Goal: Task Accomplishment & Management: Manage account settings

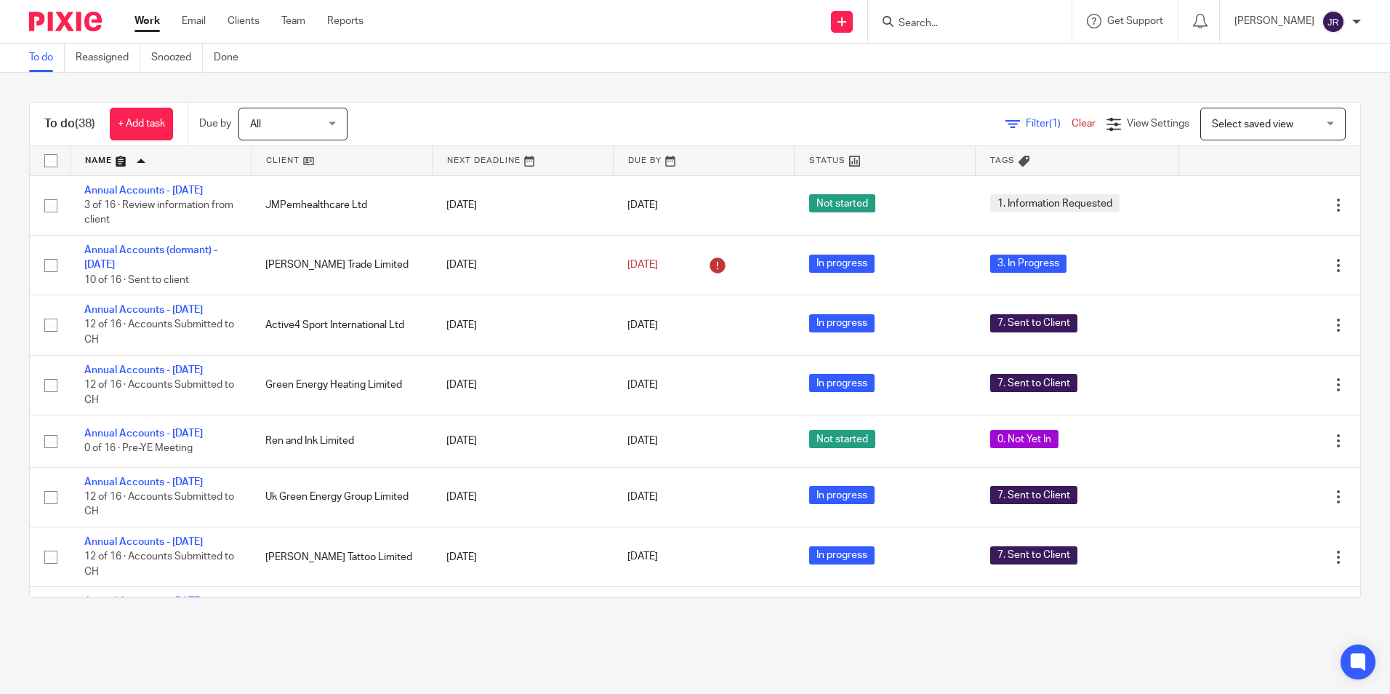
click at [811, 161] on link at bounding box center [885, 160] width 180 height 29
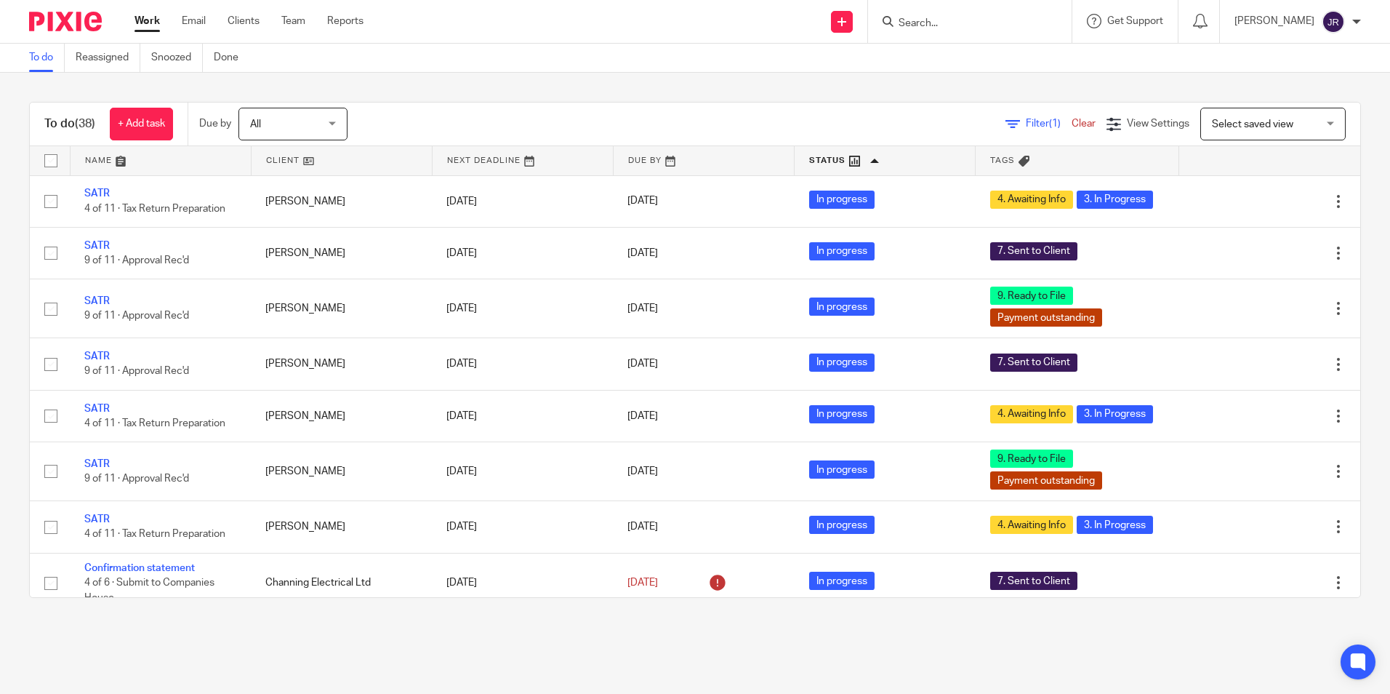
click at [811, 161] on link at bounding box center [885, 160] width 180 height 29
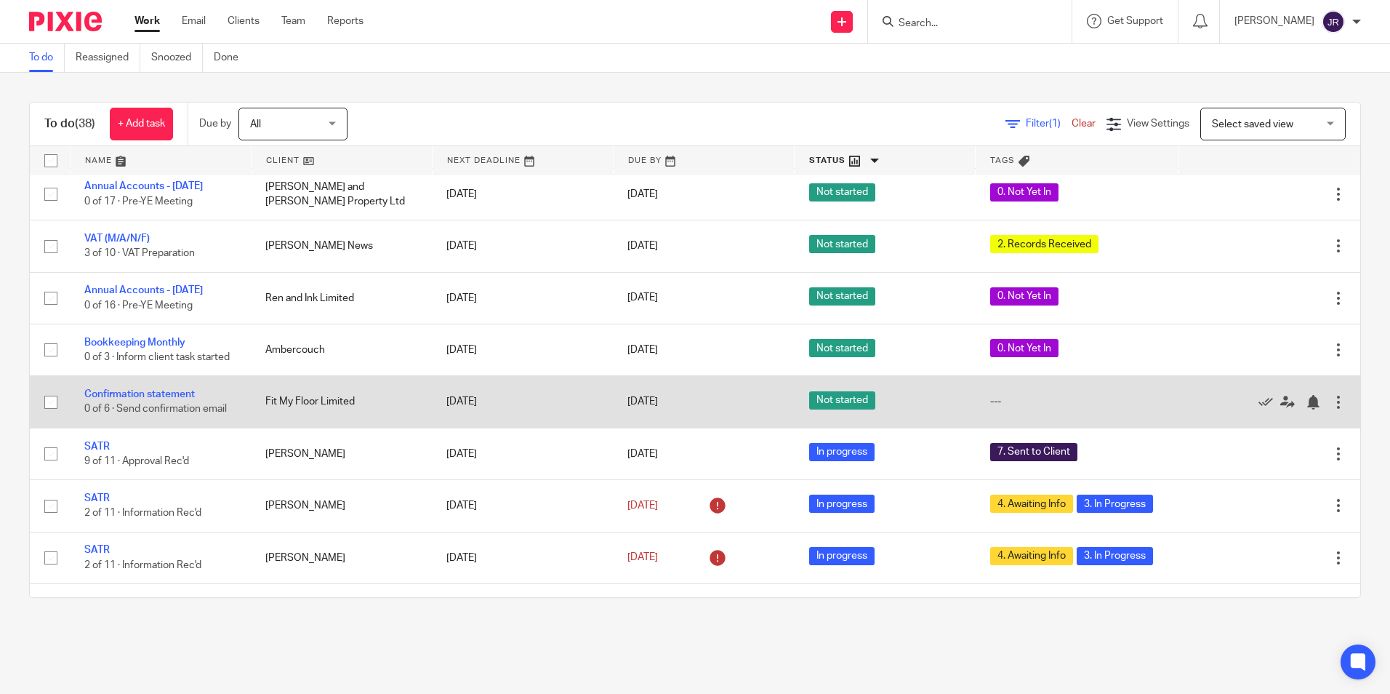
scroll to position [436, 0]
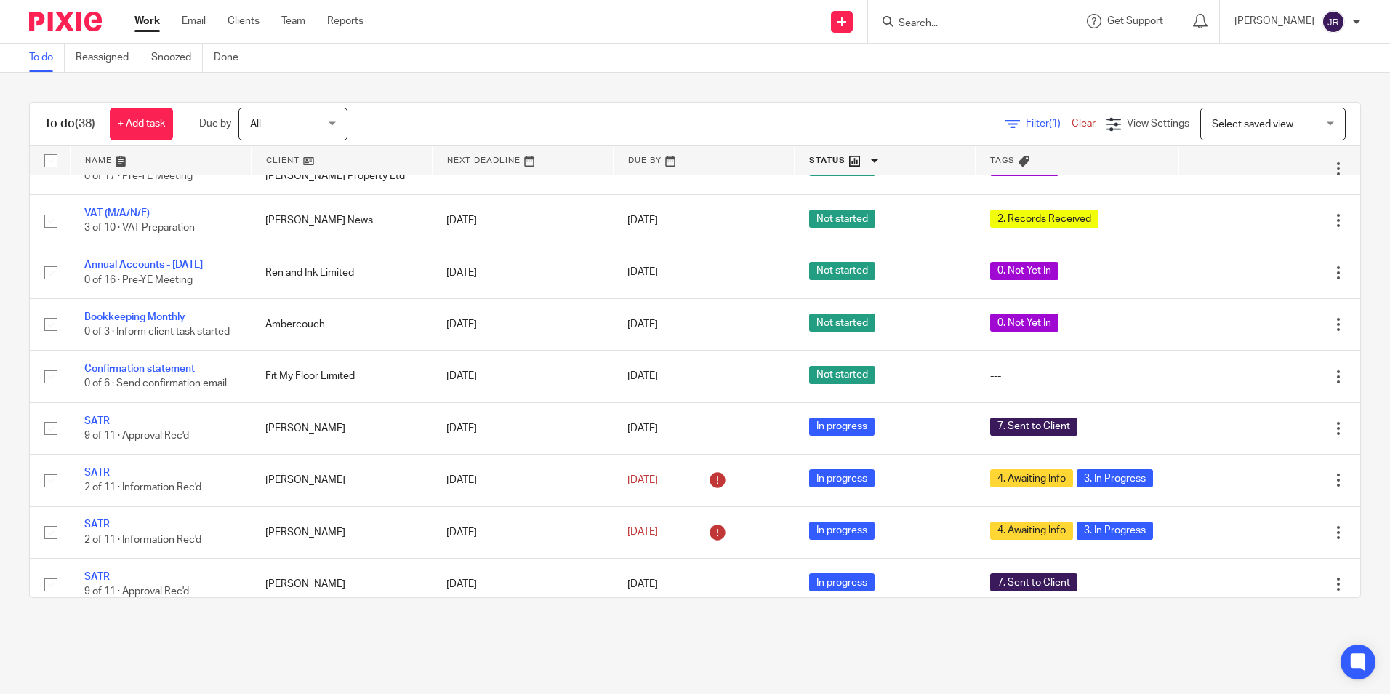
click at [942, 27] on input "Search" at bounding box center [962, 23] width 131 height 13
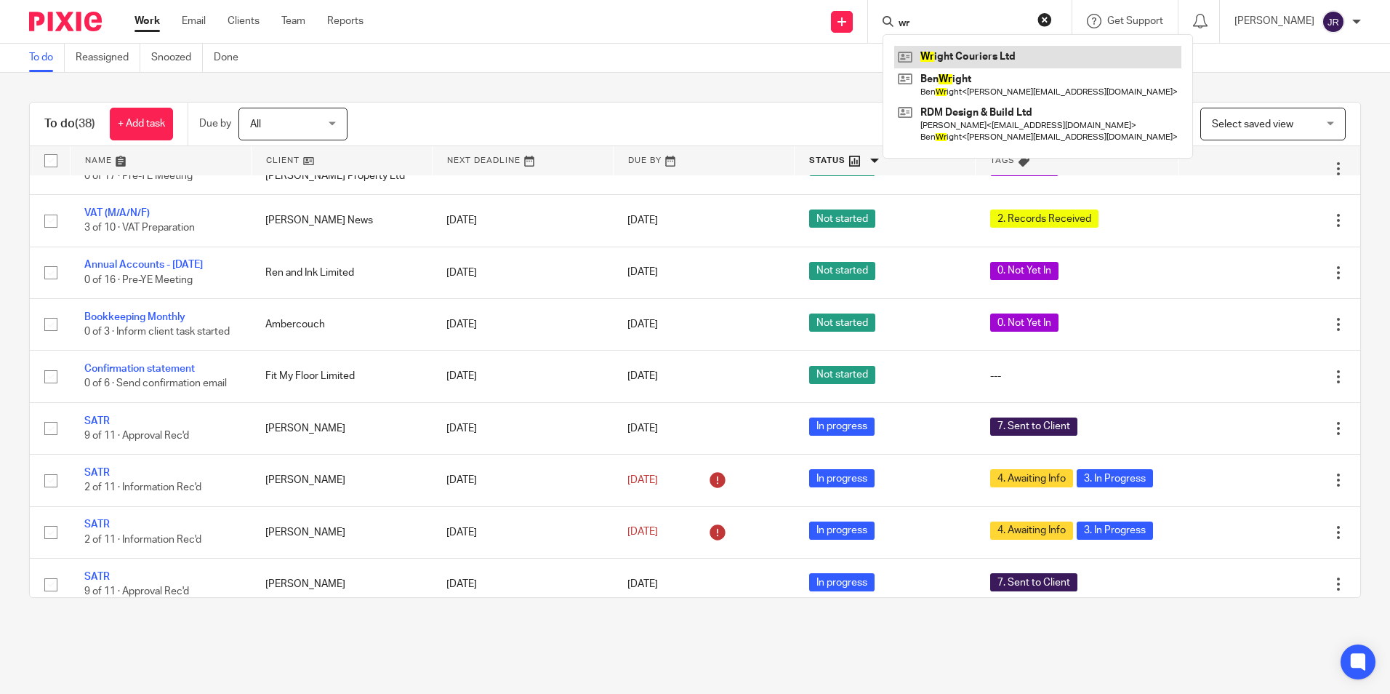
type input "wr"
click at [966, 57] on link at bounding box center [1037, 57] width 287 height 22
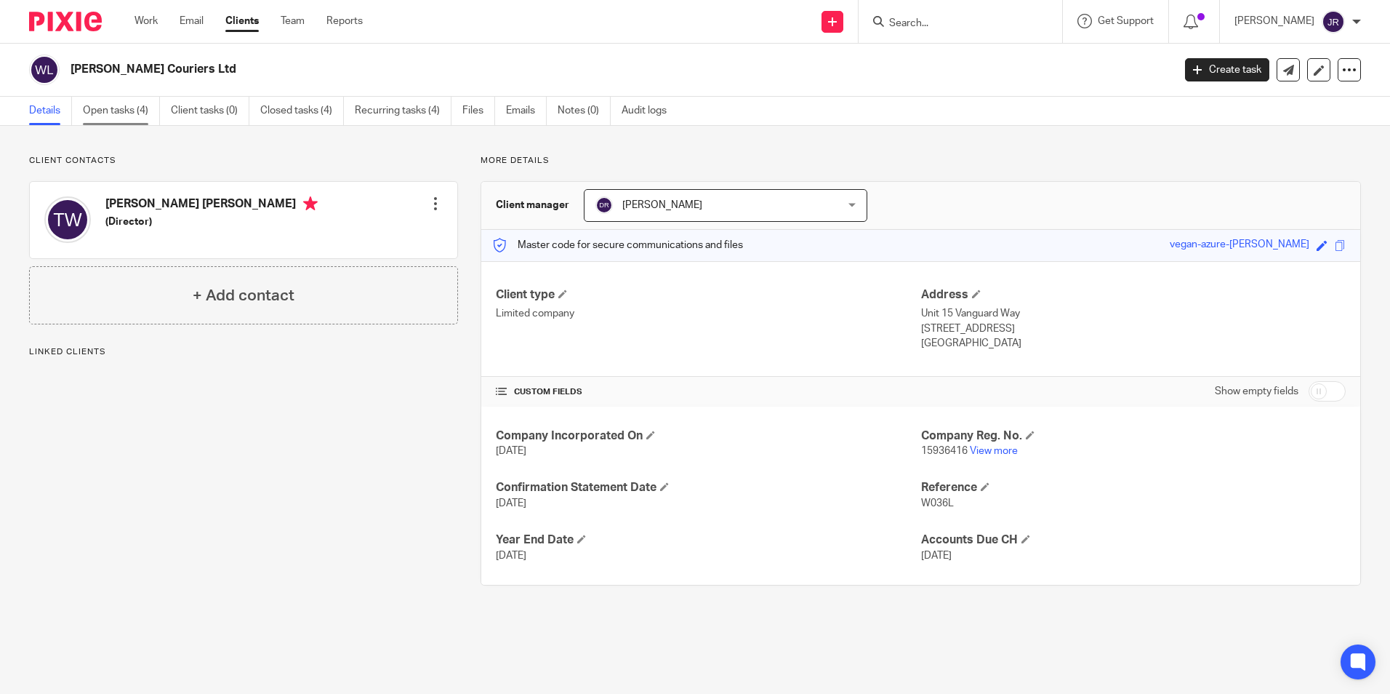
click at [126, 115] on link "Open tasks (4)" at bounding box center [121, 111] width 77 height 28
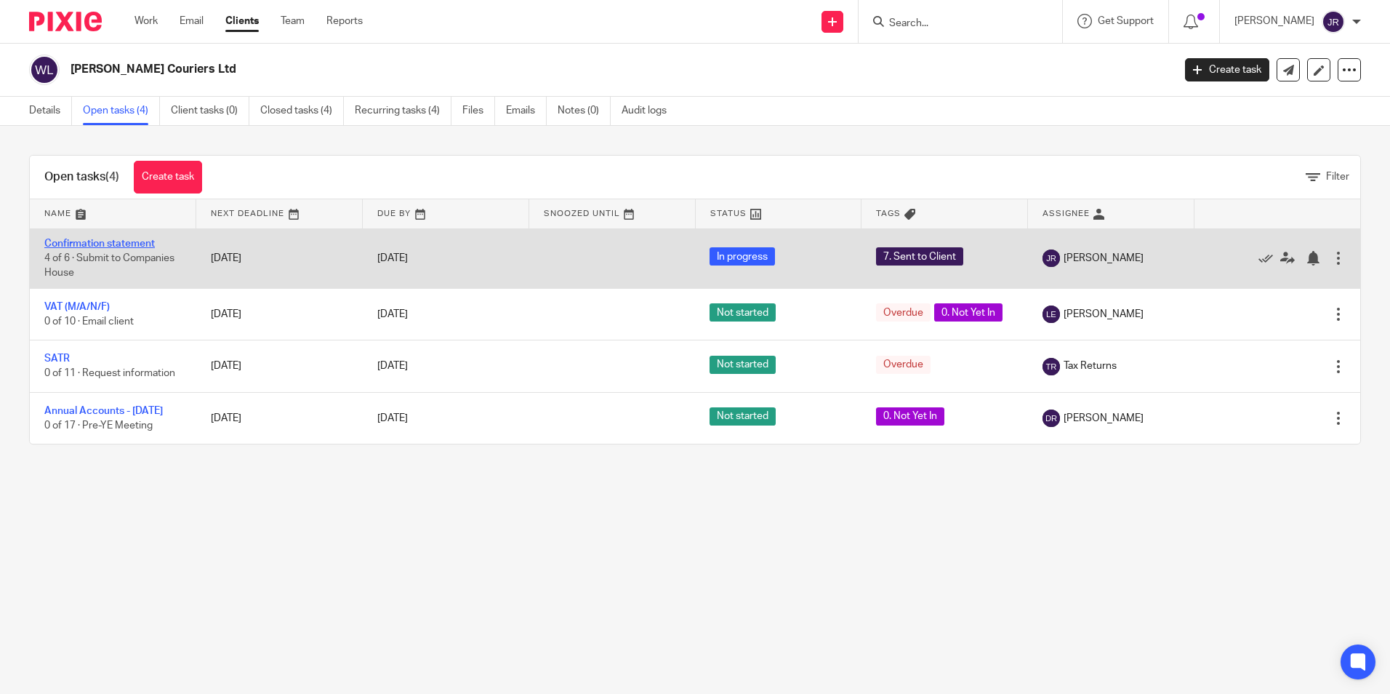
click at [139, 242] on link "Confirmation statement" at bounding box center [99, 243] width 111 height 10
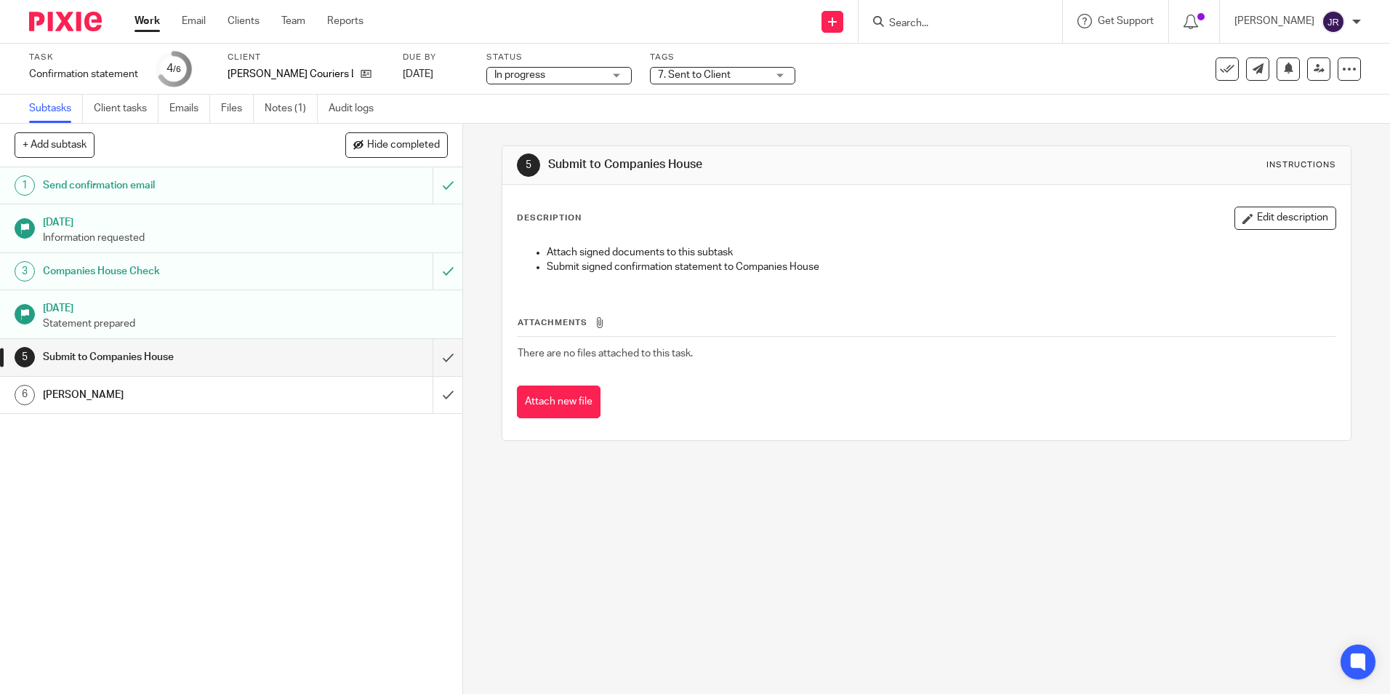
click at [265, 110] on ul "Subtasks Client tasks Emails Files Notes (1) Audit logs" at bounding box center [212, 109] width 366 height 28
click at [276, 109] on link "Notes (1)" at bounding box center [291, 109] width 53 height 28
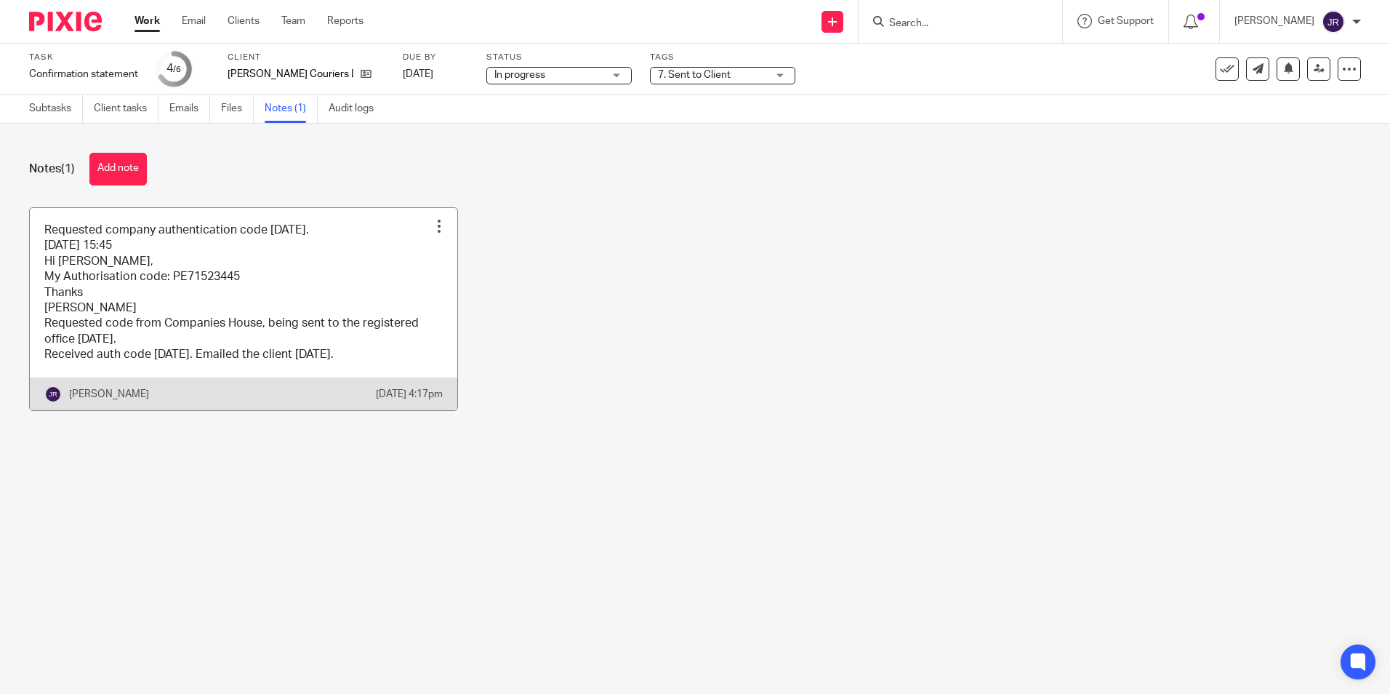
click at [377, 257] on link at bounding box center [243, 309] width 427 height 202
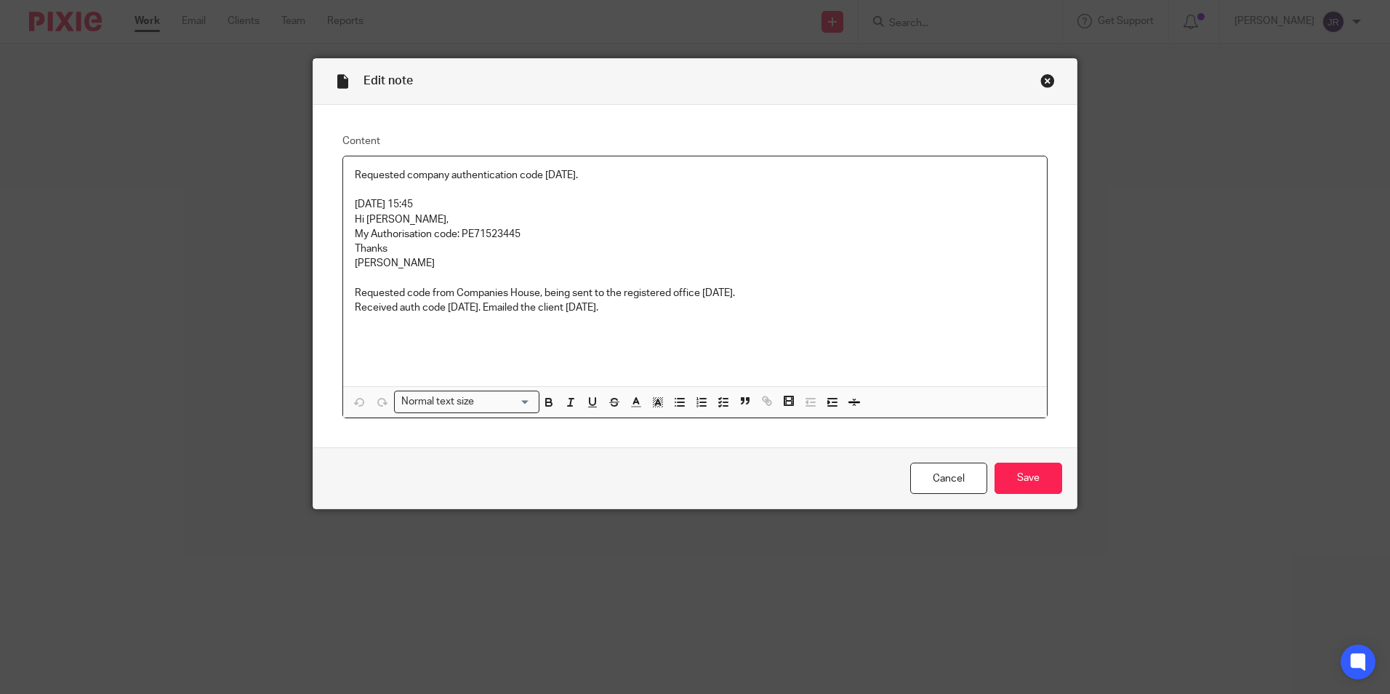
click at [631, 305] on p "Received auth code 09/09/25. Emailed the client 09/09/25." at bounding box center [695, 307] width 681 height 15
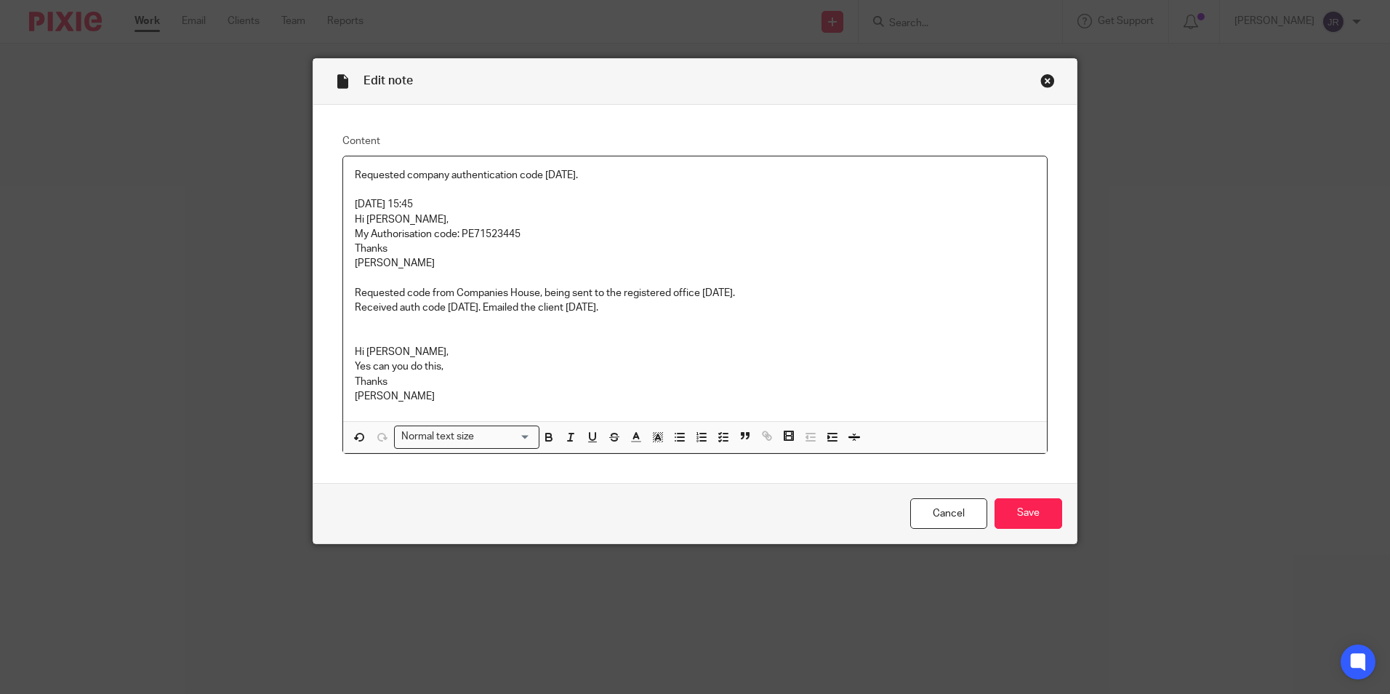
click at [501, 358] on p "Hi James," at bounding box center [695, 352] width 681 height 15
click at [355, 341] on p at bounding box center [695, 337] width 681 height 15
click at [997, 507] on input "Save" at bounding box center [1029, 513] width 68 height 31
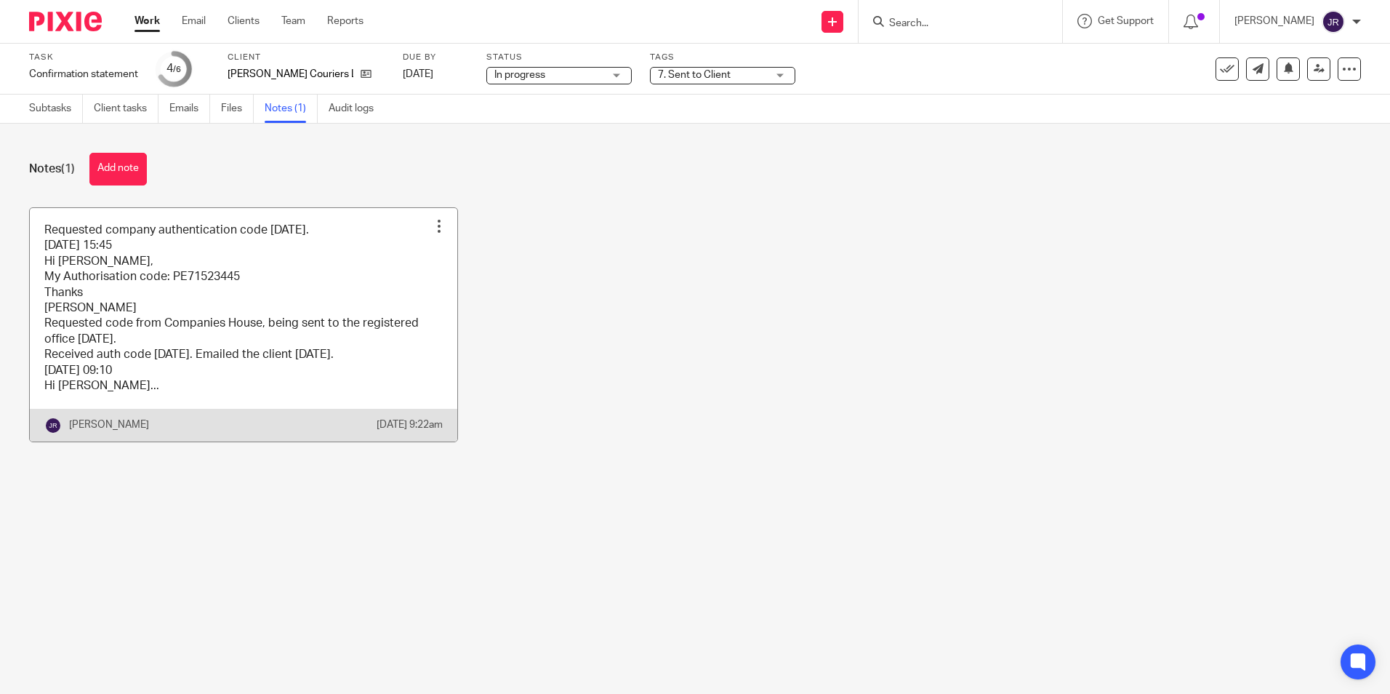
click at [364, 393] on link at bounding box center [243, 324] width 427 height 233
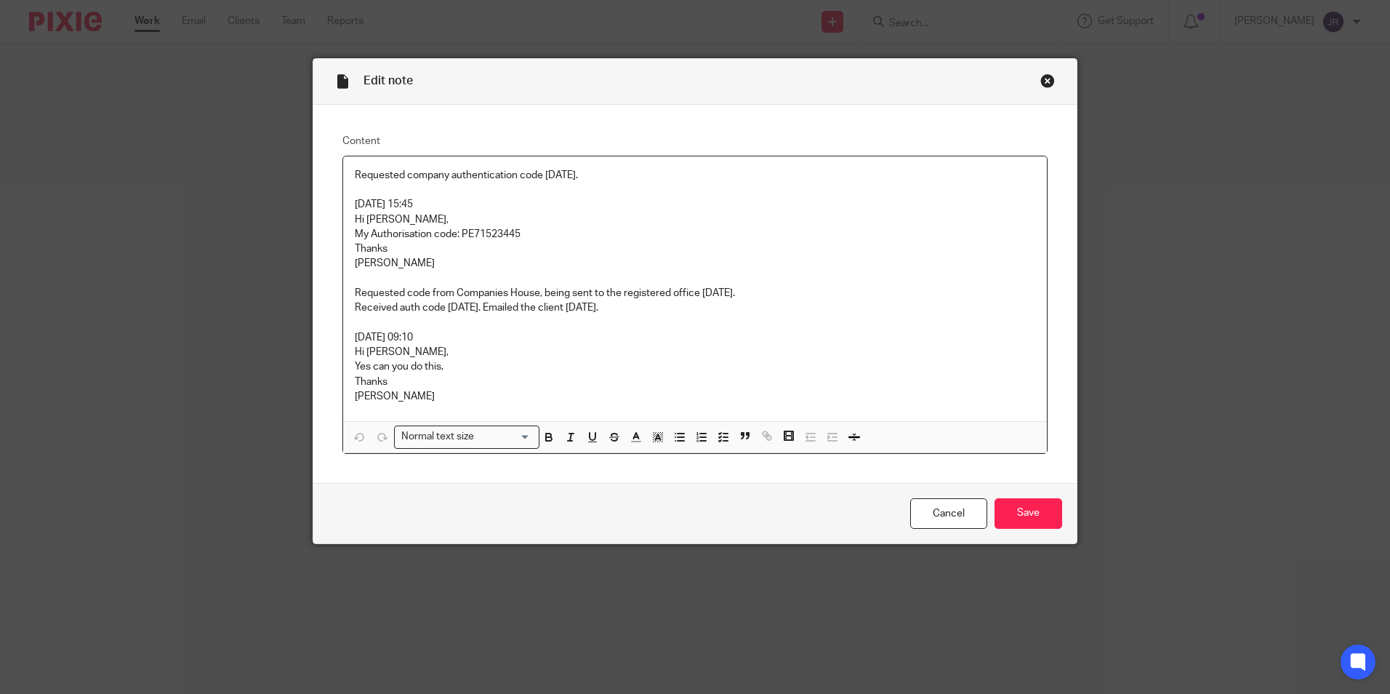
click at [401, 393] on p "[PERSON_NAME]" at bounding box center [695, 396] width 681 height 15
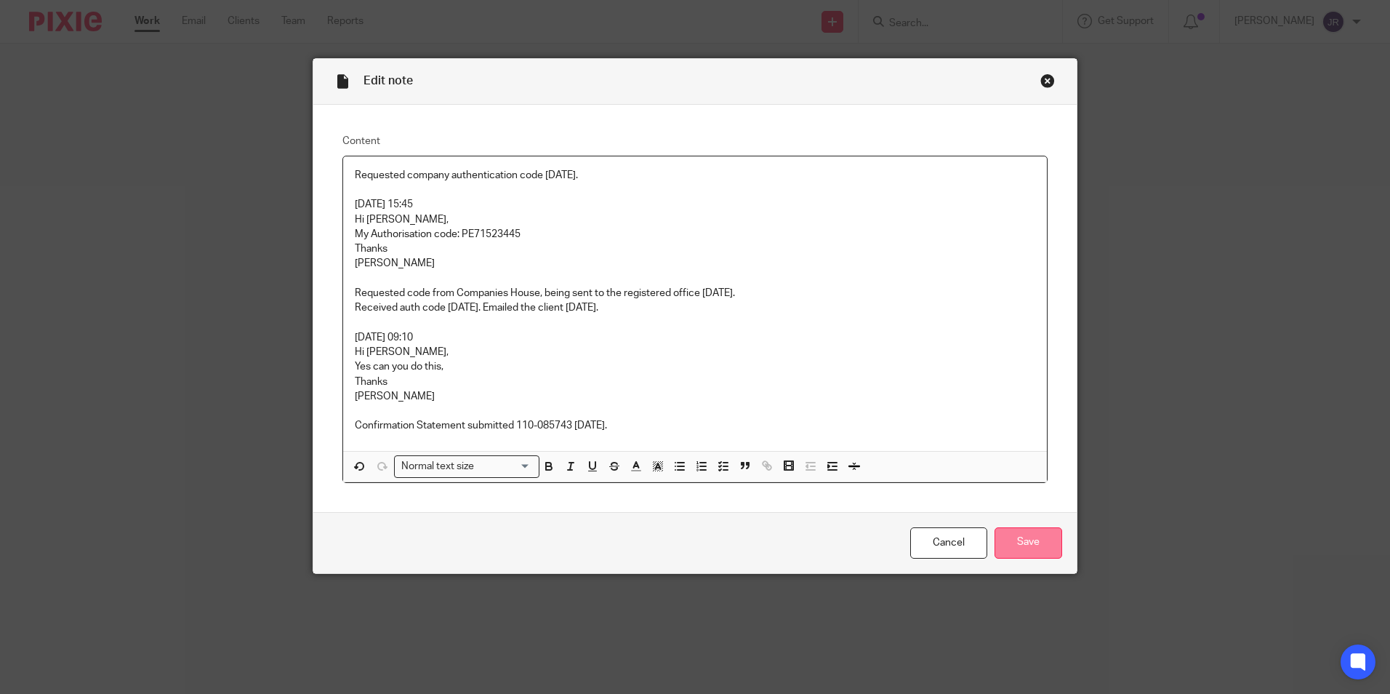
click at [1005, 537] on input "Save" at bounding box center [1029, 542] width 68 height 31
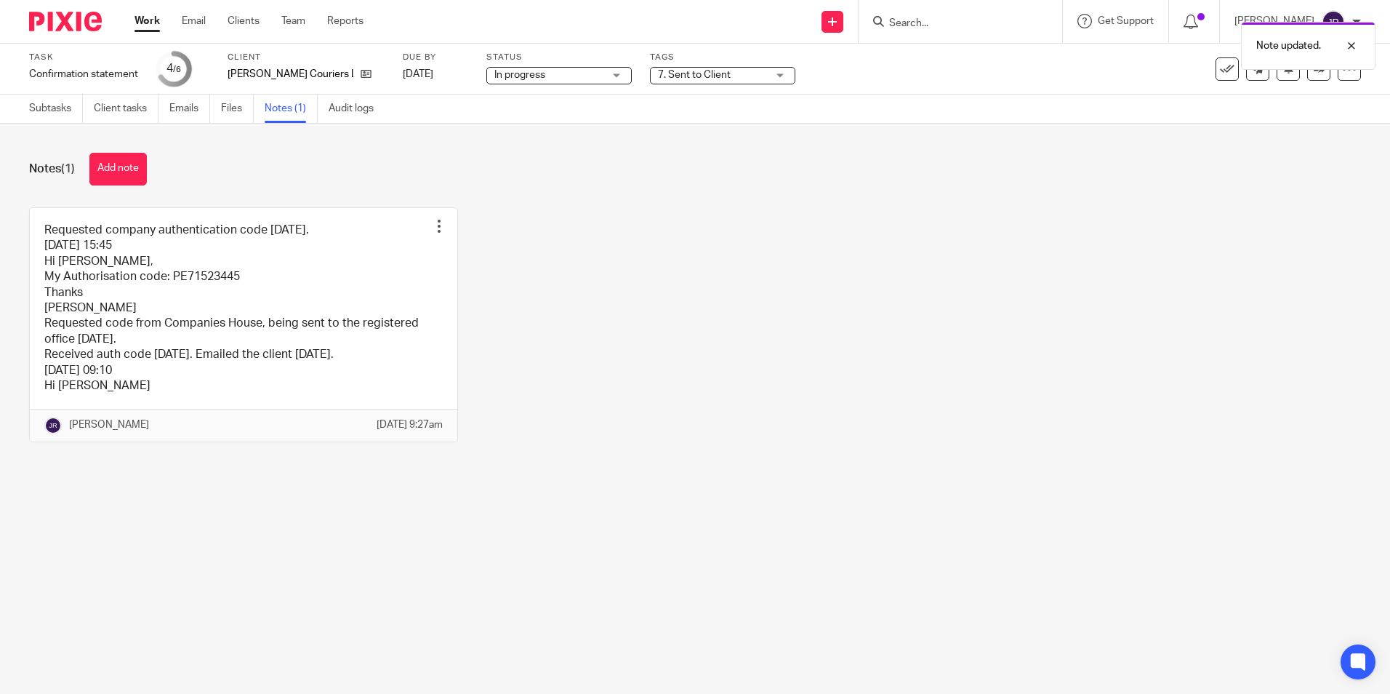
click at [773, 70] on div "7. Sent to Client" at bounding box center [722, 75] width 145 height 17
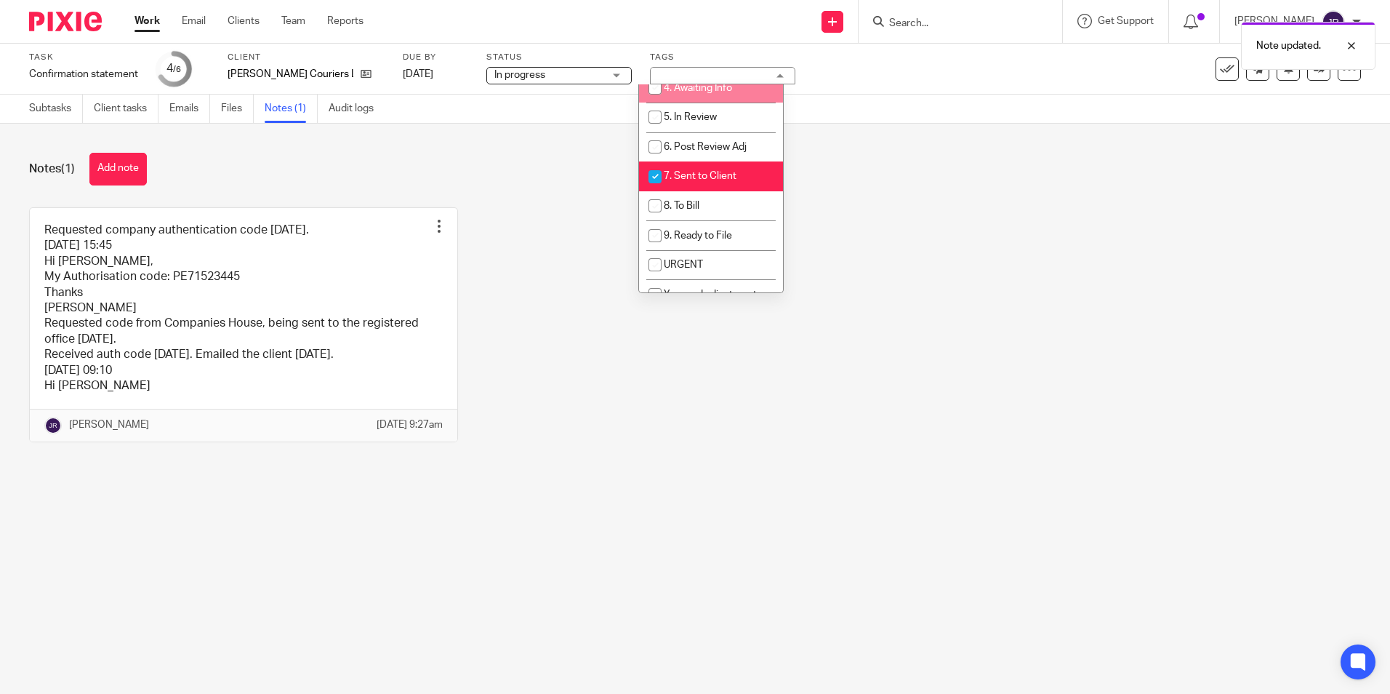
scroll to position [145, 0]
click at [743, 173] on li "7. Sent to Client" at bounding box center [711, 175] width 144 height 30
checkbox input "false"
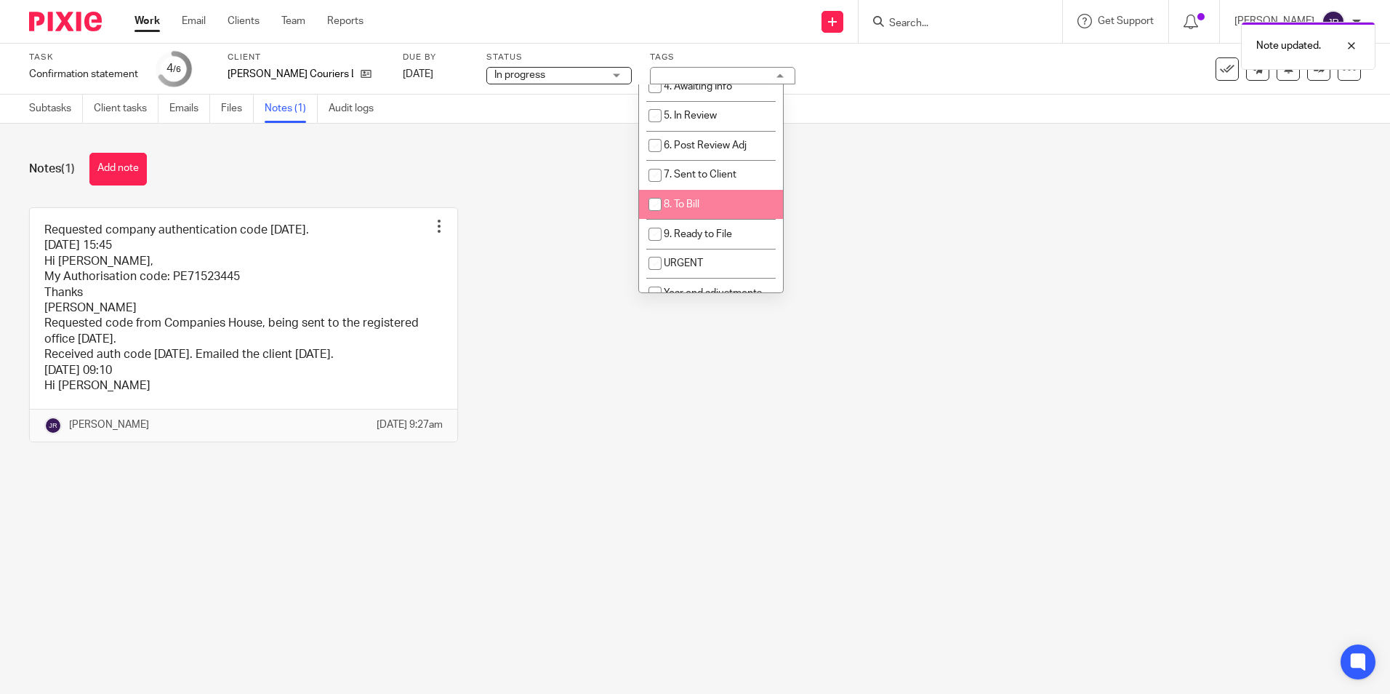
click at [735, 194] on li "8. To Bill" at bounding box center [711, 205] width 144 height 30
checkbox input "true"
click at [710, 375] on div "Requested company authentication code 03/09/25. 04/09/25 @ 15:45 Hi James, My A…" at bounding box center [684, 335] width 1354 height 257
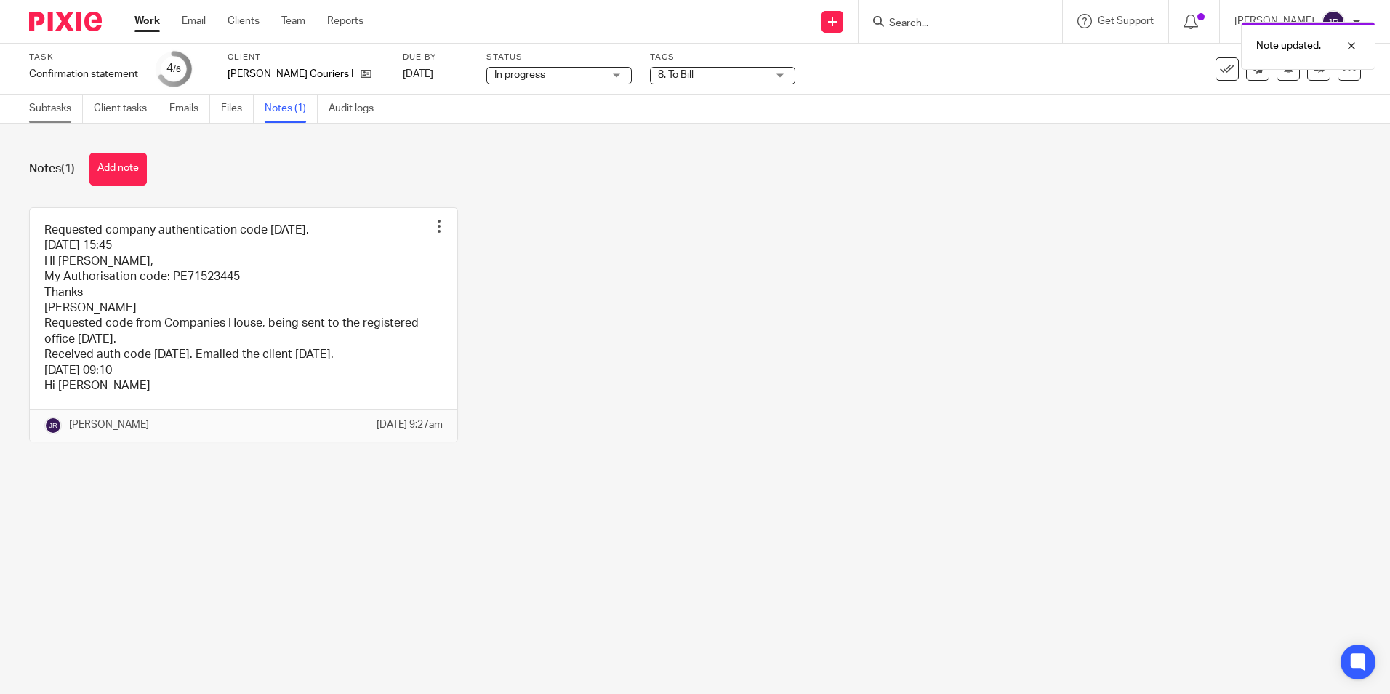
click at [67, 112] on link "Subtasks" at bounding box center [56, 109] width 54 height 28
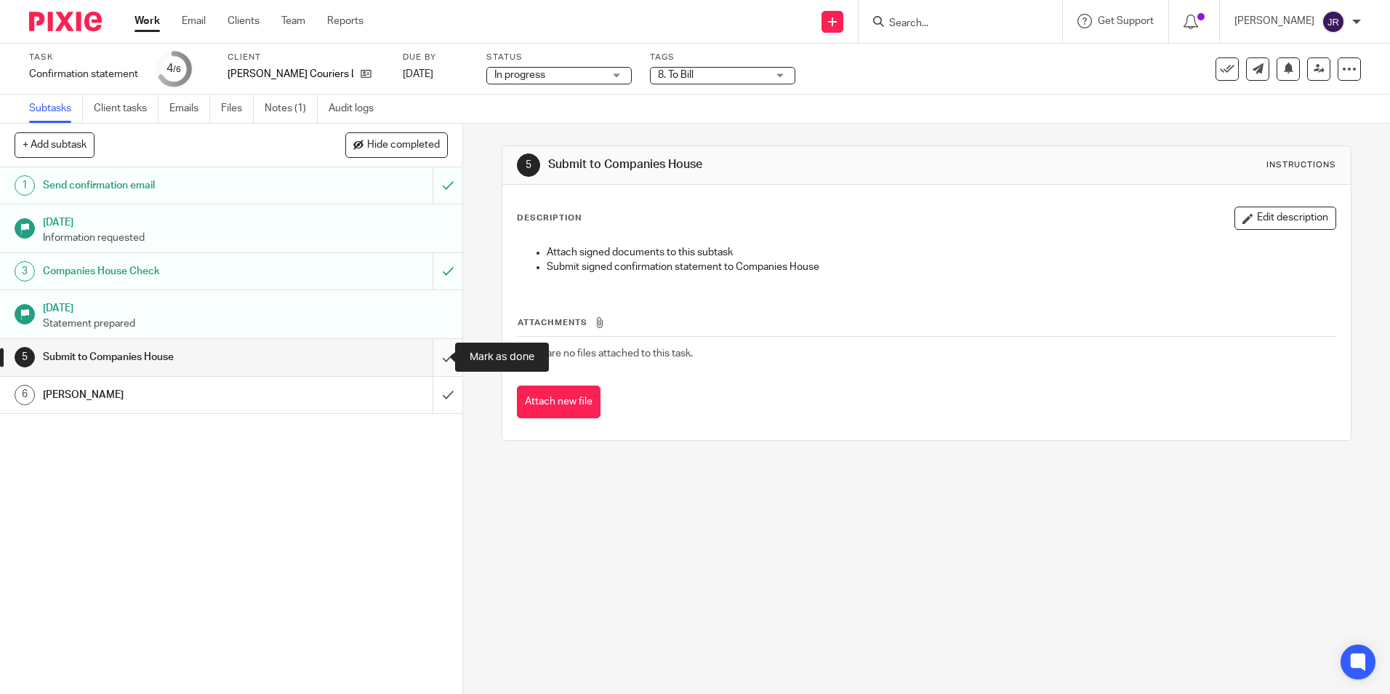
click at [432, 350] on input "submit" at bounding box center [231, 357] width 462 height 36
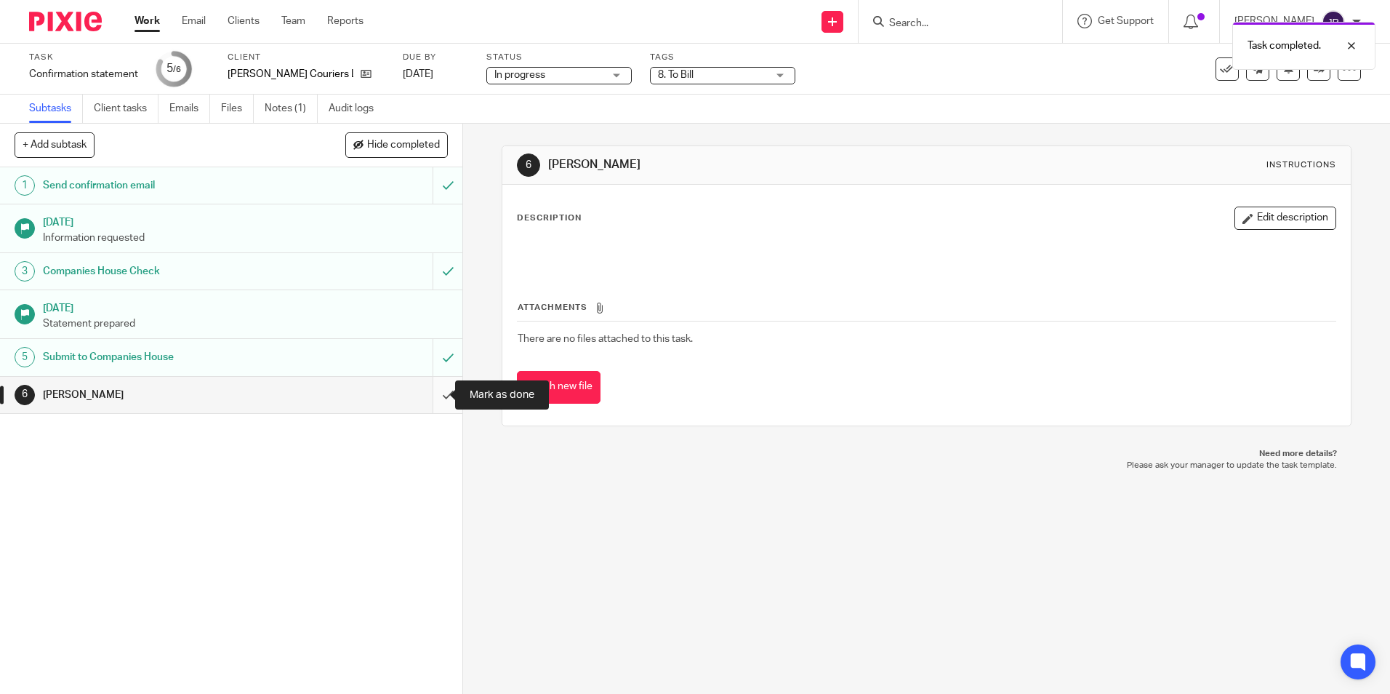
click at [439, 396] on input "submit" at bounding box center [231, 395] width 462 height 36
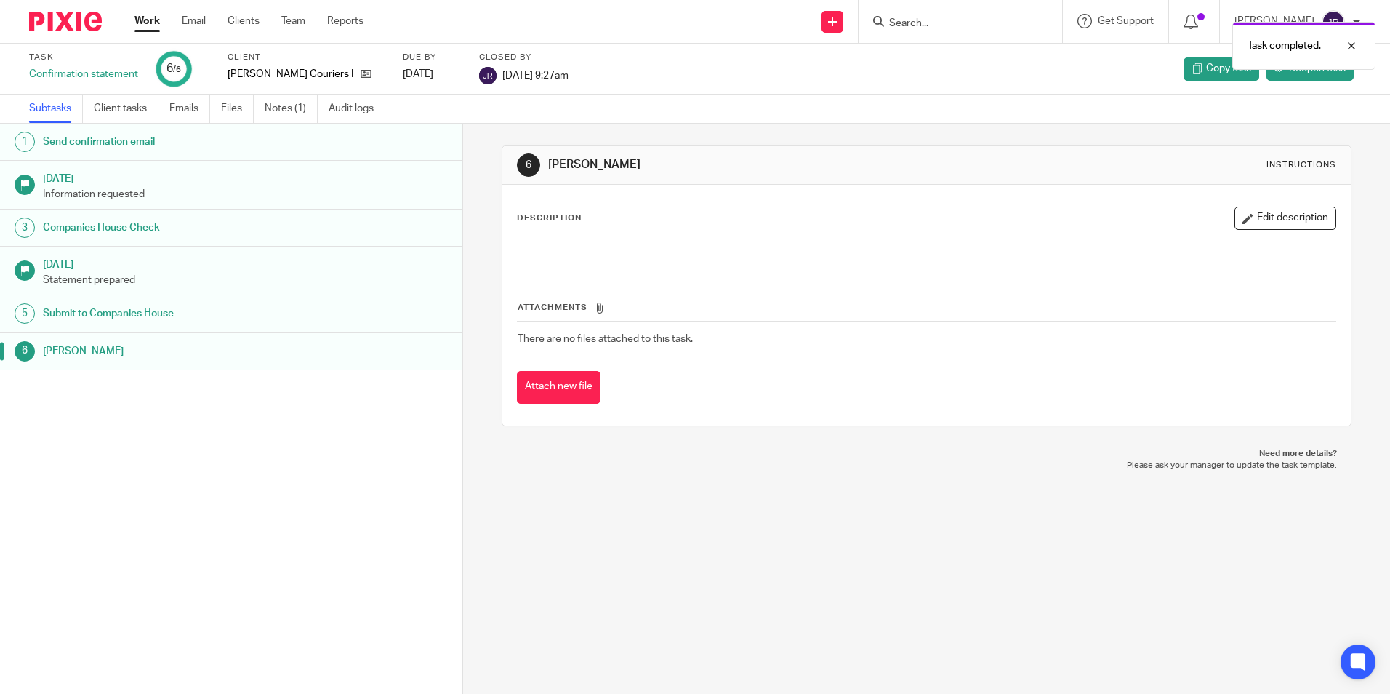
click at [148, 19] on link "Work" at bounding box center [147, 21] width 25 height 15
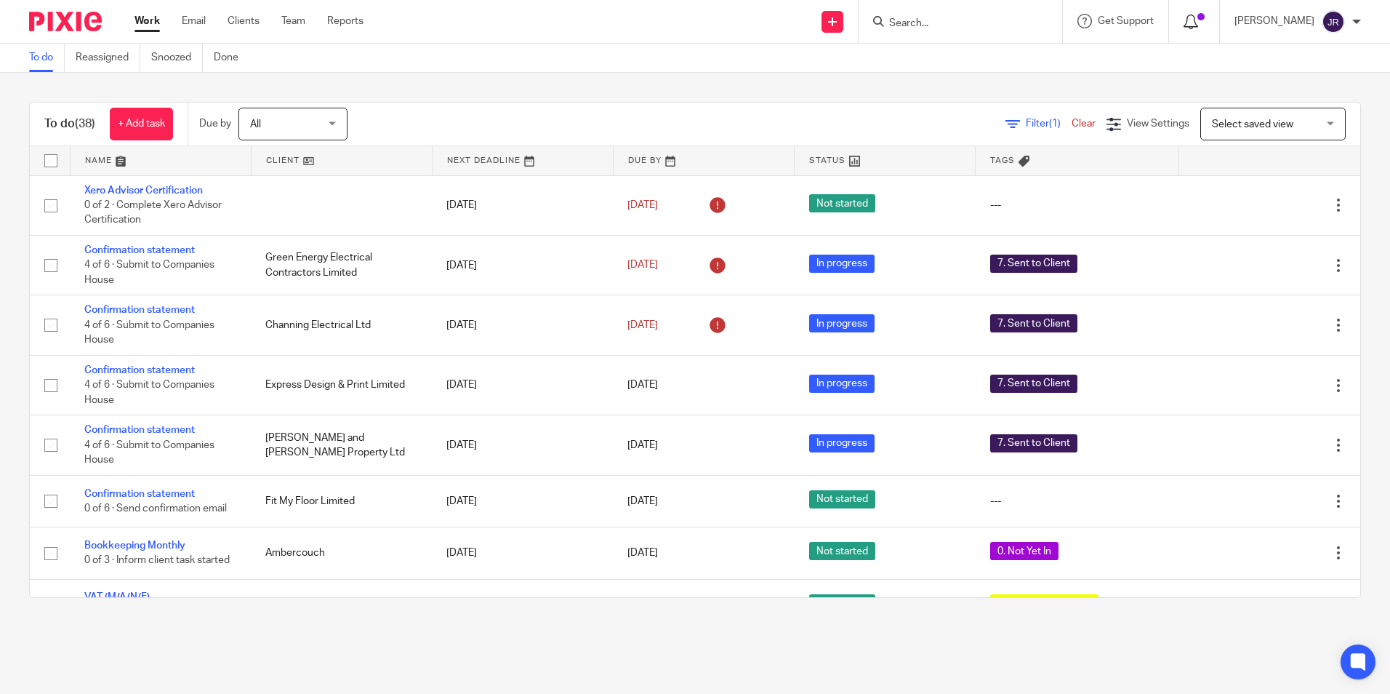
click at [1205, 17] on span at bounding box center [1200, 16] width 7 height 7
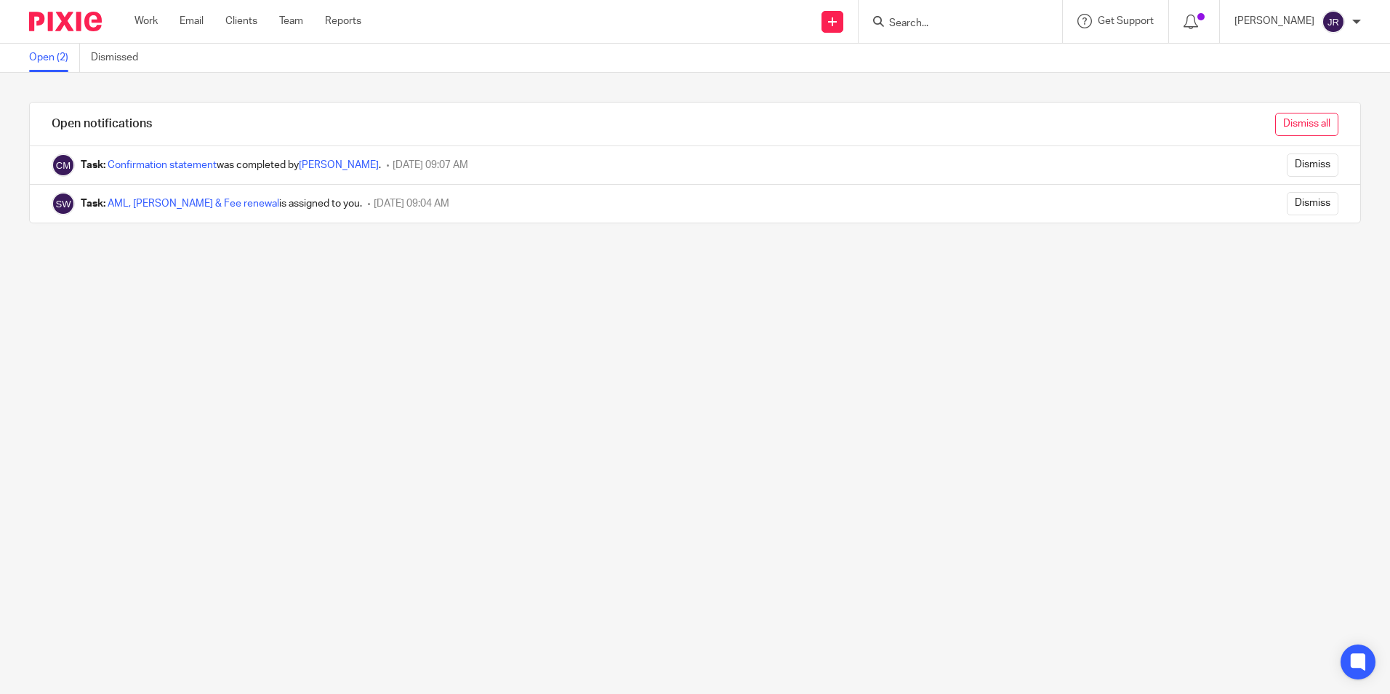
click at [1281, 117] on input "Dismiss all" at bounding box center [1306, 124] width 63 height 23
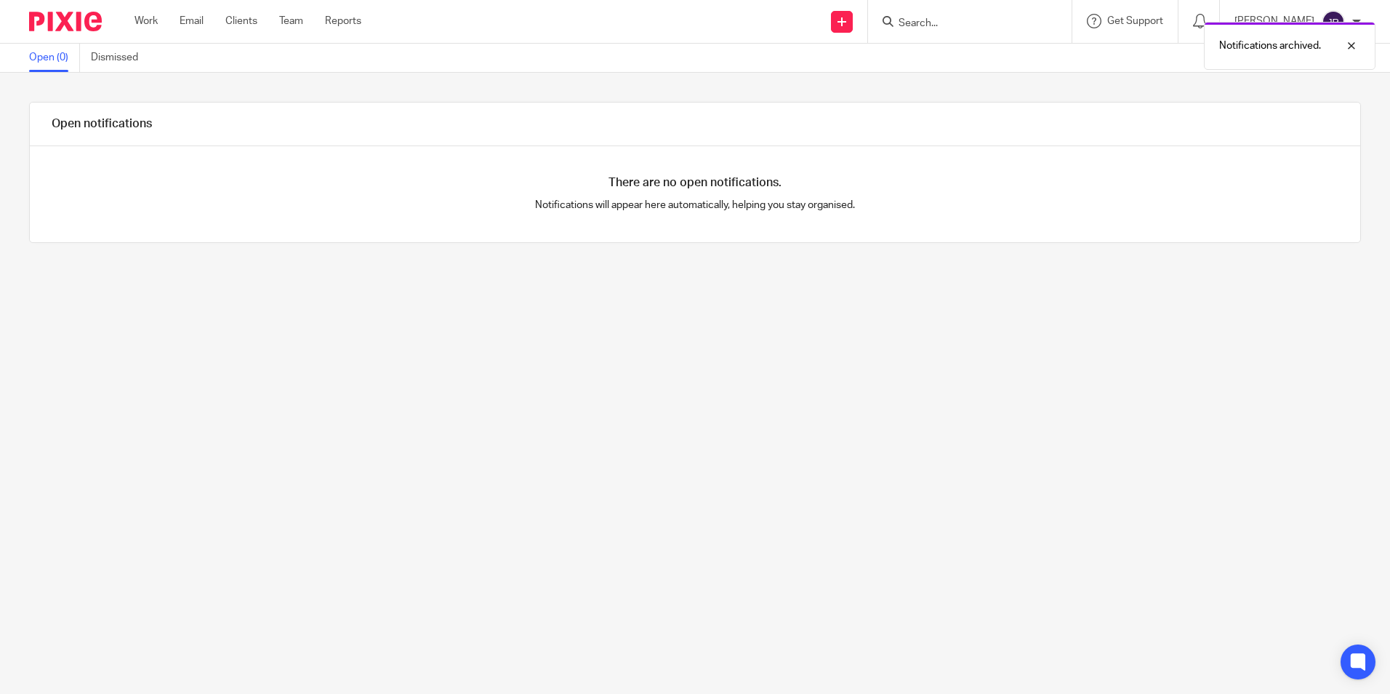
click at [957, 22] on div "Notifications archived." at bounding box center [1035, 42] width 681 height 55
click at [926, 18] on div "Notifications archived." at bounding box center [1035, 42] width 681 height 55
click at [142, 13] on div "Work Email Clients Team Reports Work Email Clients Team Reports Settings" at bounding box center [251, 21] width 263 height 43
click at [148, 18] on link "Work" at bounding box center [146, 21] width 23 height 15
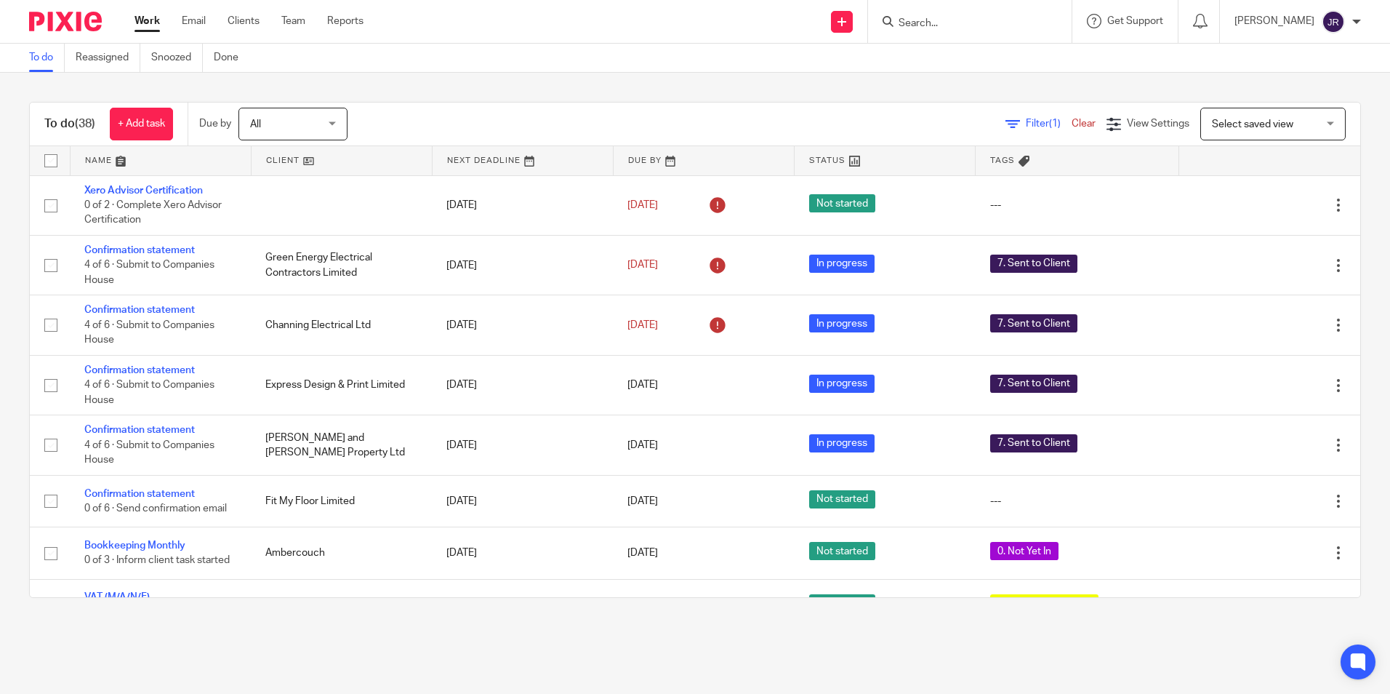
click at [937, 24] on input "Search" at bounding box center [962, 23] width 131 height 13
type input "fit"
click at [1005, 80] on link at bounding box center [984, 79] width 180 height 22
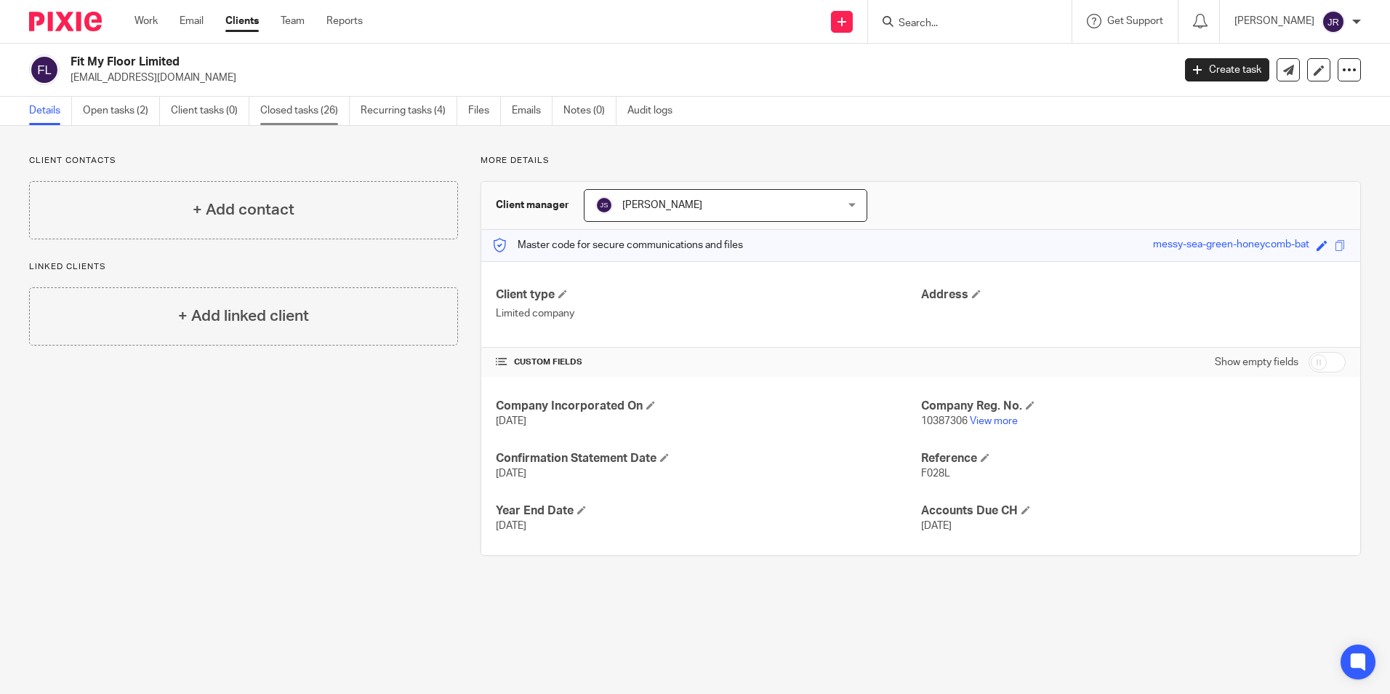
click at [305, 104] on link "Closed tasks (26)" at bounding box center [304, 111] width 89 height 28
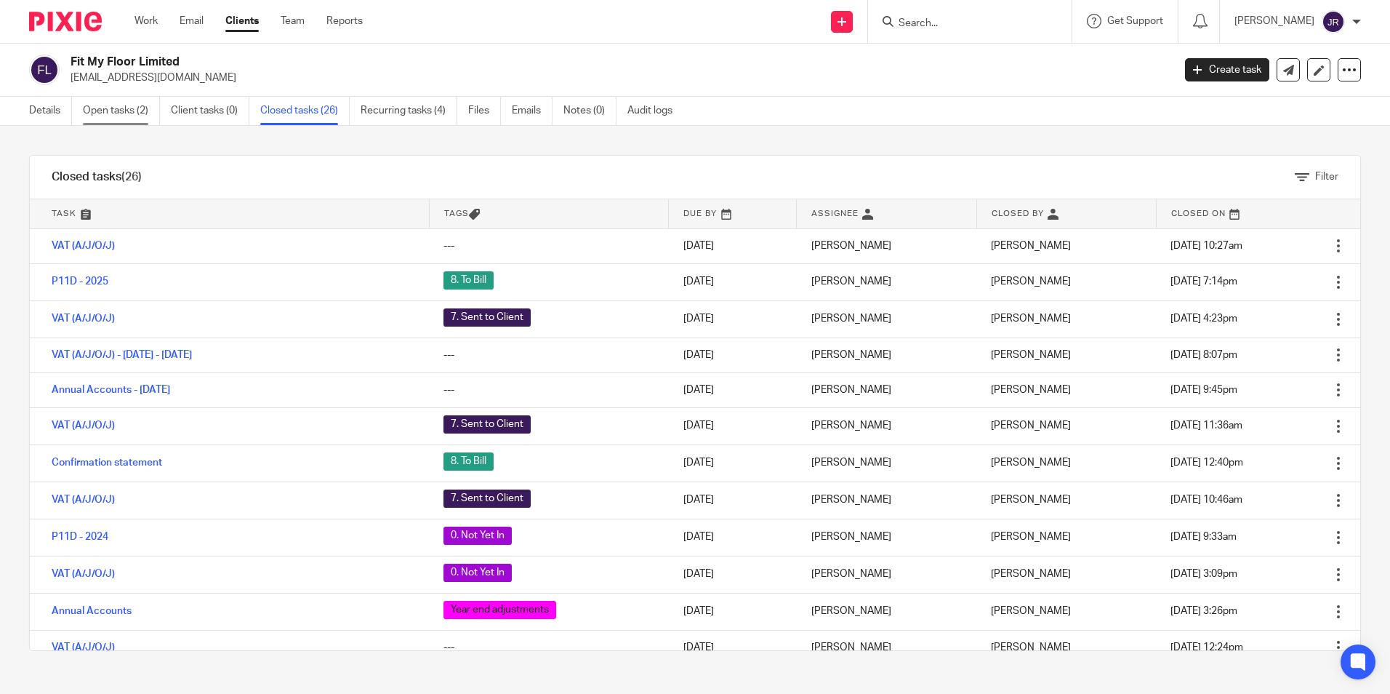
click at [115, 106] on link "Open tasks (2)" at bounding box center [121, 111] width 77 height 28
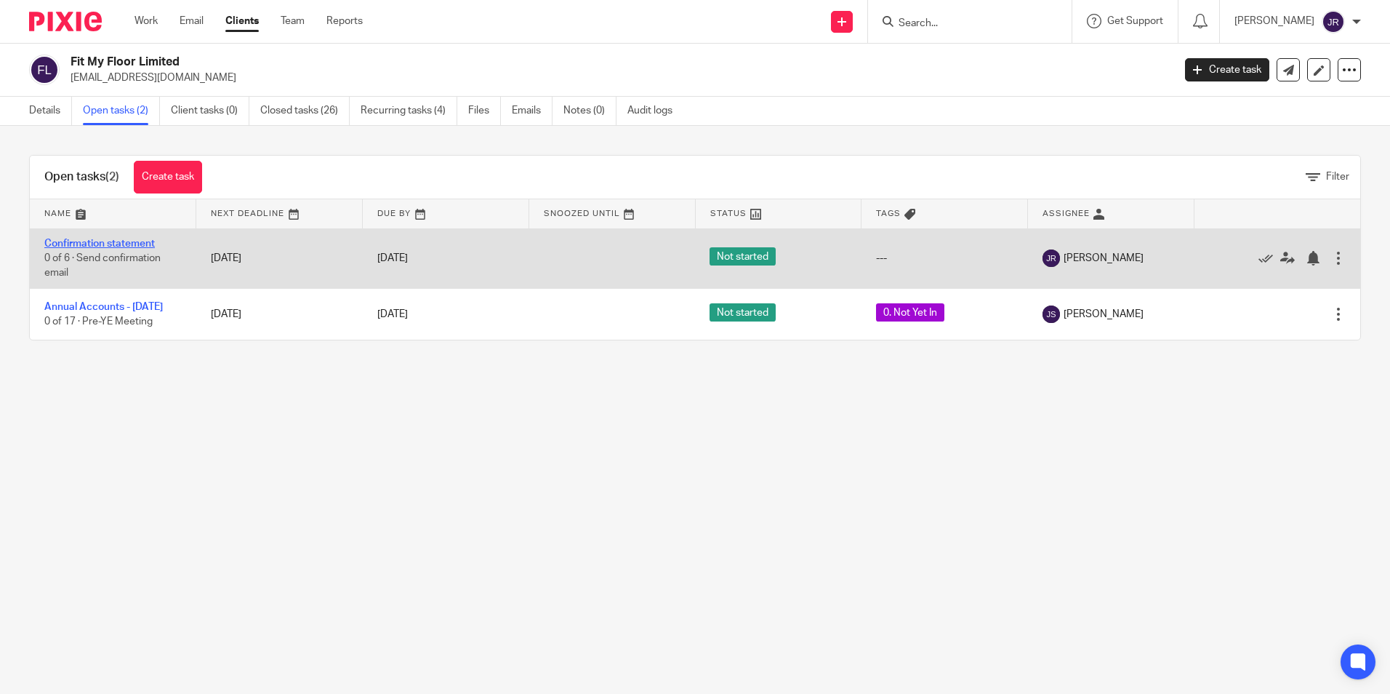
click at [127, 244] on link "Confirmation statement" at bounding box center [99, 243] width 111 height 10
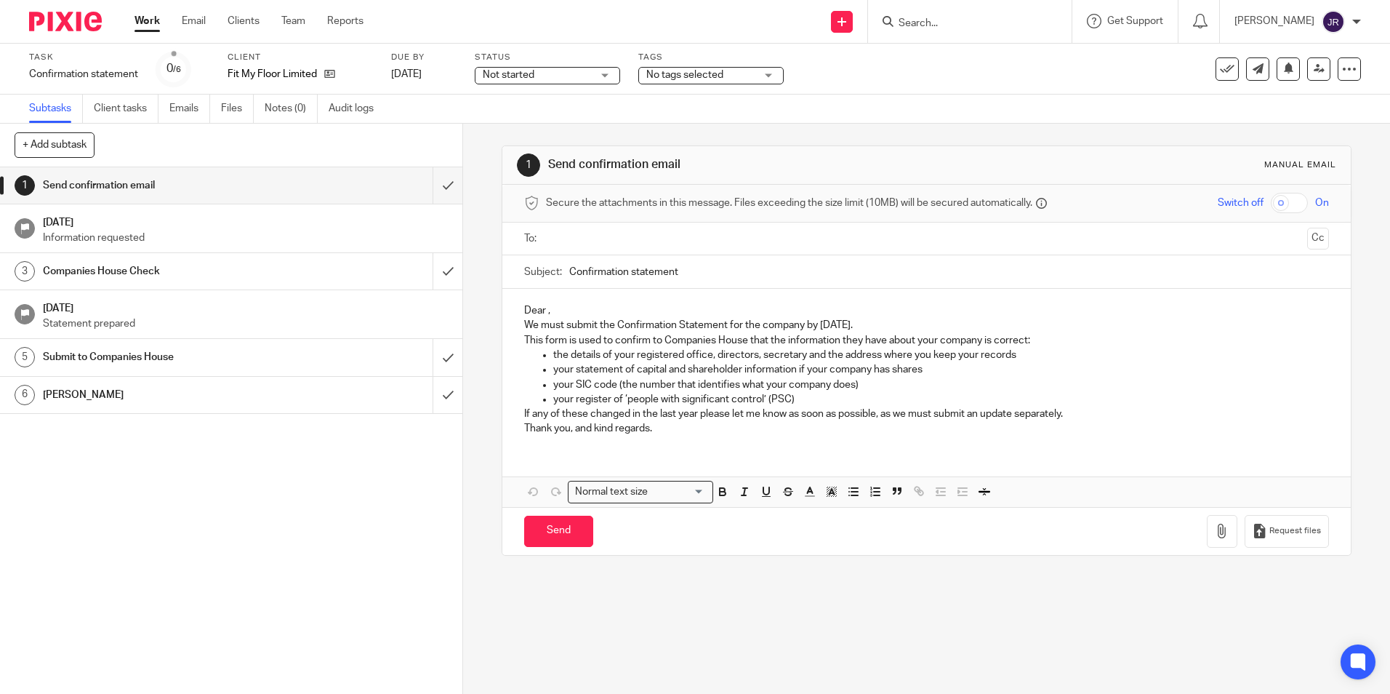
click at [604, 76] on div "Not started Not started" at bounding box center [547, 75] width 145 height 17
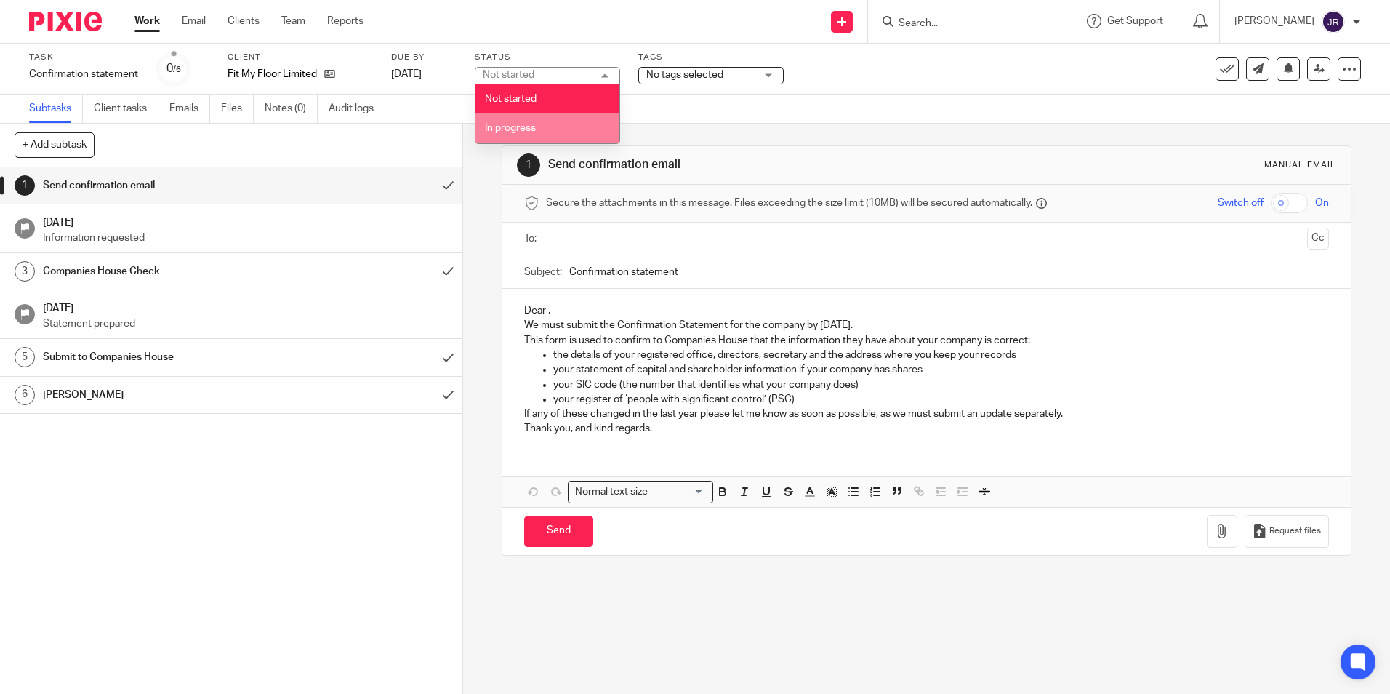
click at [586, 133] on li "In progress" at bounding box center [547, 128] width 144 height 30
click at [773, 80] on div "No tags selected" at bounding box center [710, 75] width 145 height 17
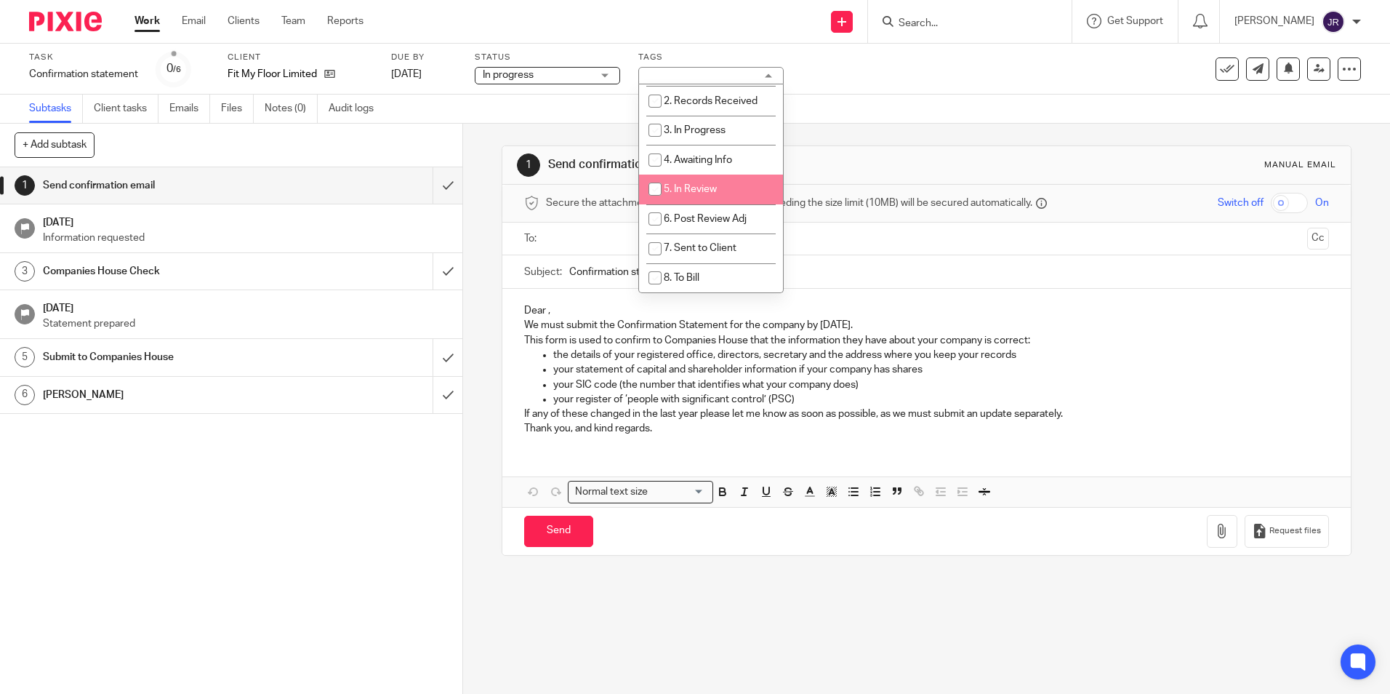
scroll to position [73, 0]
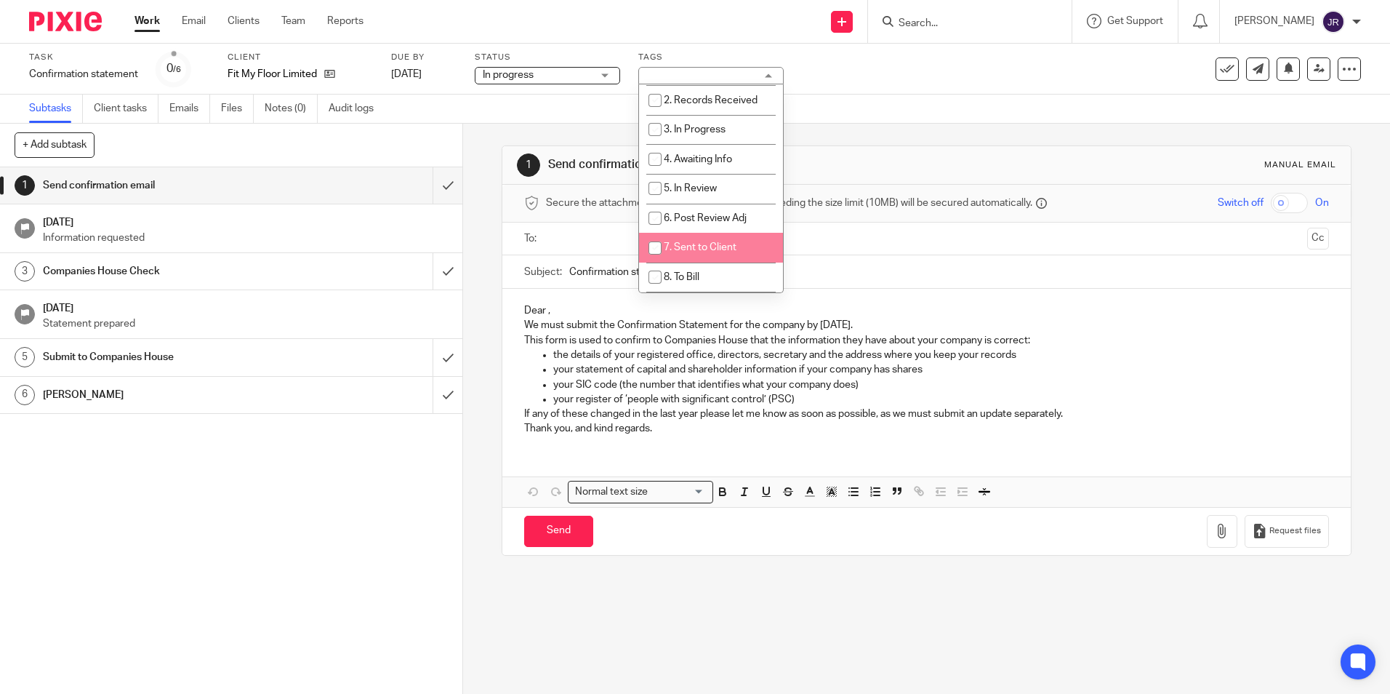
click at [742, 241] on li "7. Sent to Client" at bounding box center [711, 248] width 144 height 30
checkbox input "true"
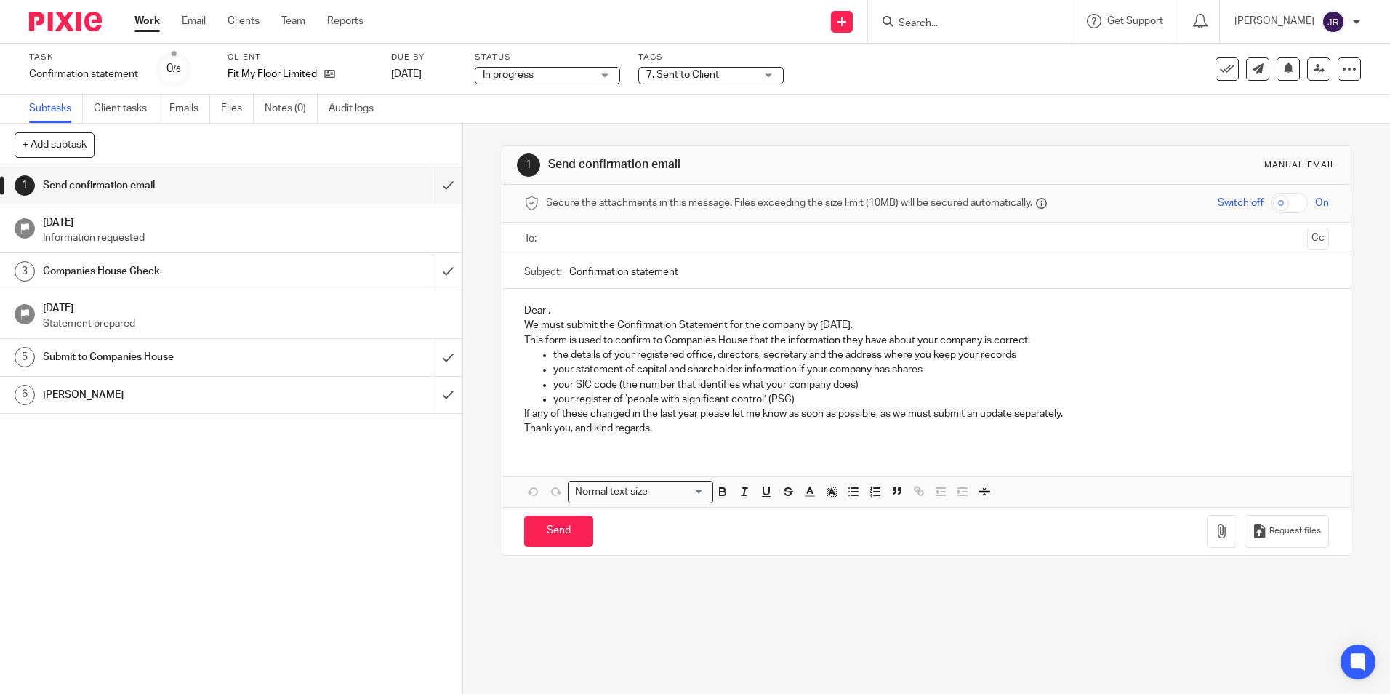
click at [339, 511] on div "1 Send confirmation email 16 Sep 2025 Information requested 3 Companies House C…" at bounding box center [231, 430] width 462 height 526
click at [435, 188] on input "submit" at bounding box center [231, 185] width 462 height 36
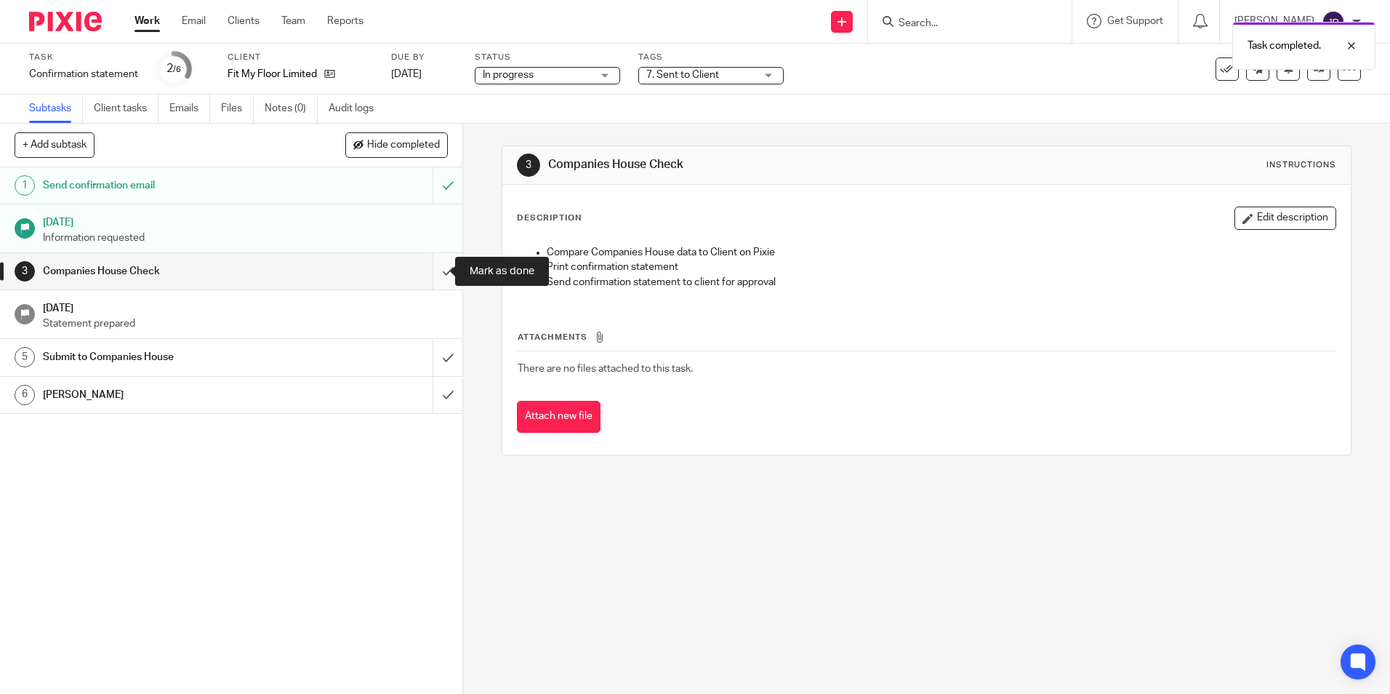
click at [433, 268] on input "submit" at bounding box center [231, 271] width 462 height 36
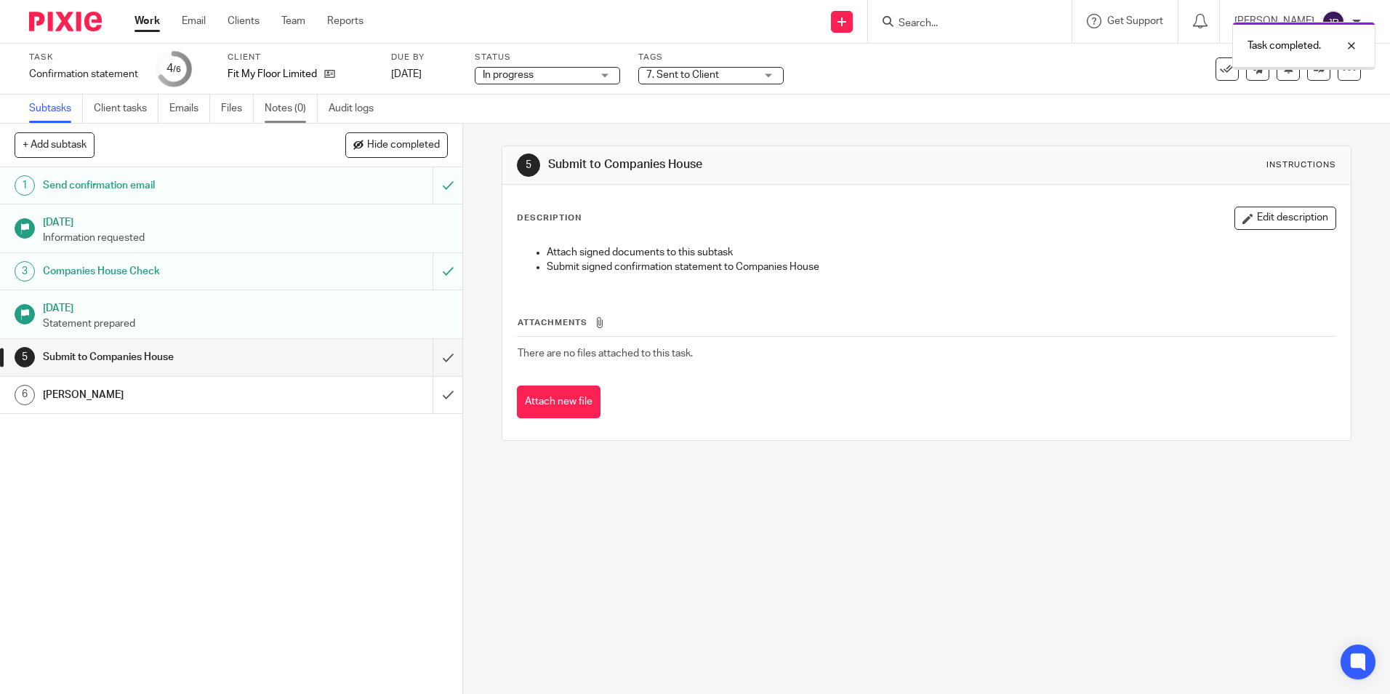
click at [284, 111] on link "Notes (0)" at bounding box center [291, 109] width 53 height 28
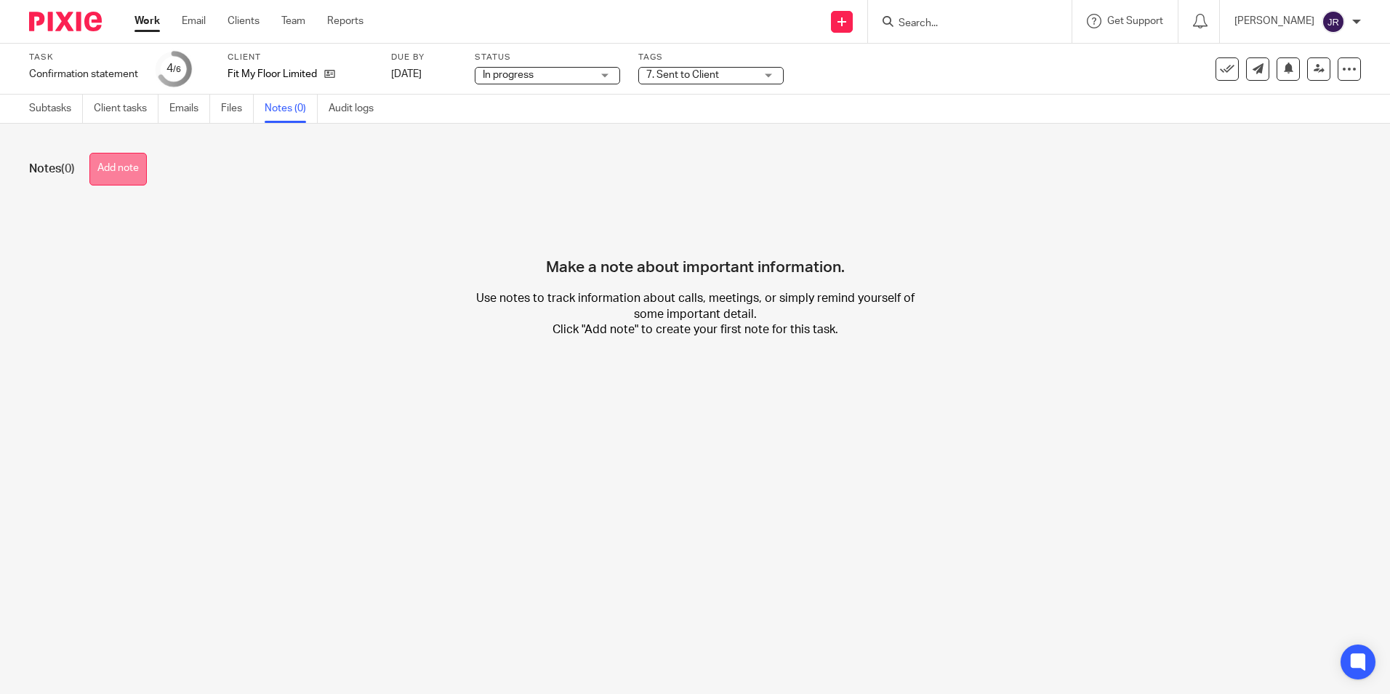
click at [124, 174] on button "Add note" at bounding box center [117, 169] width 57 height 33
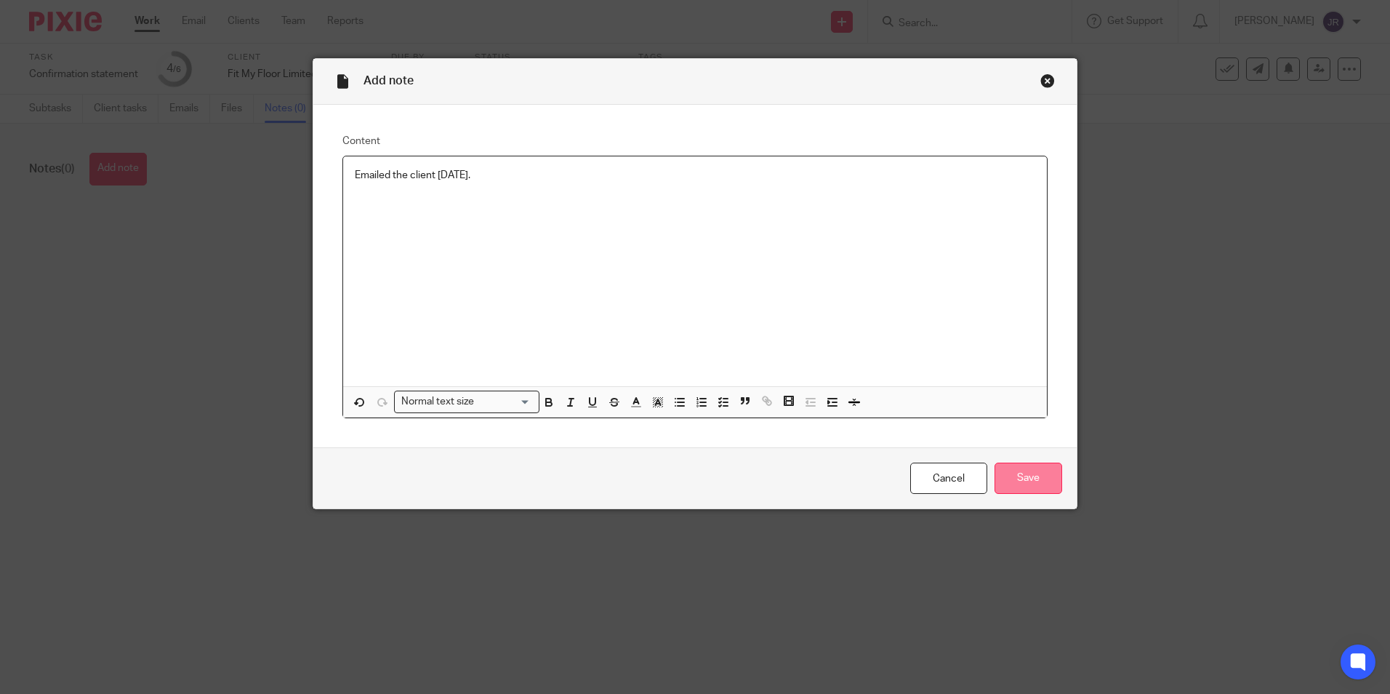
click at [1023, 480] on input "Save" at bounding box center [1029, 477] width 68 height 31
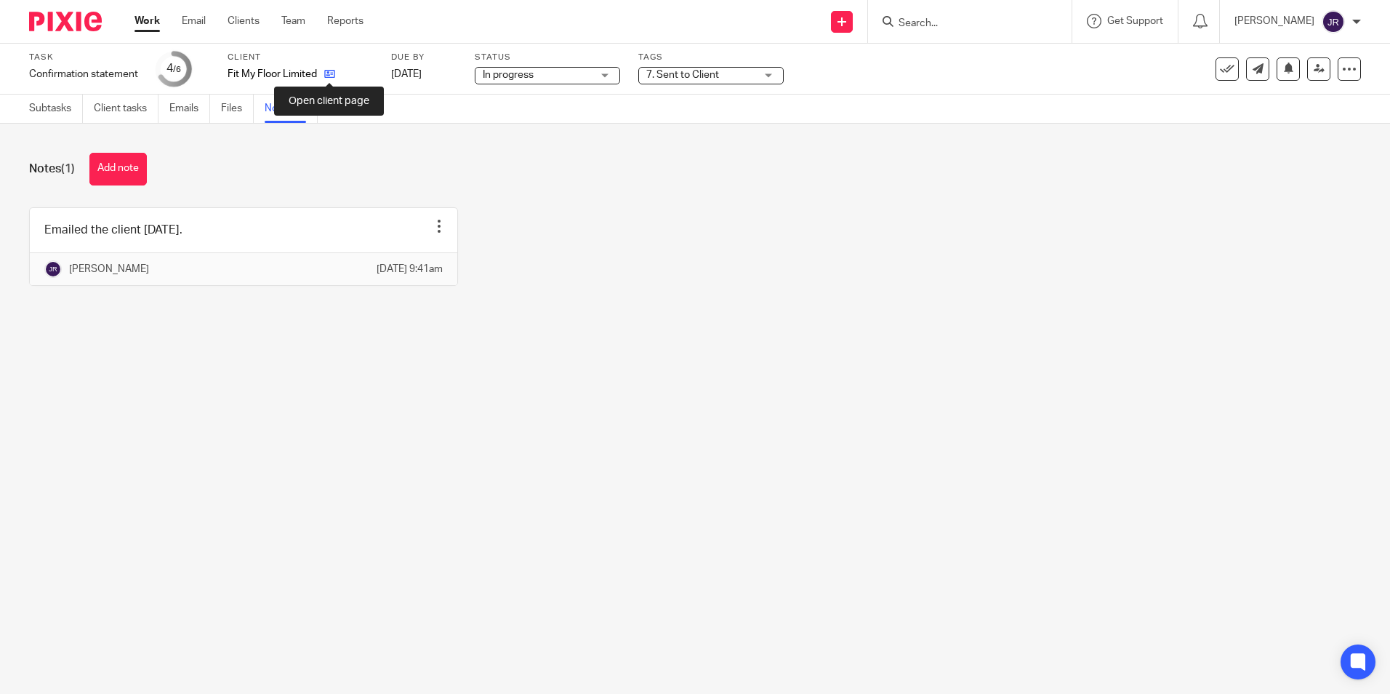
click at [333, 74] on icon at bounding box center [329, 73] width 11 height 11
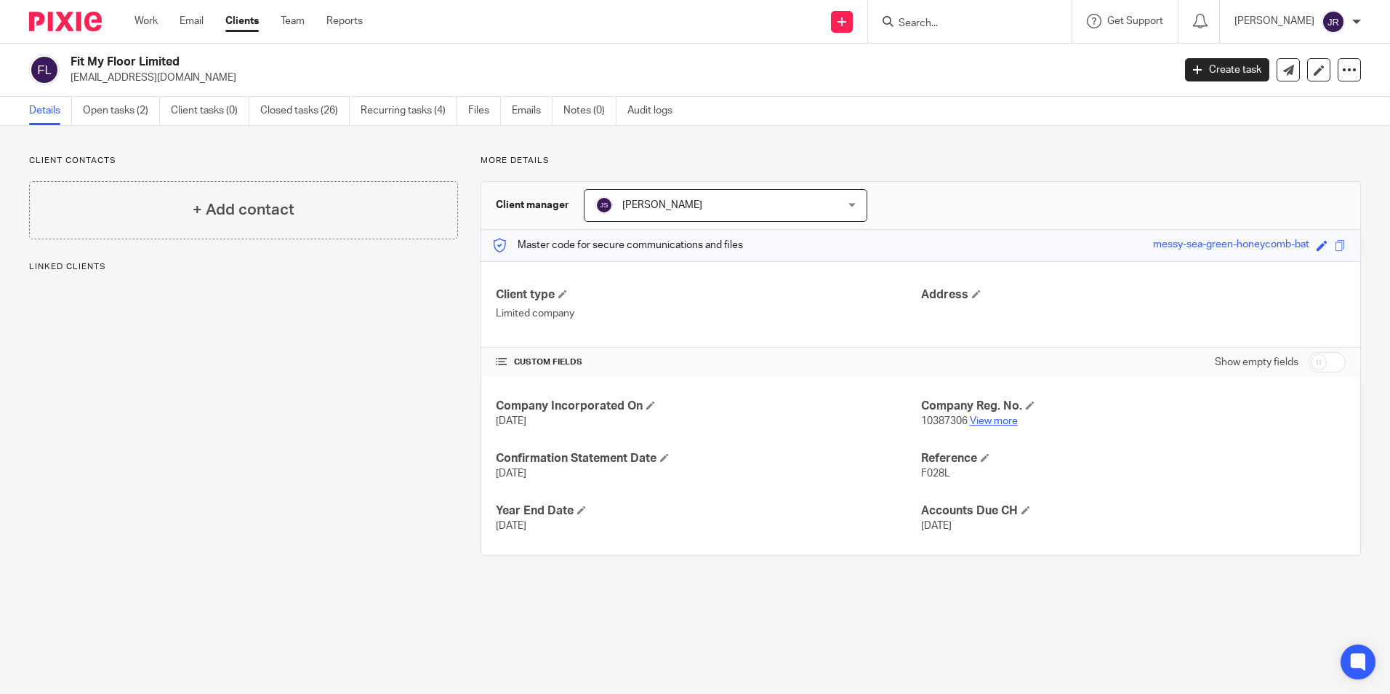
click at [987, 422] on link "View more" at bounding box center [994, 421] width 48 height 10
click at [933, 17] on input "Search" at bounding box center [962, 23] width 131 height 13
type input "ty"
click at [963, 55] on link at bounding box center [990, 57] width 192 height 22
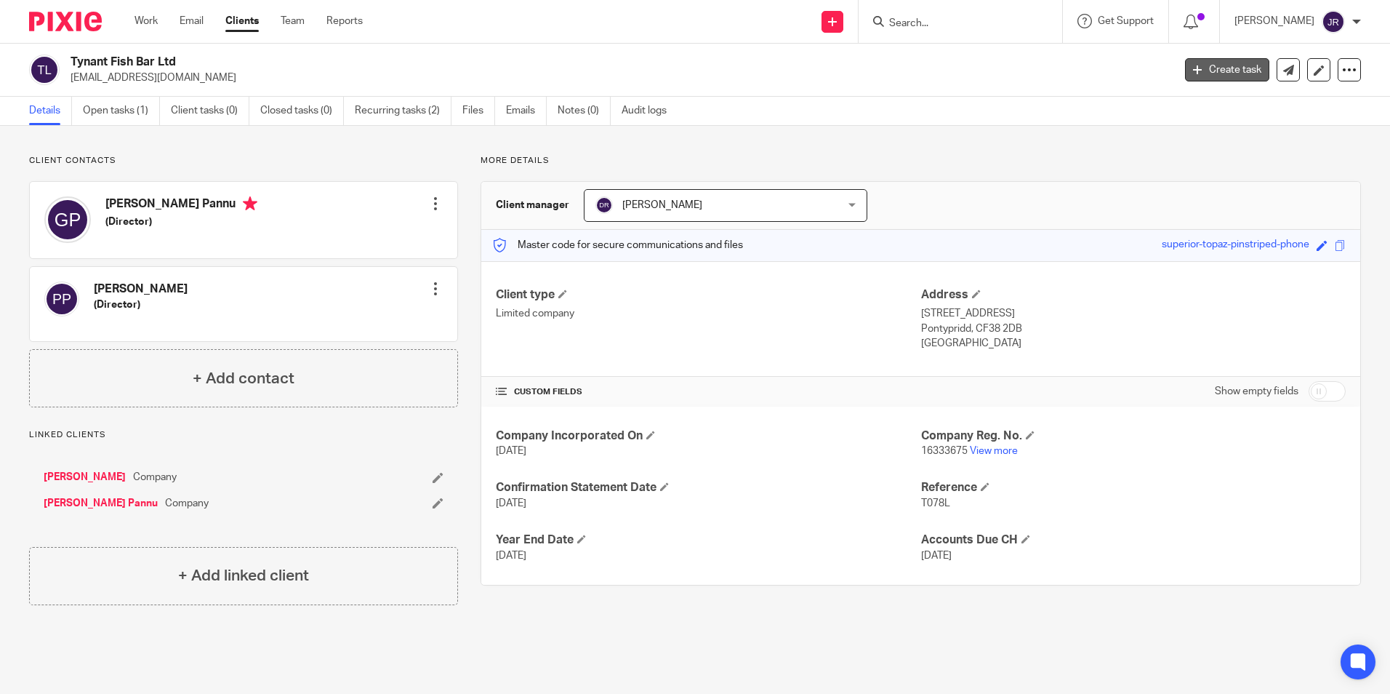
click at [1200, 73] on link "Create task" at bounding box center [1227, 69] width 84 height 23
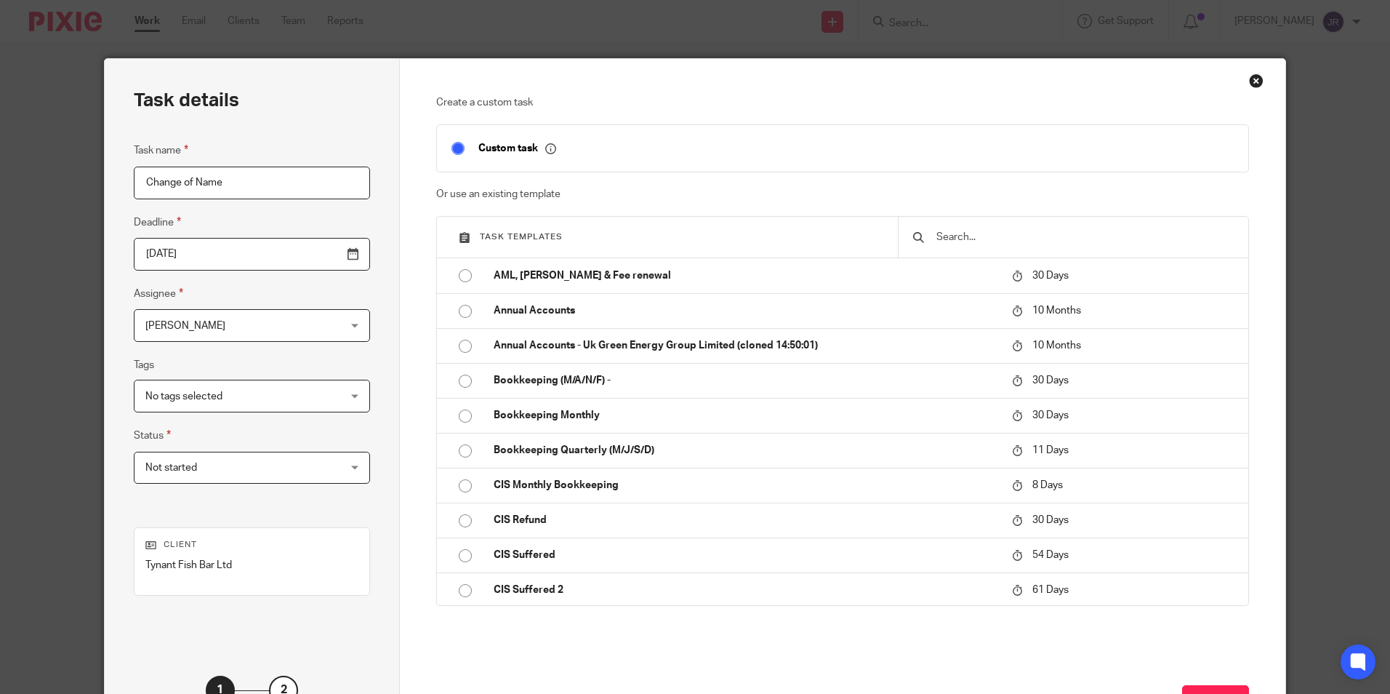
type input "Change of Name"
click at [317, 257] on input "2025-09-16" at bounding box center [252, 254] width 236 height 33
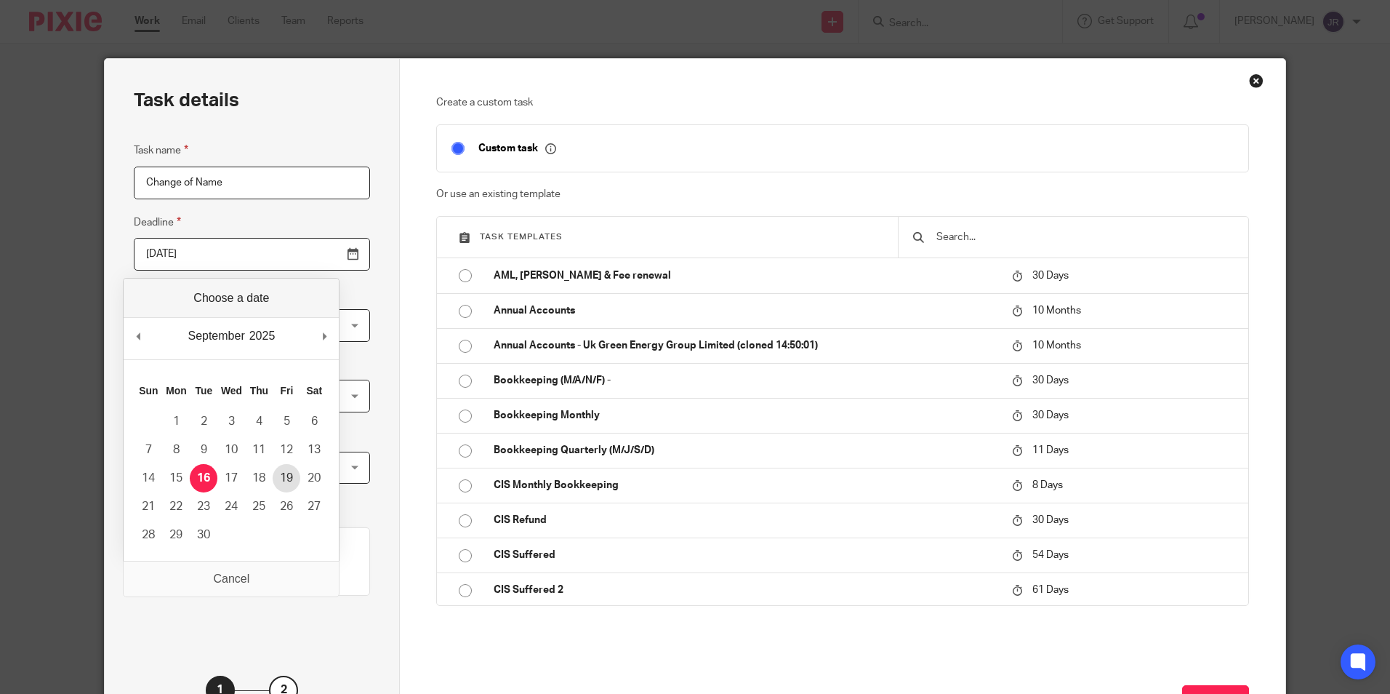
type input "2025-09-19"
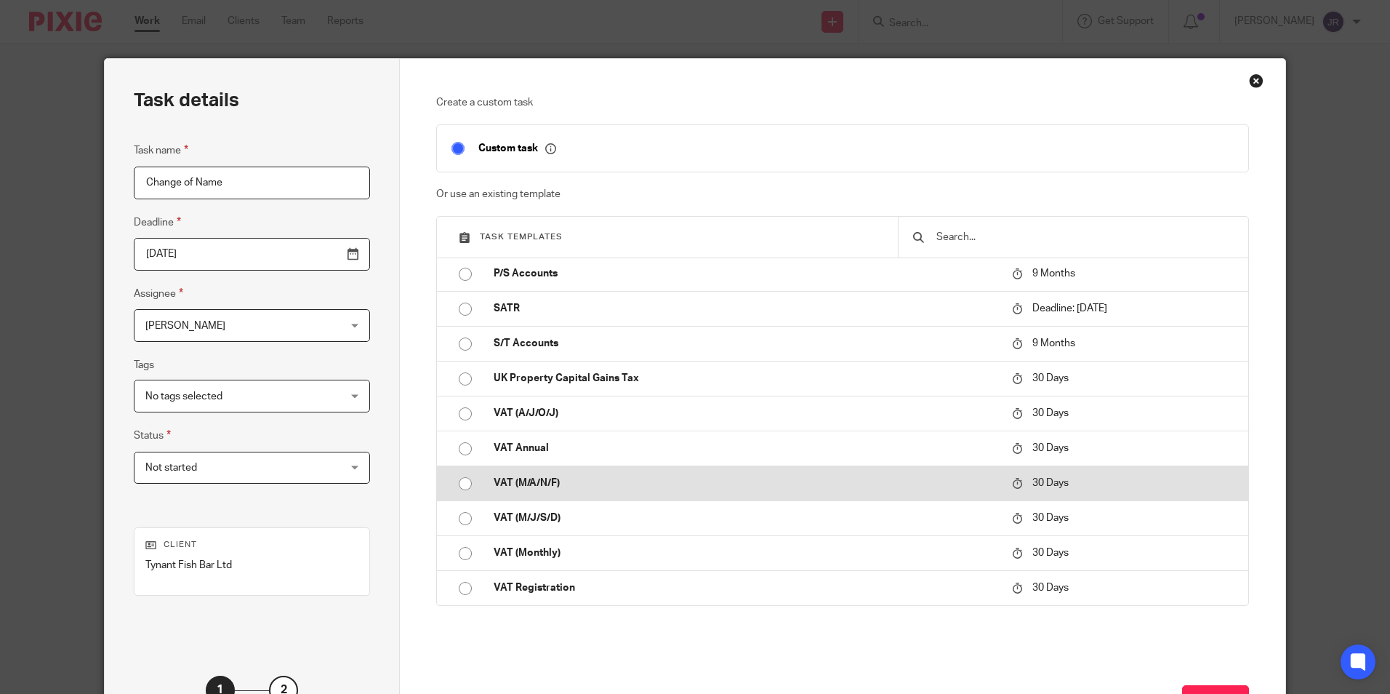
scroll to position [117, 0]
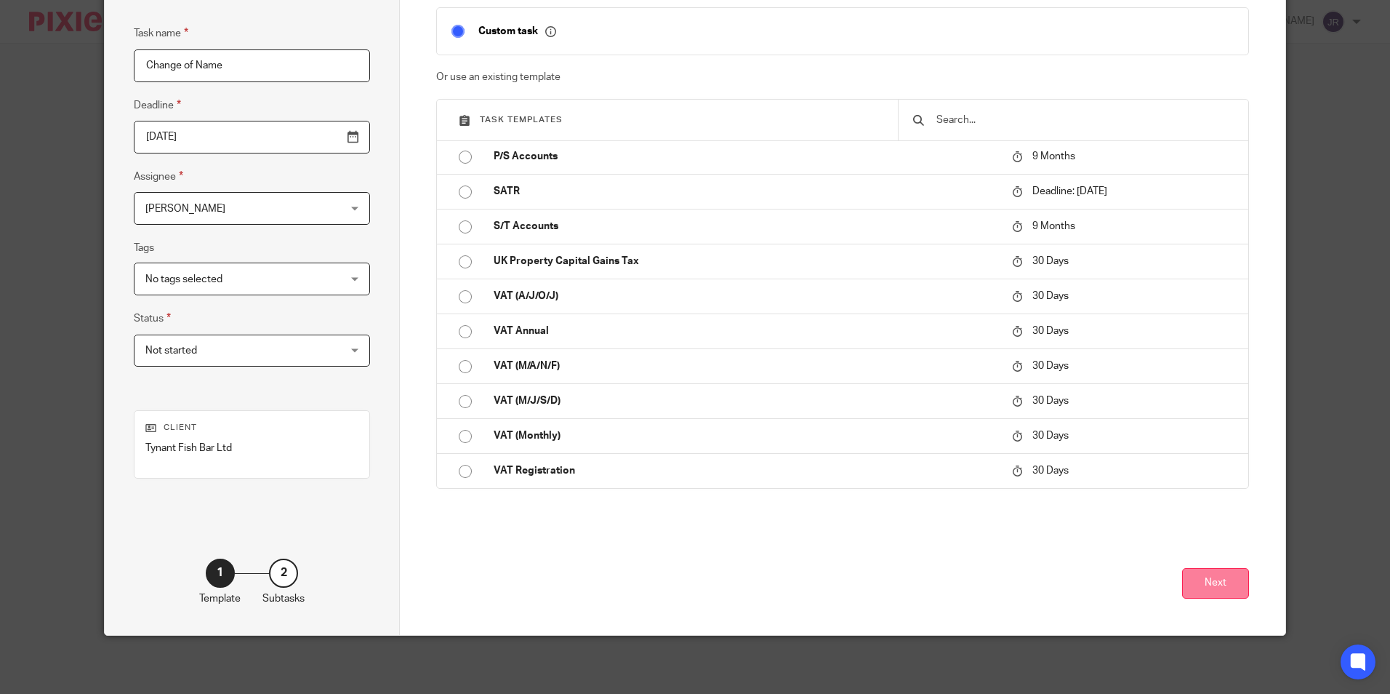
click at [1216, 577] on button "Next" at bounding box center [1215, 583] width 67 height 31
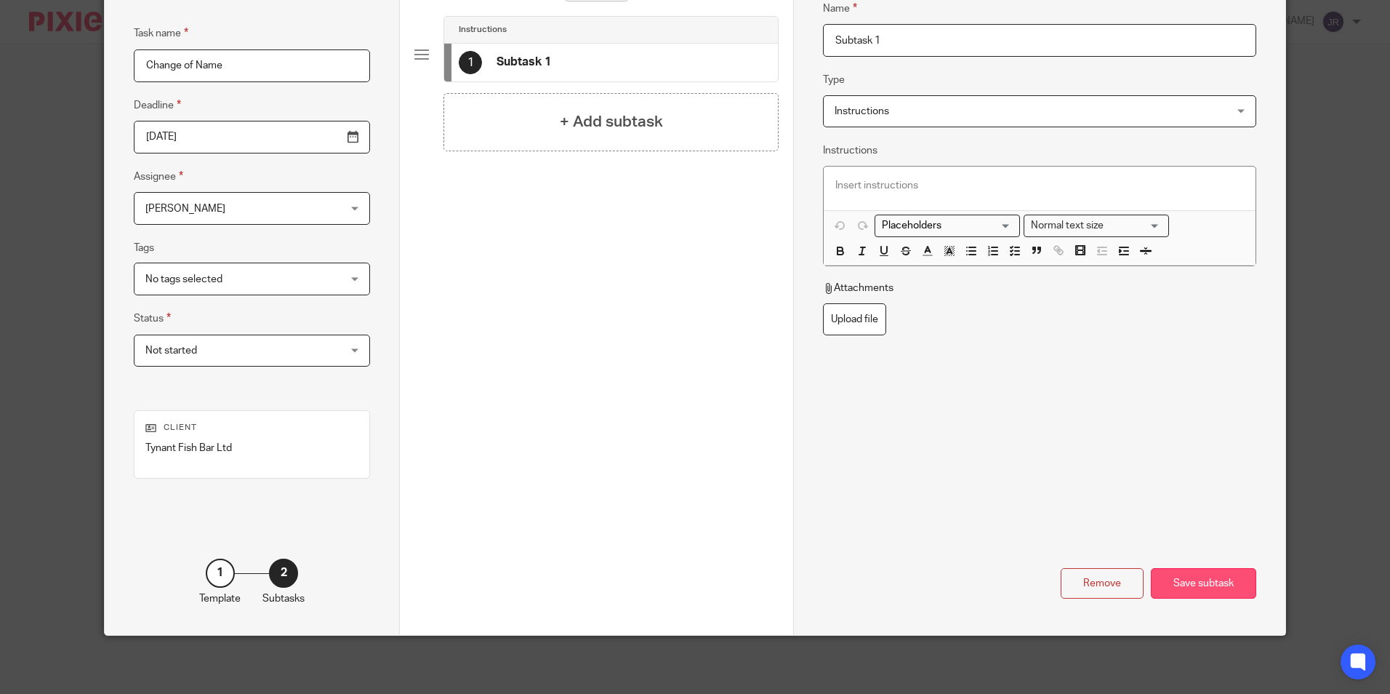
click at [1206, 584] on div "Save subtask" at bounding box center [1203, 583] width 105 height 31
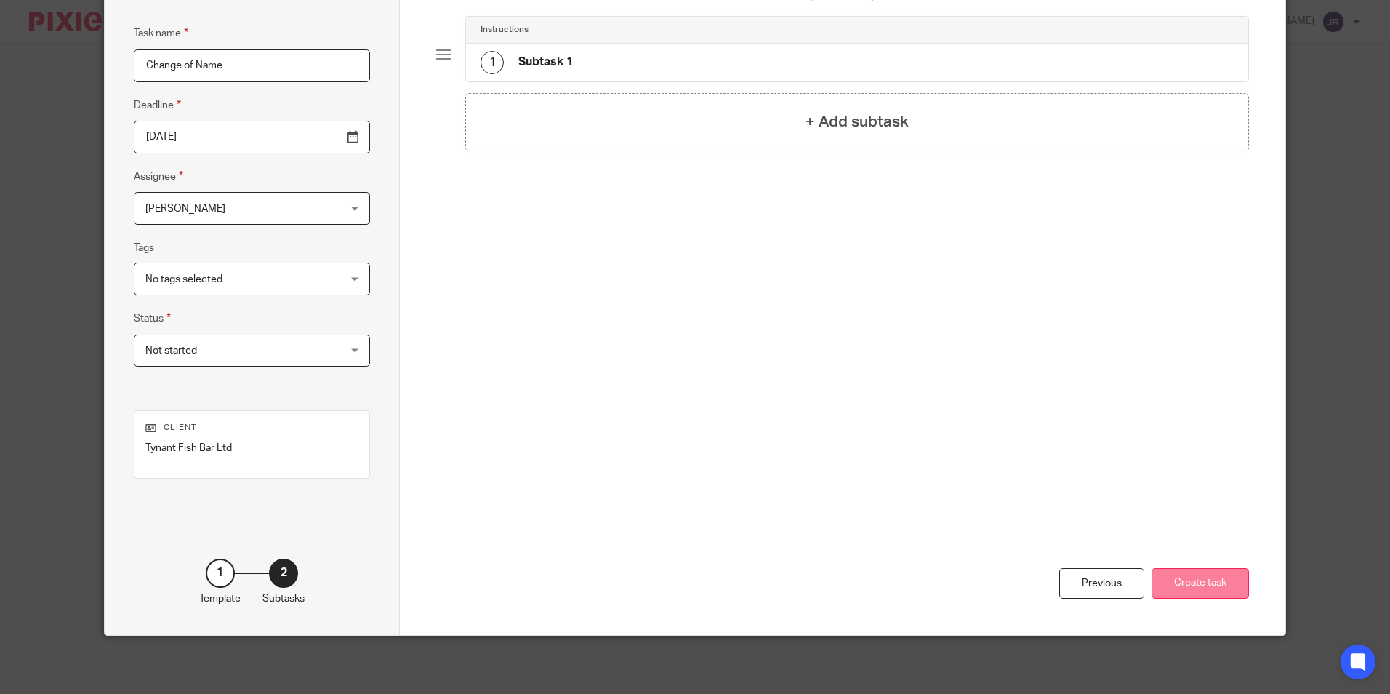
click at [1215, 587] on button "Create task" at bounding box center [1200, 583] width 97 height 31
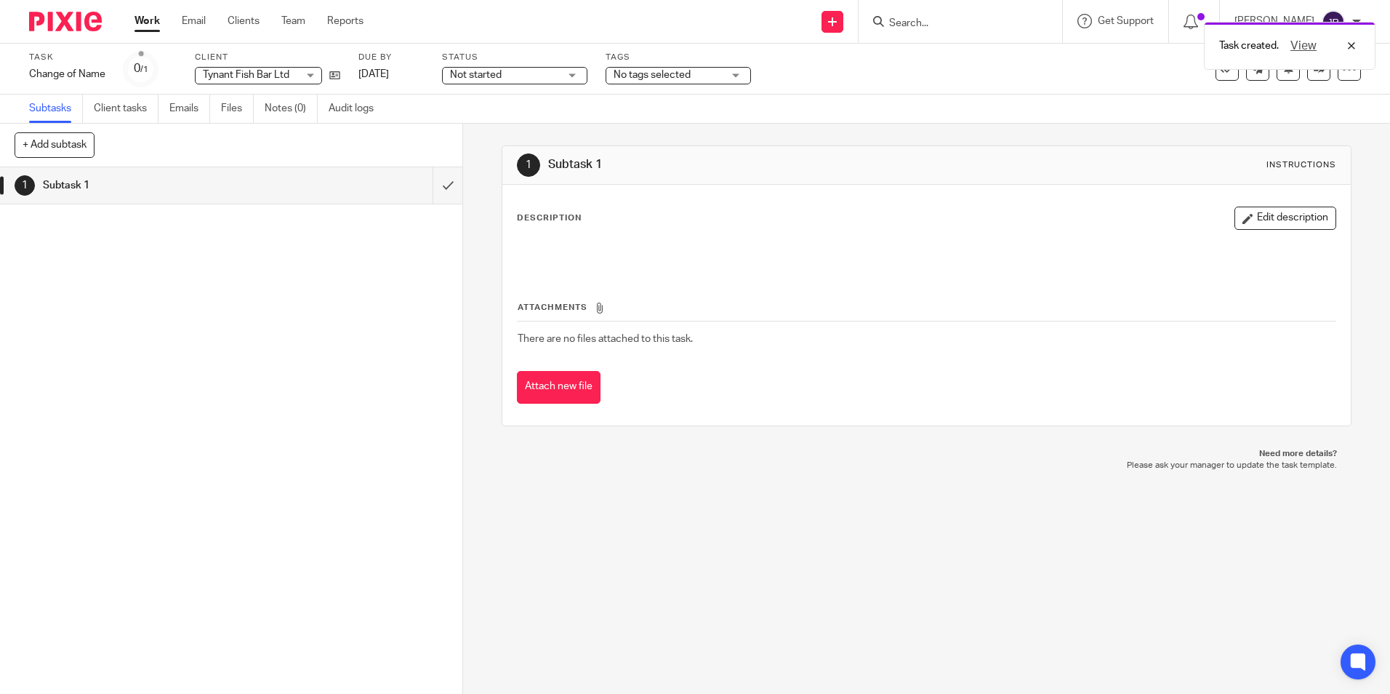
click at [572, 77] on div "Not started Not started" at bounding box center [514, 75] width 145 height 17
click at [539, 119] on li "In progress" at bounding box center [515, 128] width 144 height 30
click at [731, 76] on div "No tags selected" at bounding box center [678, 75] width 145 height 17
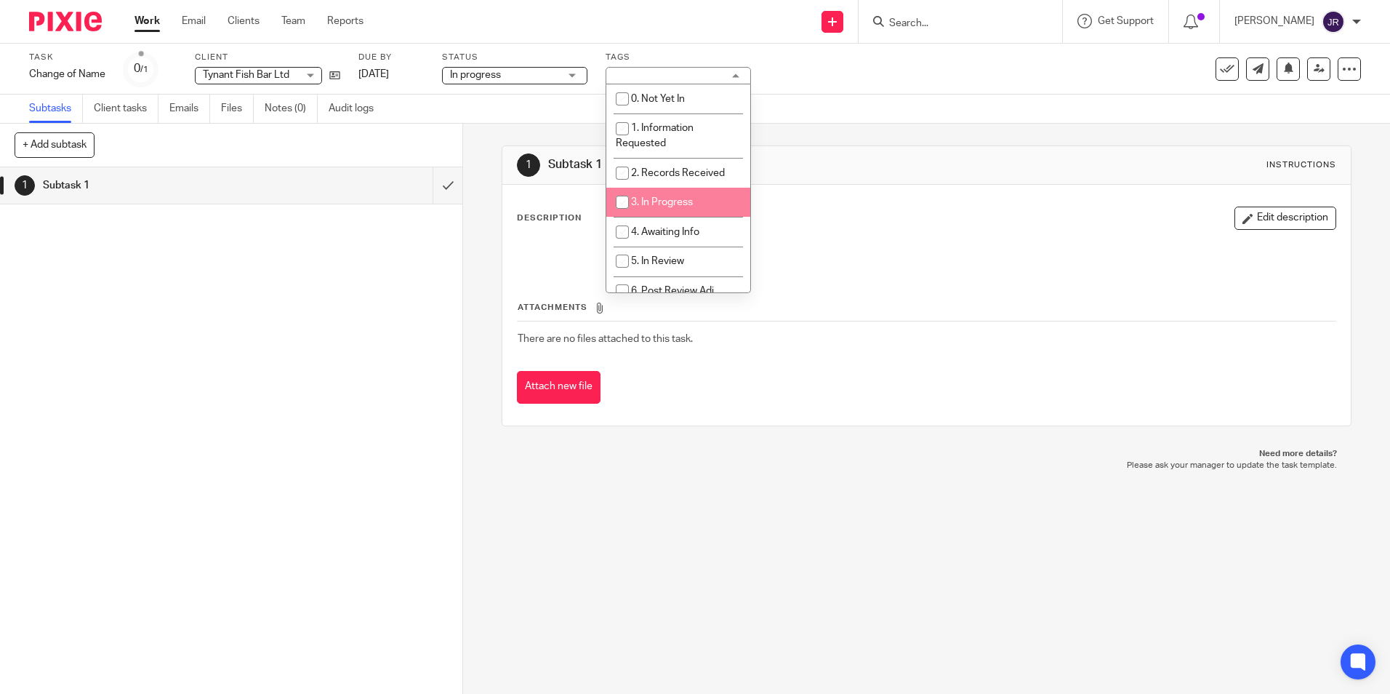
click at [691, 205] on span "3. In Progress" at bounding box center [662, 202] width 62 height 10
checkbox input "true"
click at [377, 339] on div "1 Subtask 1" at bounding box center [231, 430] width 462 height 526
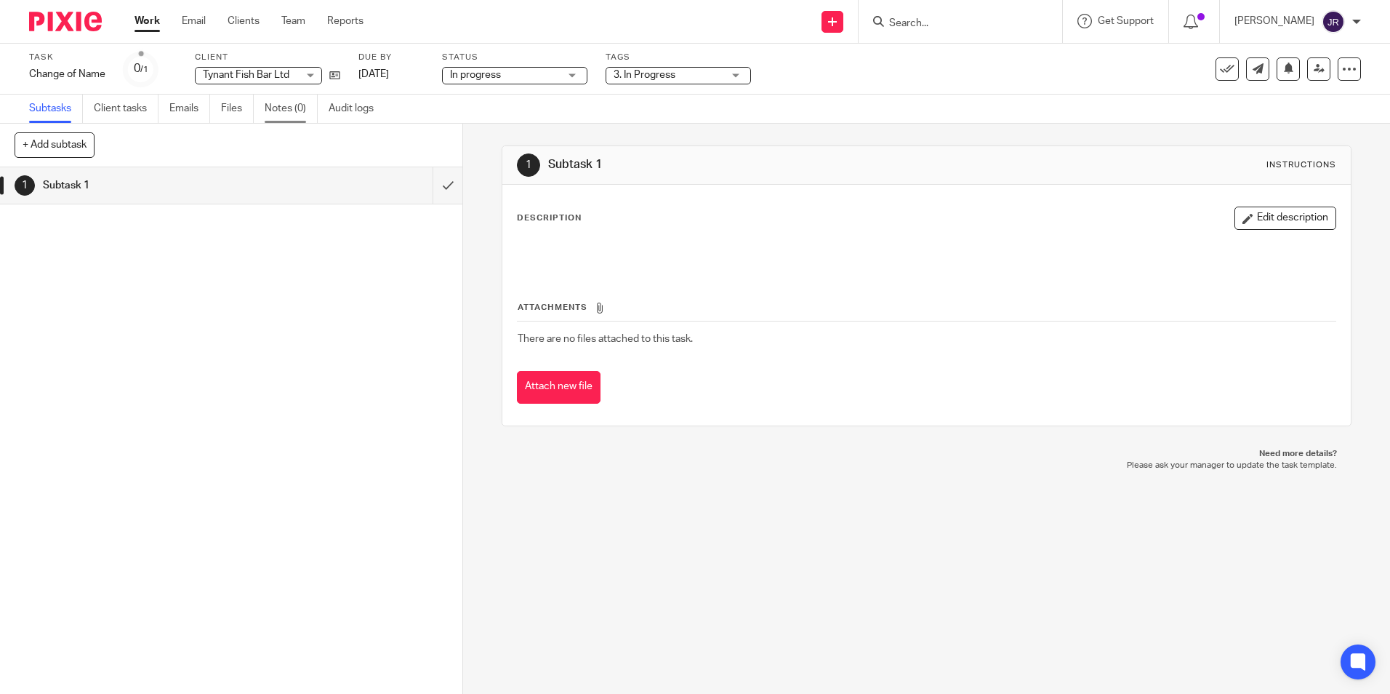
click at [289, 111] on link "Notes (0)" at bounding box center [291, 109] width 53 height 28
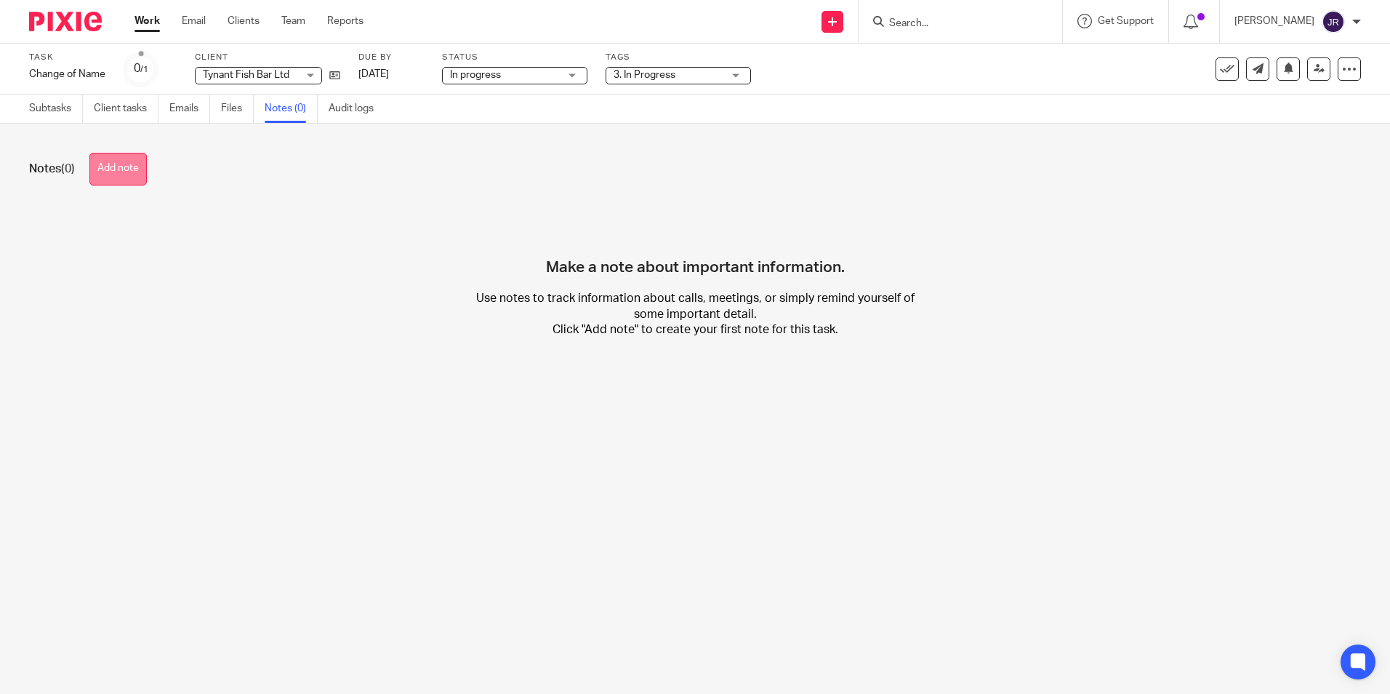
click at [118, 174] on button "Add note" at bounding box center [117, 169] width 57 height 33
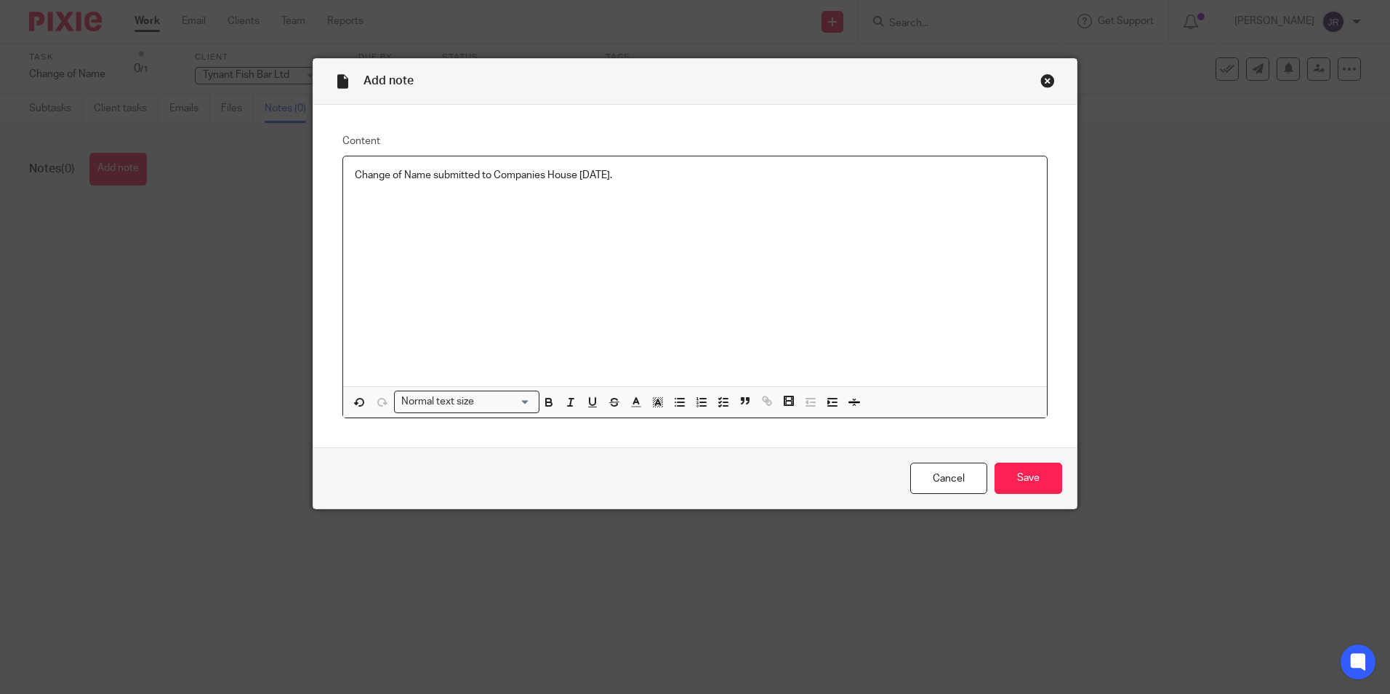
click at [572, 175] on p "Change of Name submitted to Companies House 16/09/25." at bounding box center [695, 175] width 681 height 15
click at [711, 171] on p "Change of Name submitted to Companies House 110-087558 16/09/25." at bounding box center [695, 175] width 681 height 15
click at [689, 176] on p "Change of Name submitted to Companies House 110-087558 16/09/25." at bounding box center [695, 175] width 681 height 15
click at [598, 296] on div "Change of Name submitted to Companies House 110-087558 16/09/25. Our fee is £25…" at bounding box center [695, 271] width 704 height 230
click at [1036, 475] on input "Save" at bounding box center [1029, 477] width 68 height 31
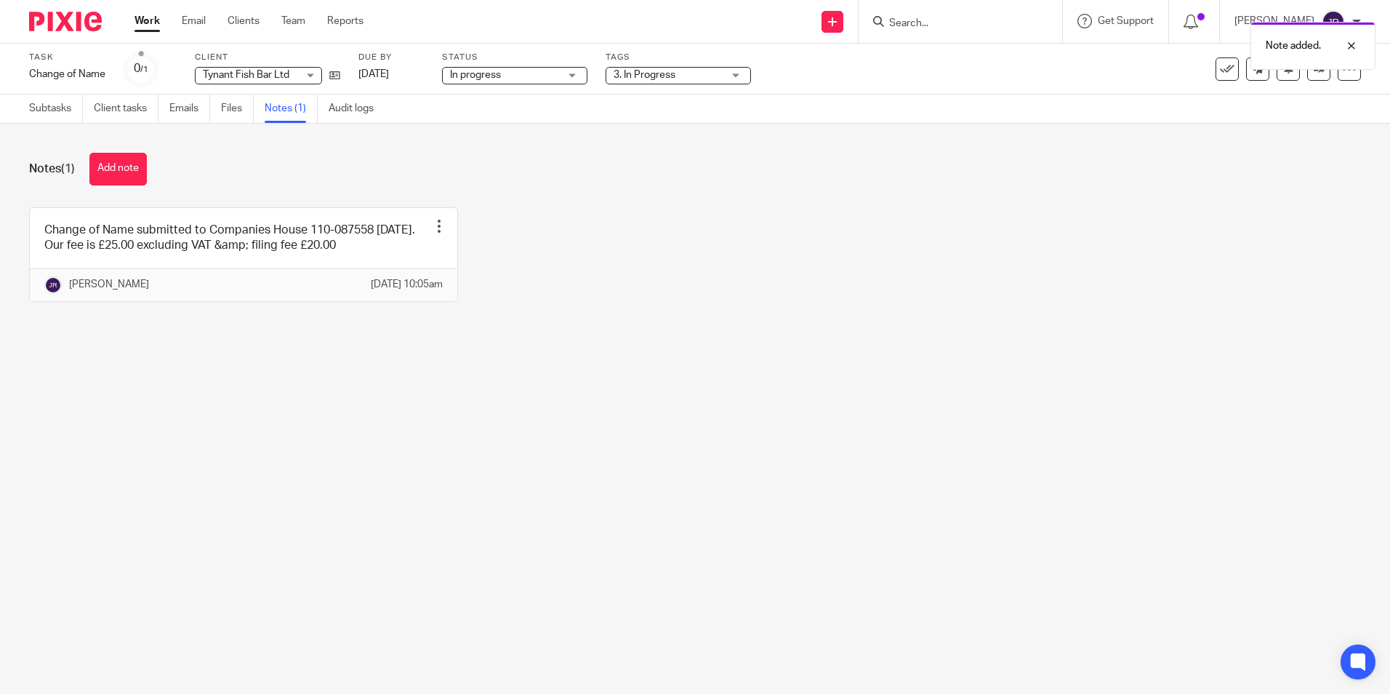
click at [142, 23] on link "Work" at bounding box center [147, 21] width 25 height 15
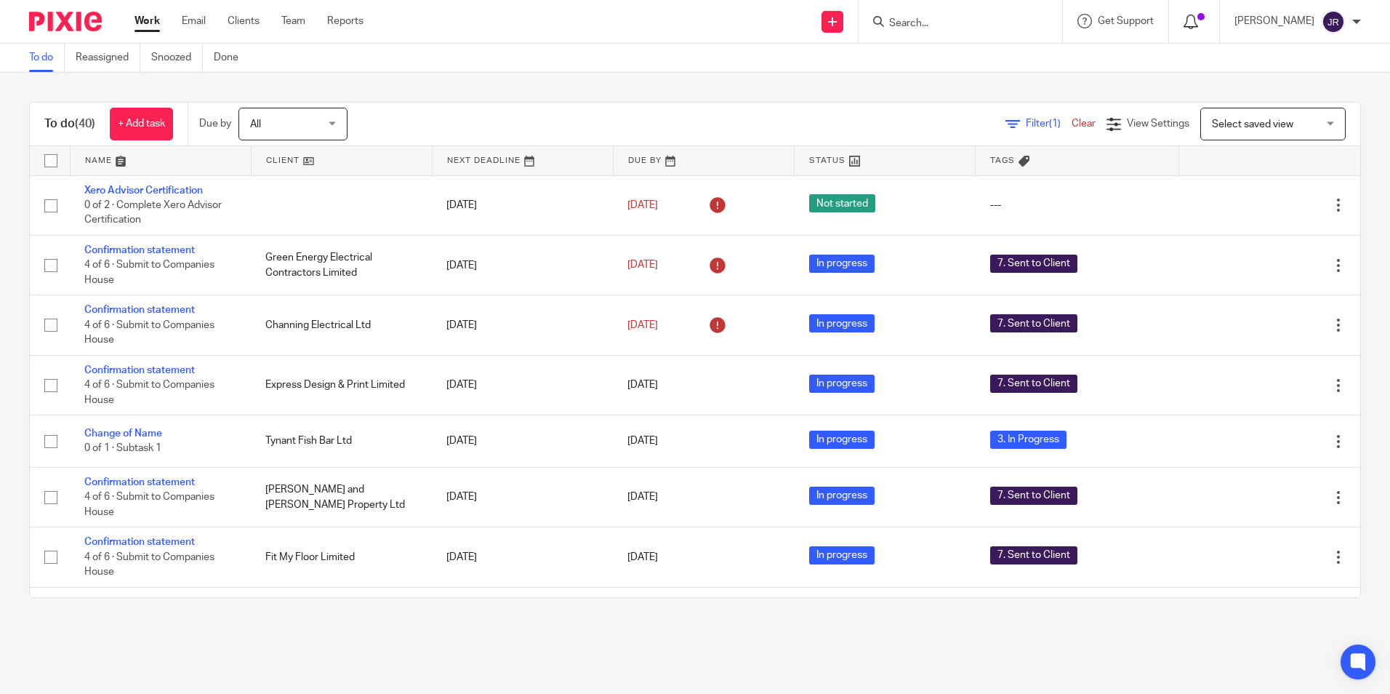
click at [1198, 15] on icon at bounding box center [1191, 22] width 15 height 15
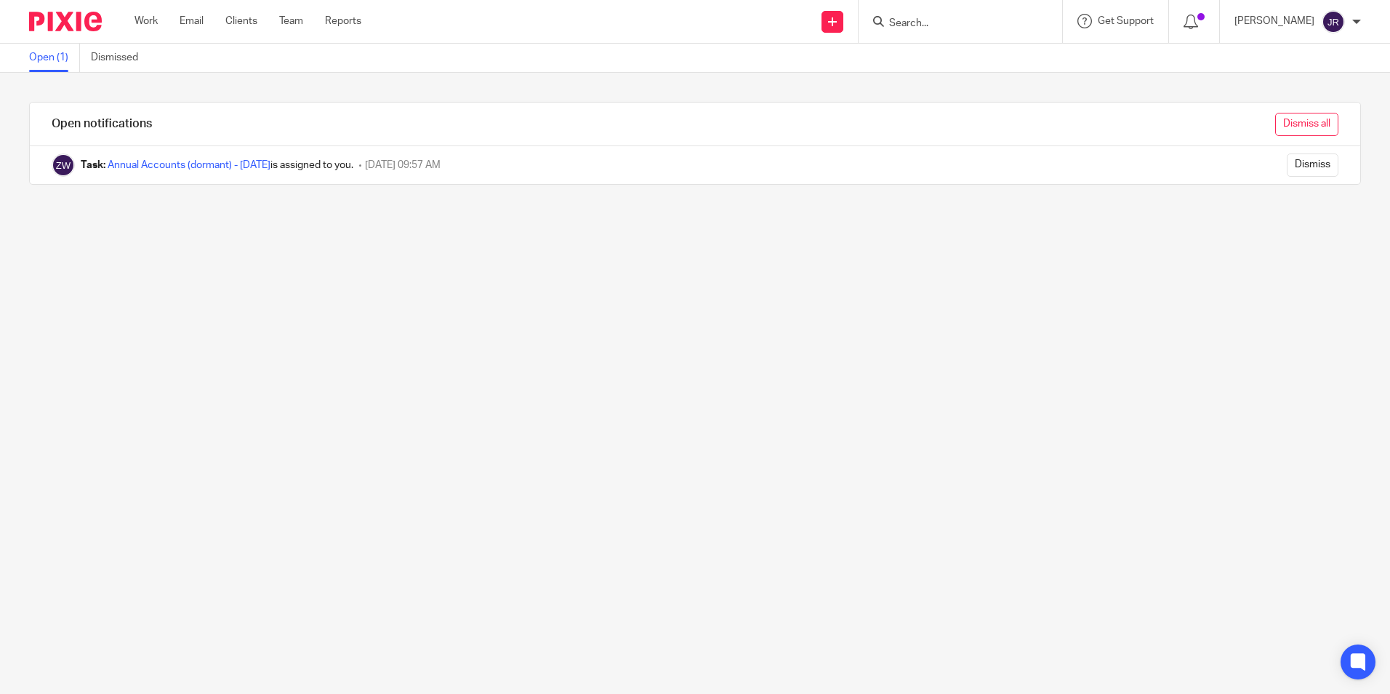
click at [1275, 116] on input "Dismiss all" at bounding box center [1306, 124] width 63 height 23
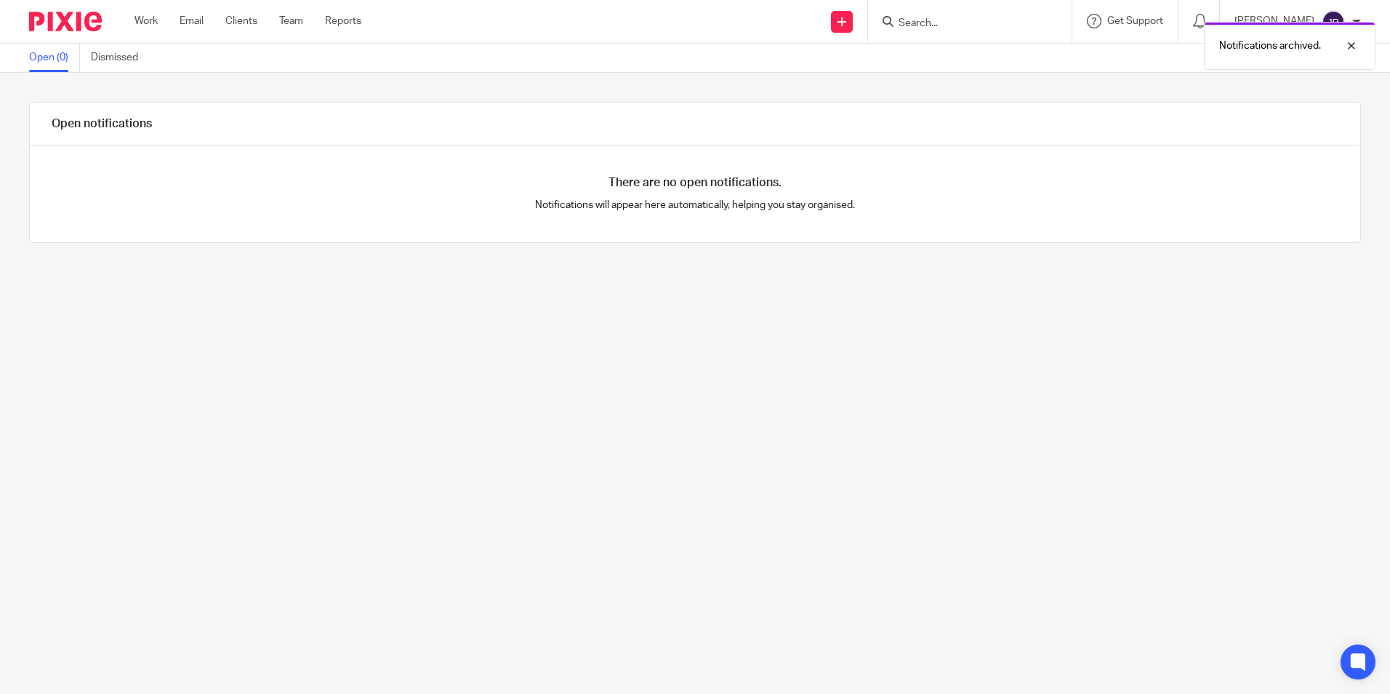
click at [132, 23] on div "Work Email Clients Team Reports Work Email Clients Team Reports Settings" at bounding box center [251, 21] width 263 height 43
click at [155, 22] on link "Work" at bounding box center [146, 21] width 23 height 15
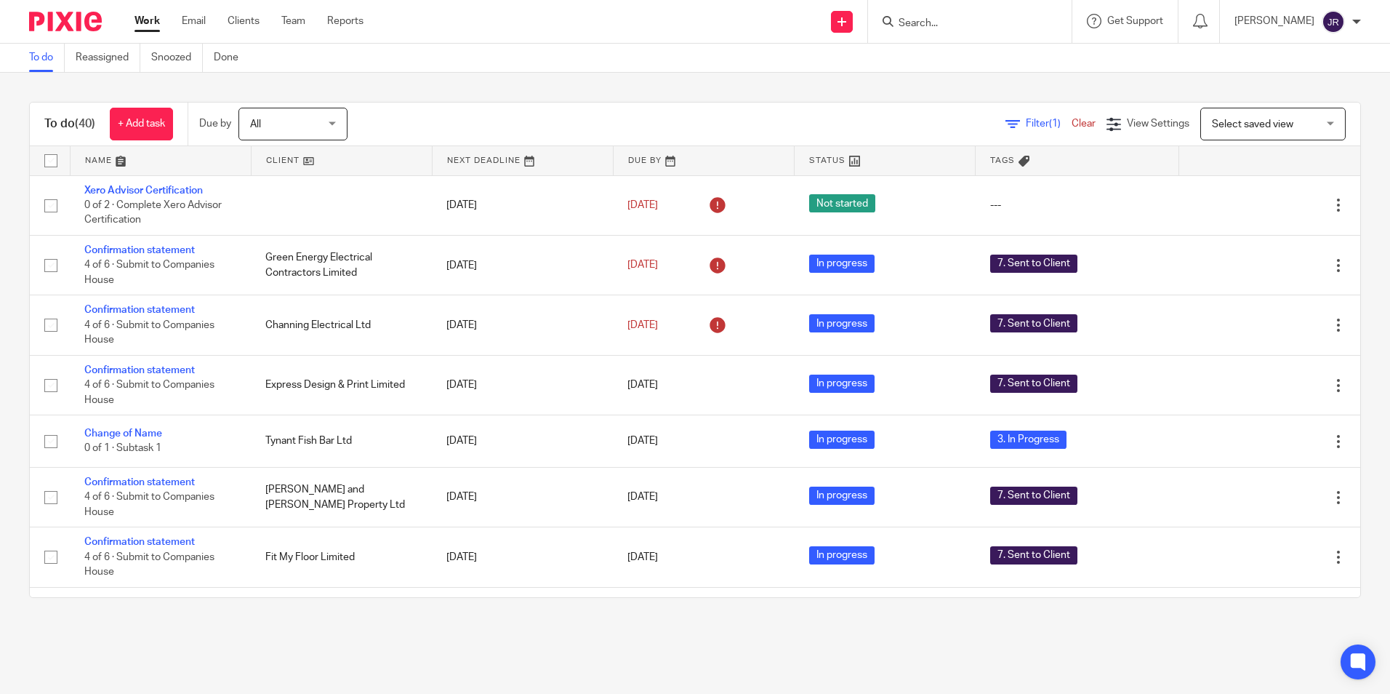
click at [946, 23] on input "Search" at bounding box center [962, 23] width 131 height 13
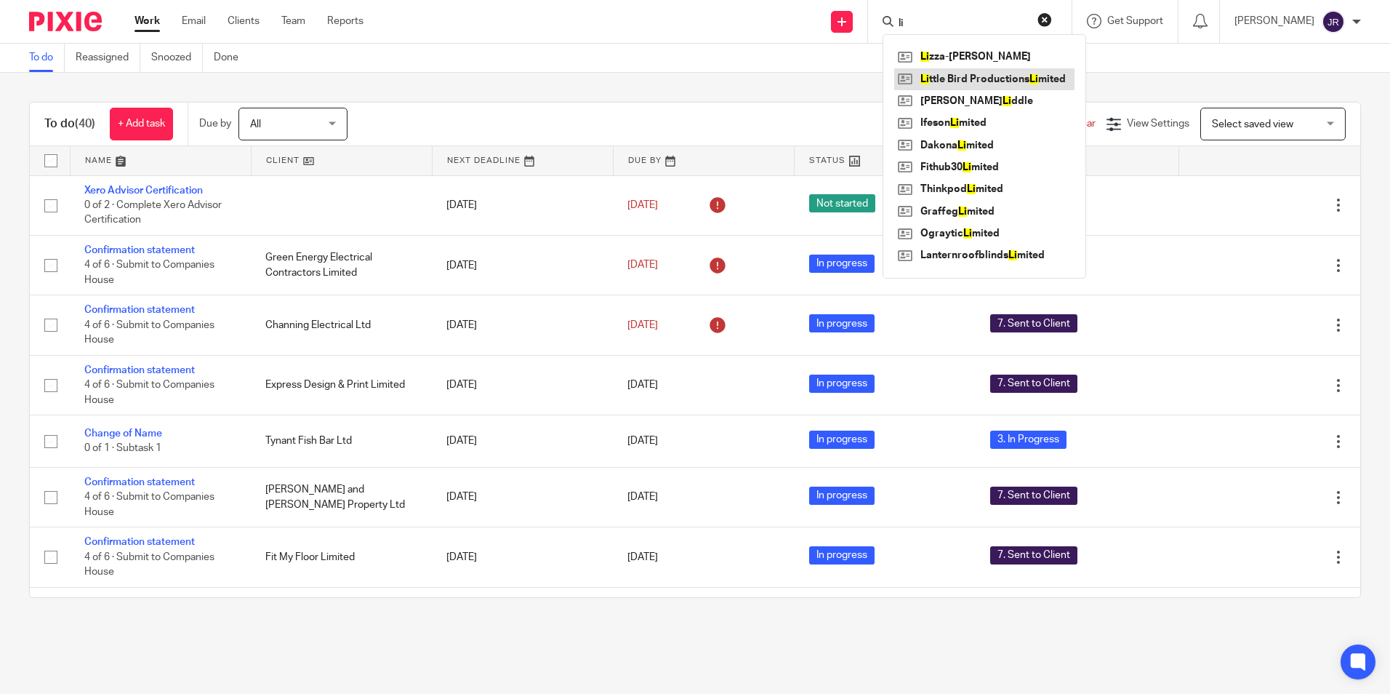
type input "li"
click at [984, 74] on link at bounding box center [984, 79] width 180 height 22
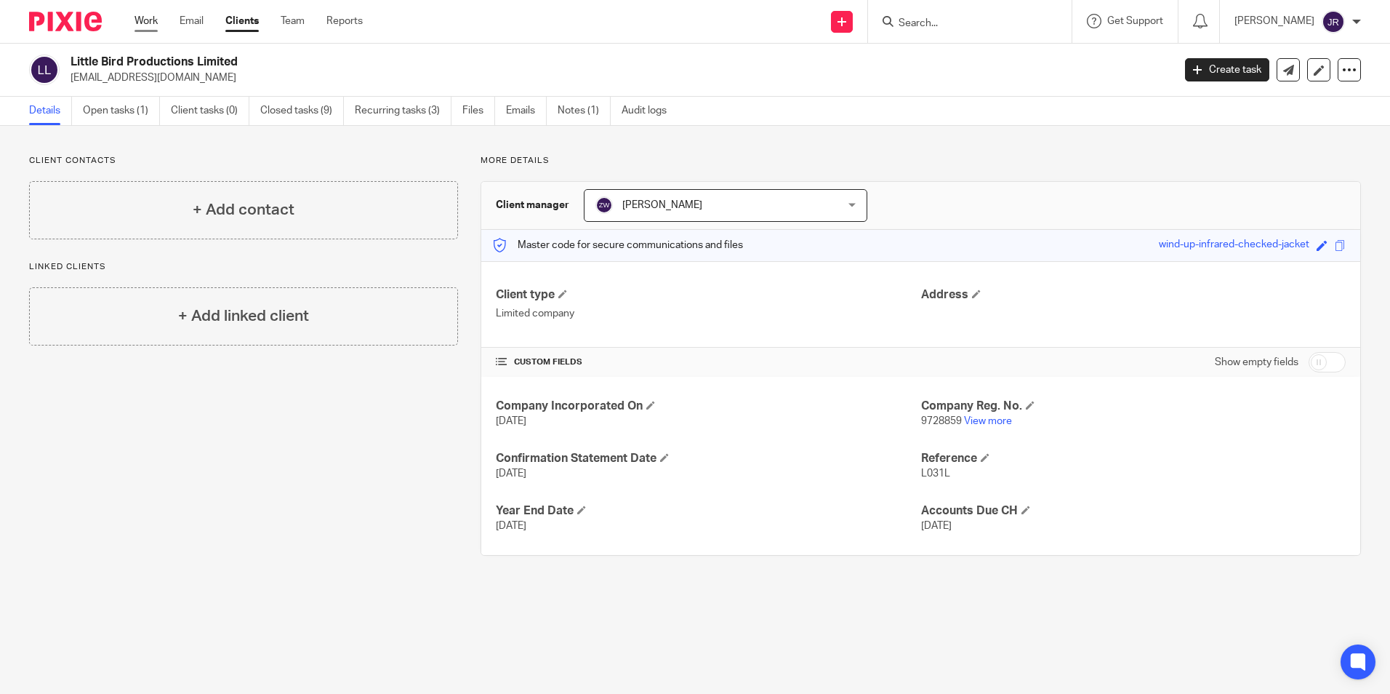
click at [150, 23] on link "Work" at bounding box center [146, 21] width 23 height 15
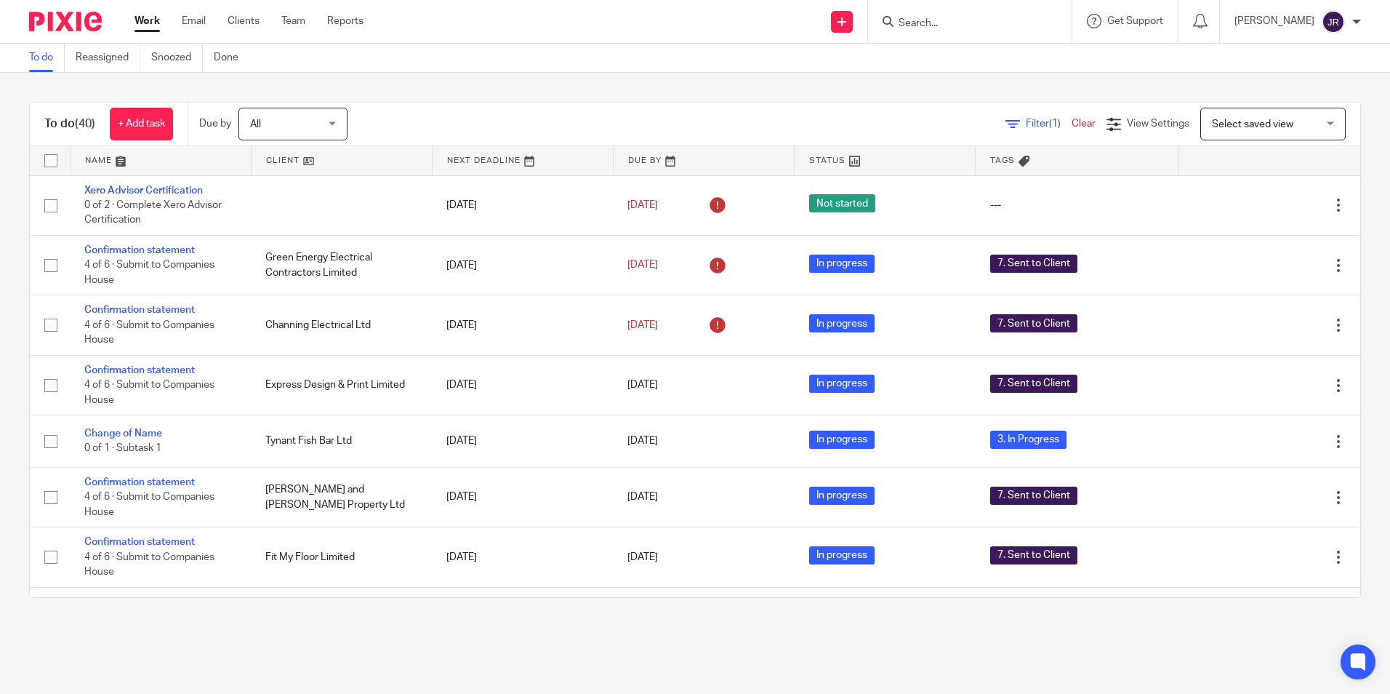
click at [90, 164] on link at bounding box center [161, 160] width 180 height 29
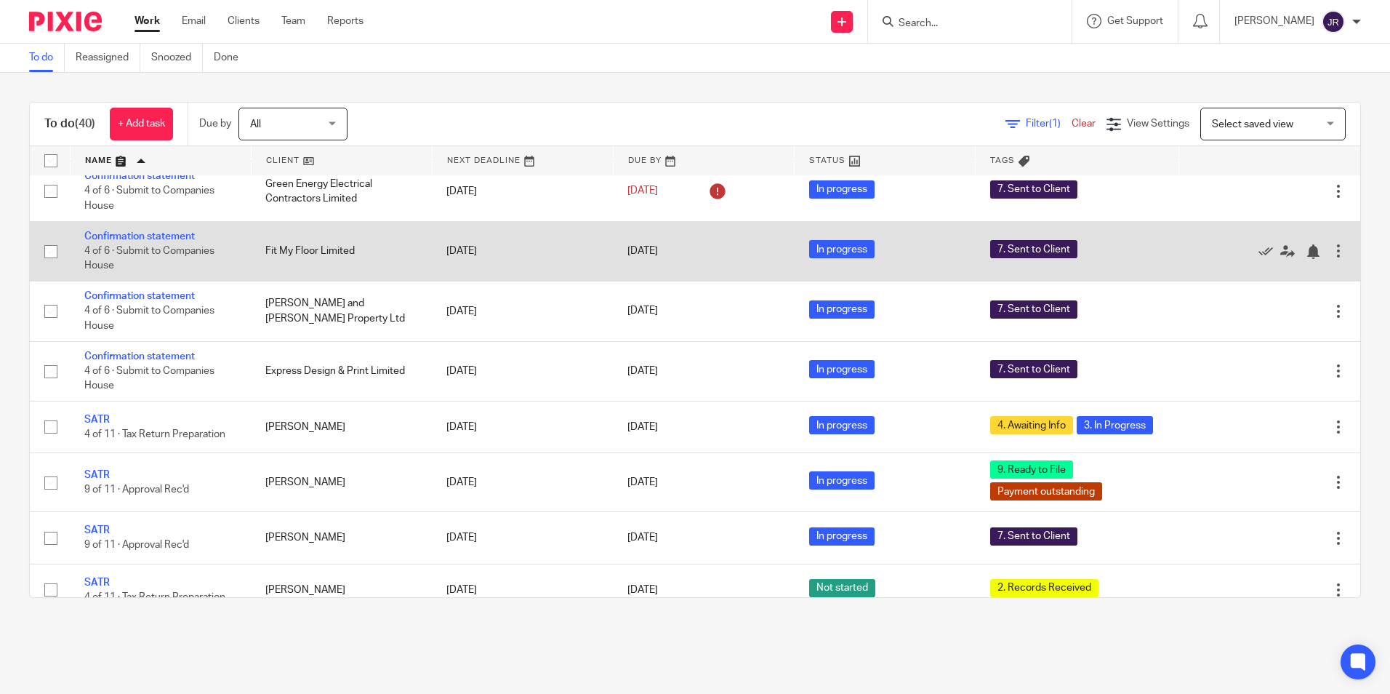
scroll to position [1018, 0]
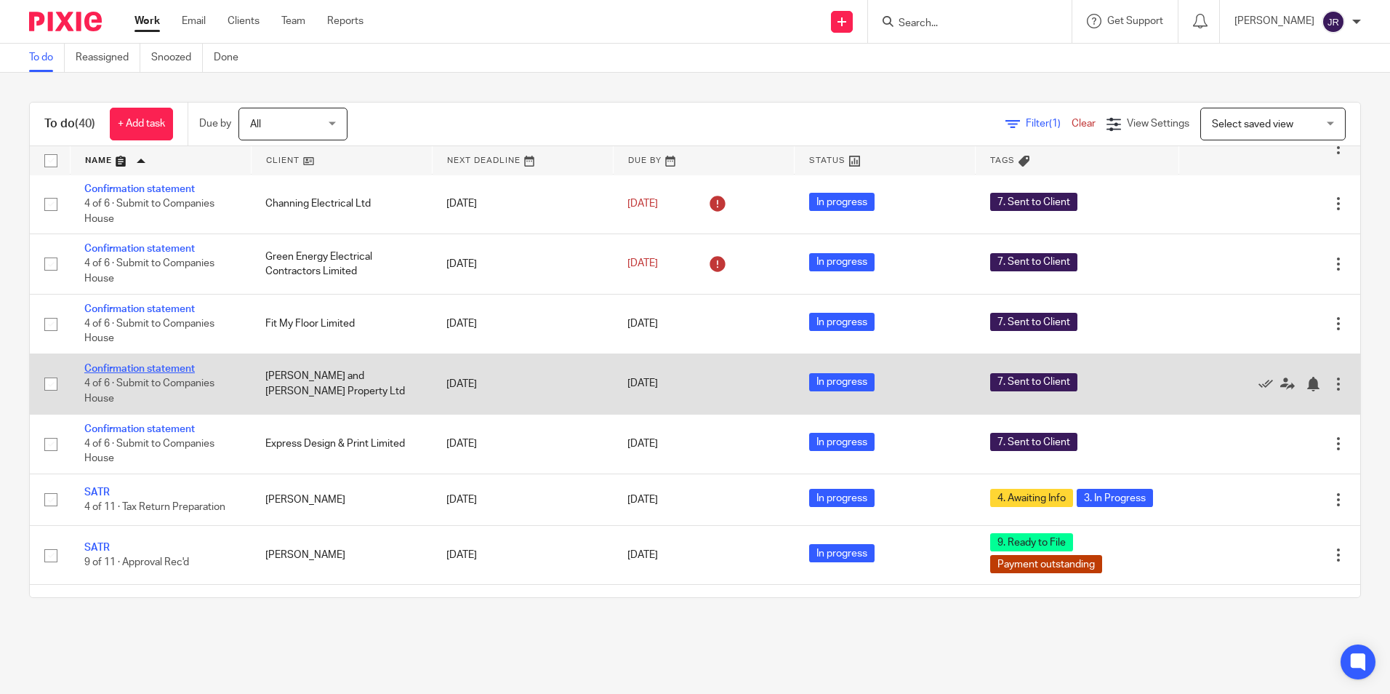
click at [180, 364] on link "Confirmation statement" at bounding box center [139, 369] width 111 height 10
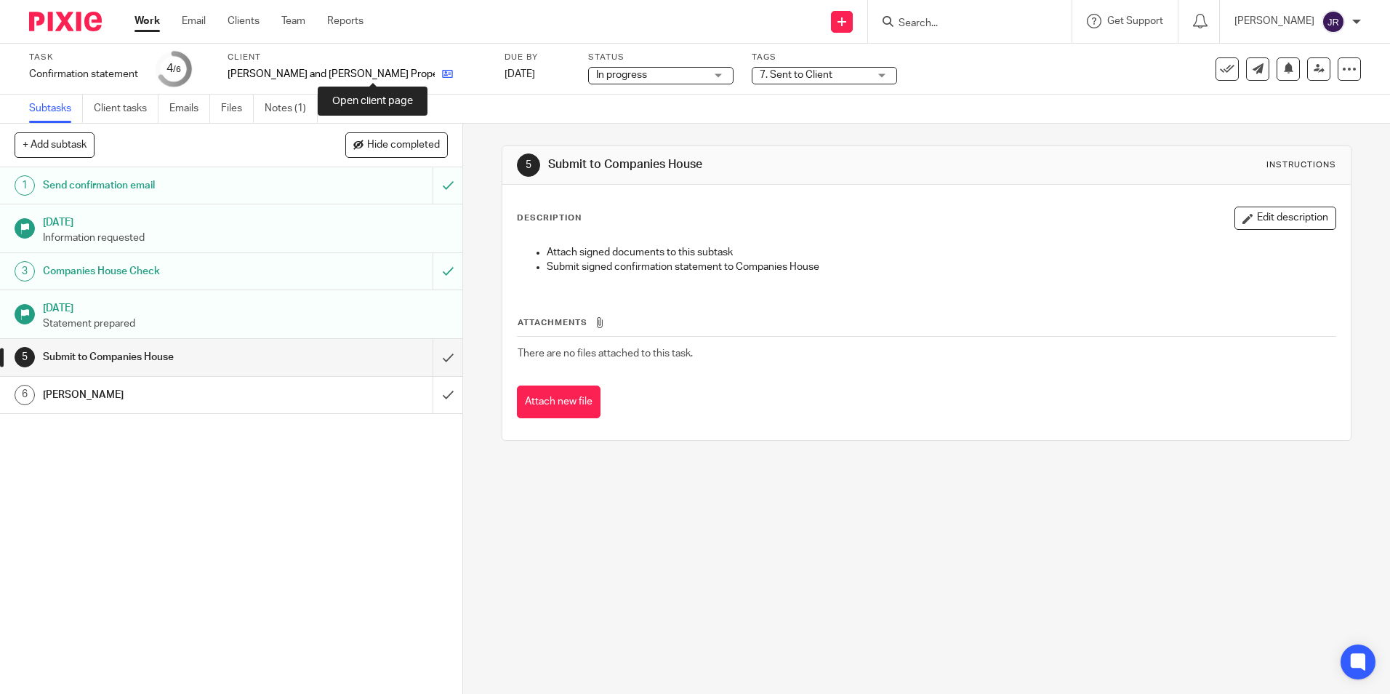
click at [442, 71] on icon at bounding box center [447, 73] width 11 height 11
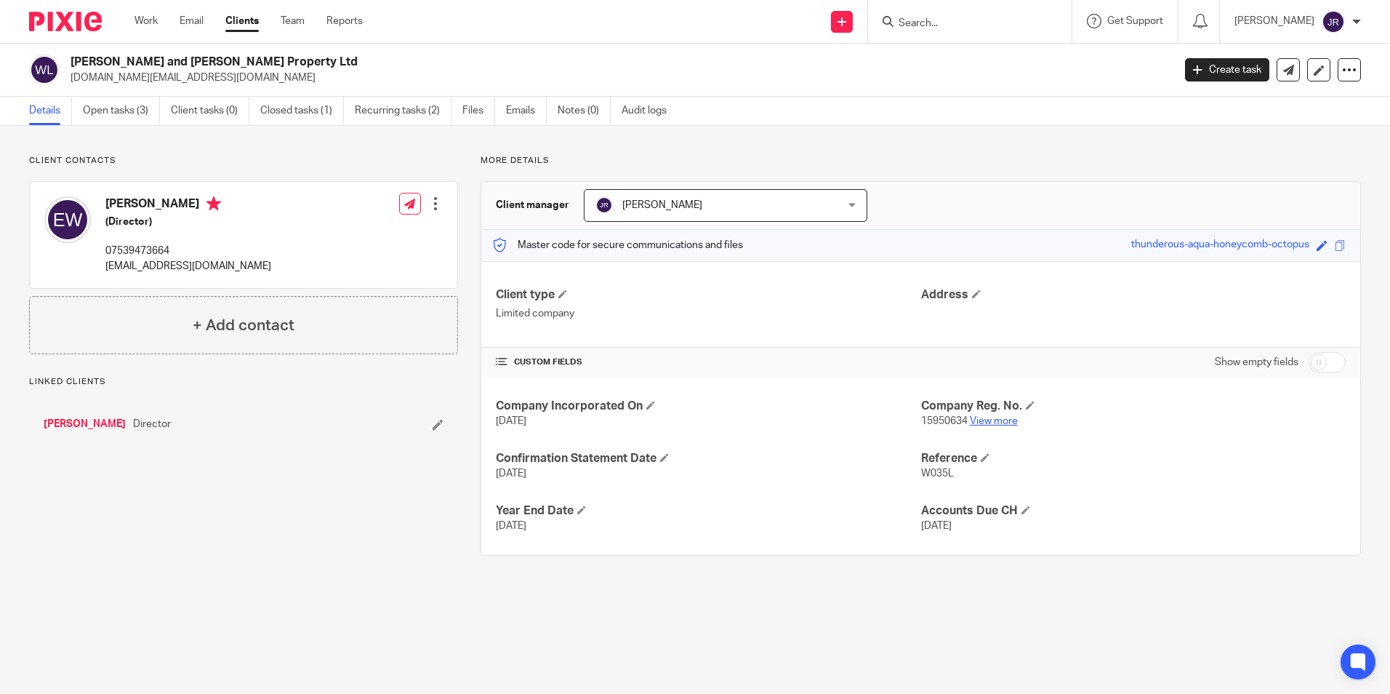
click at [1008, 424] on link "View more" at bounding box center [994, 421] width 48 height 10
click at [149, 17] on link "Work" at bounding box center [146, 21] width 23 height 15
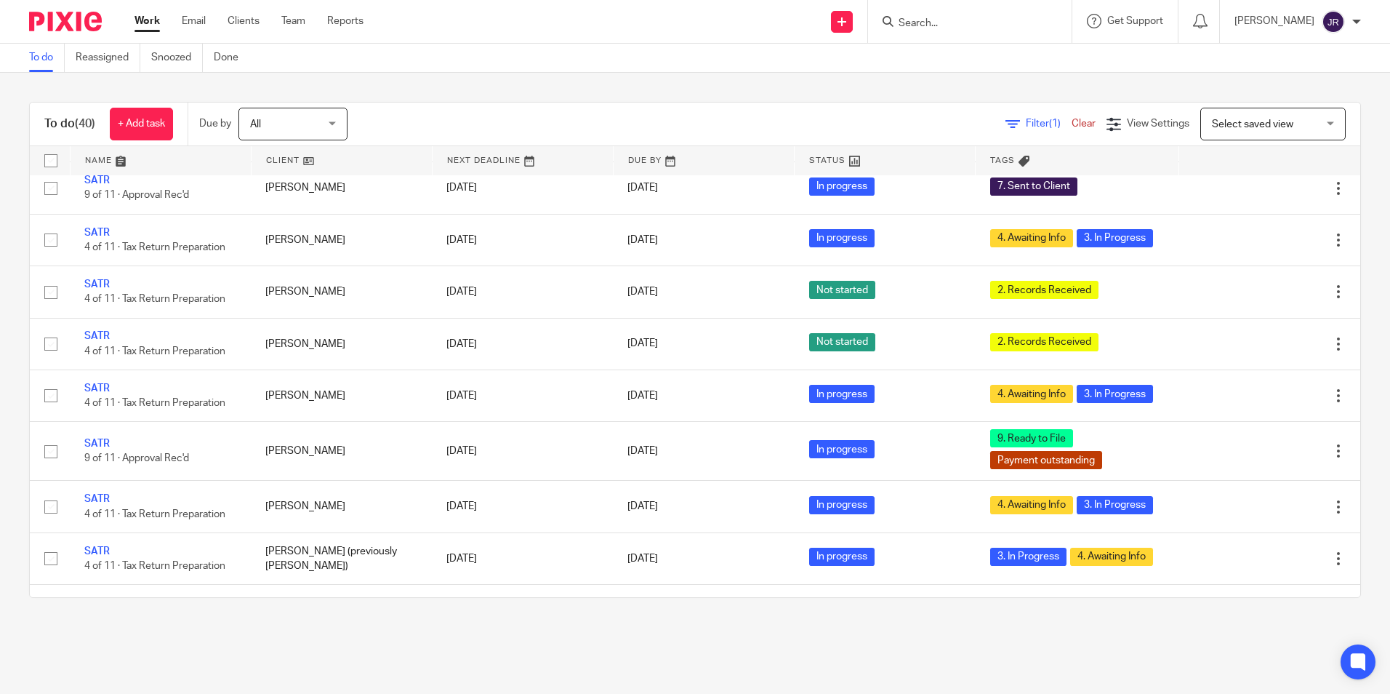
scroll to position [1163, 0]
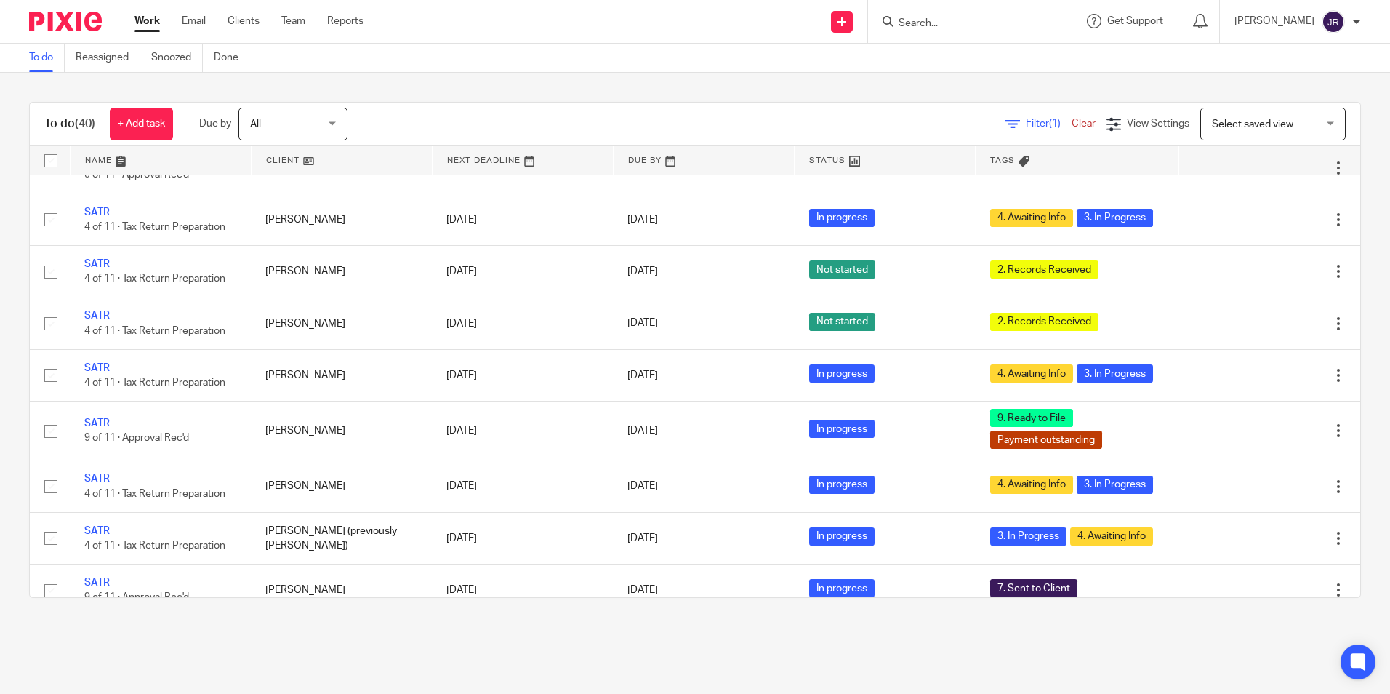
click at [917, 17] on input "Search" at bounding box center [962, 23] width 131 height 13
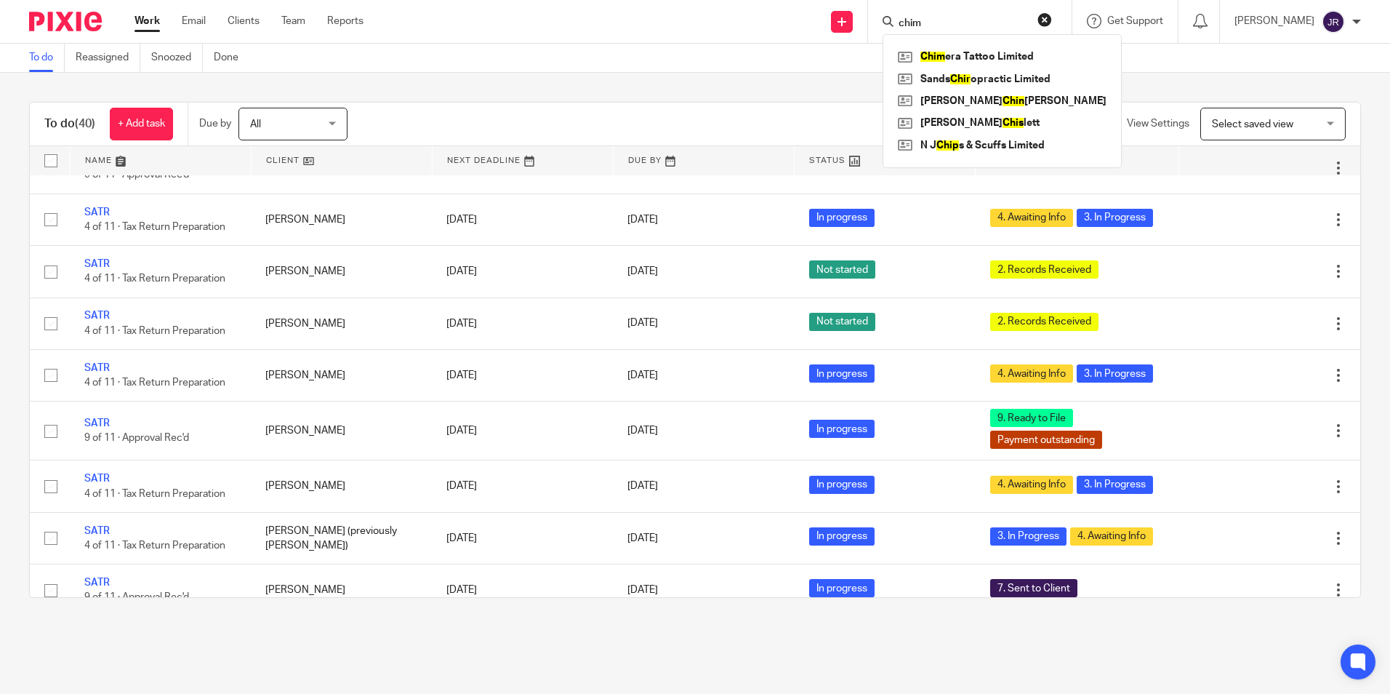
type input "chim"
click at [958, 49] on link at bounding box center [1002, 57] width 216 height 22
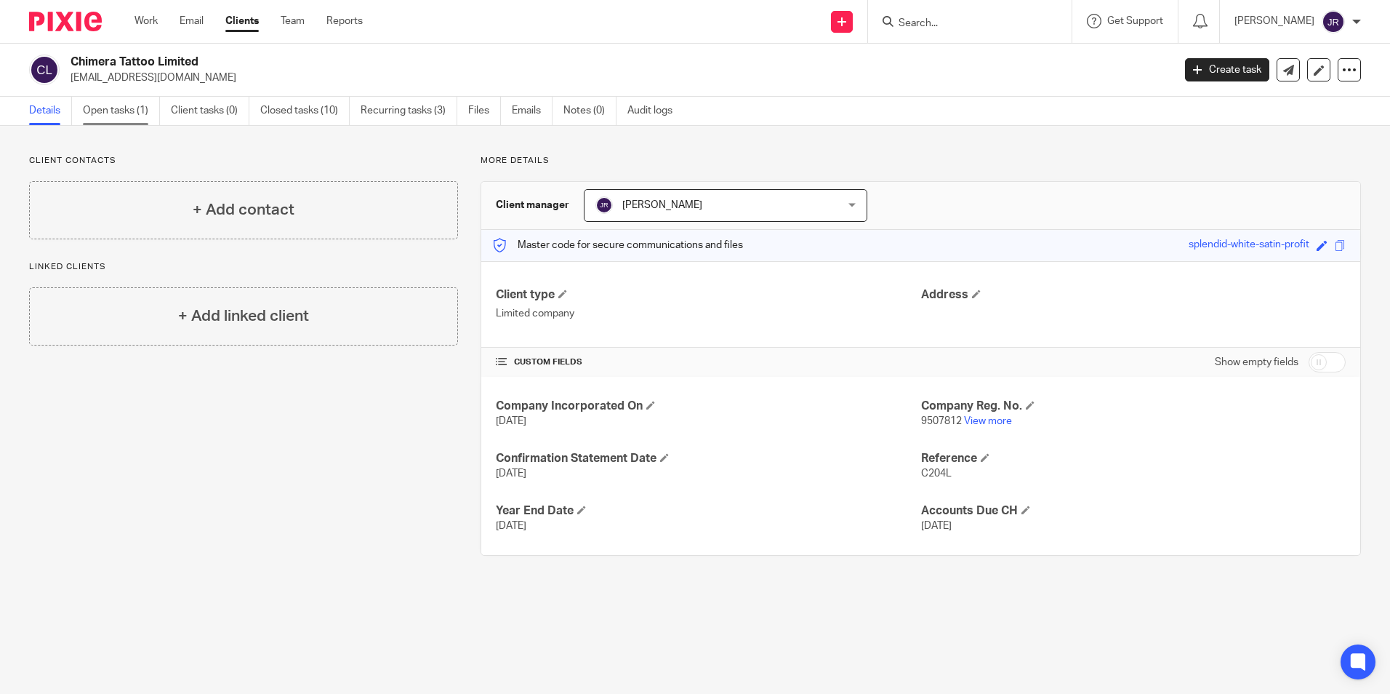
click at [116, 106] on link "Open tasks (1)" at bounding box center [121, 111] width 77 height 28
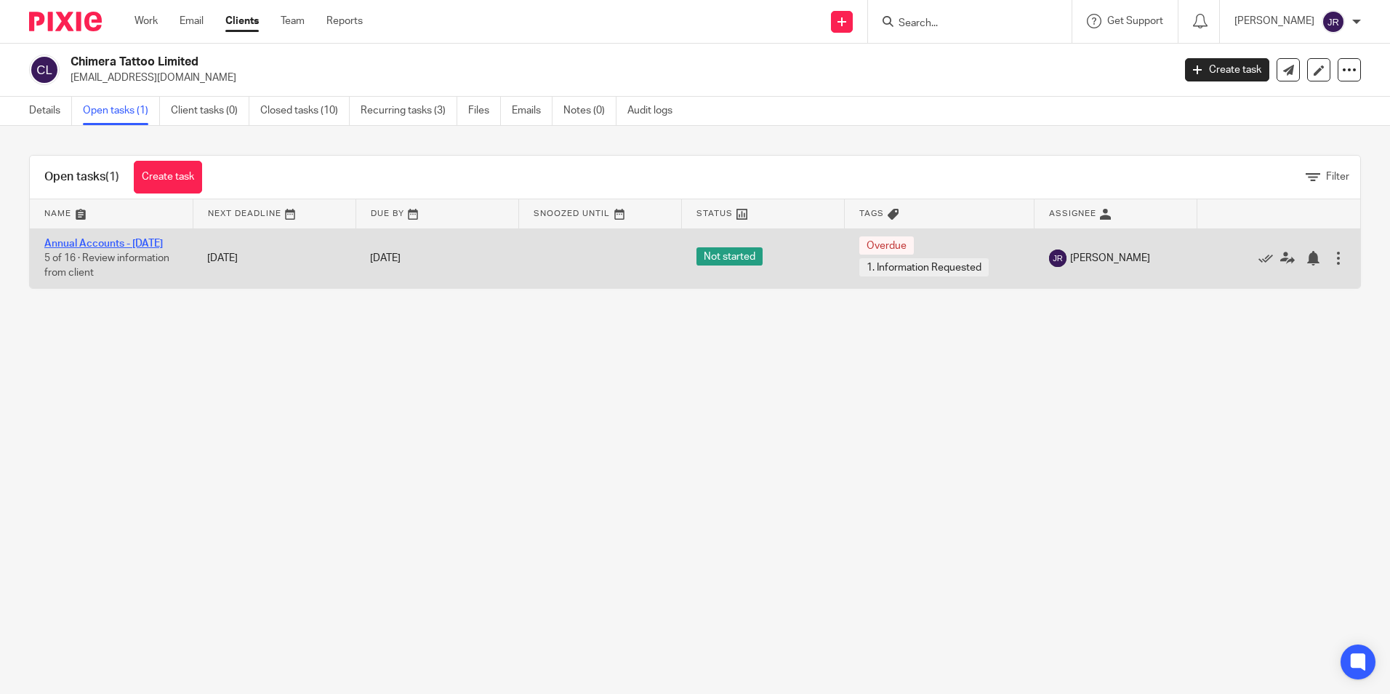
click at [125, 243] on link "Annual Accounts - [DATE]" at bounding box center [103, 243] width 119 height 10
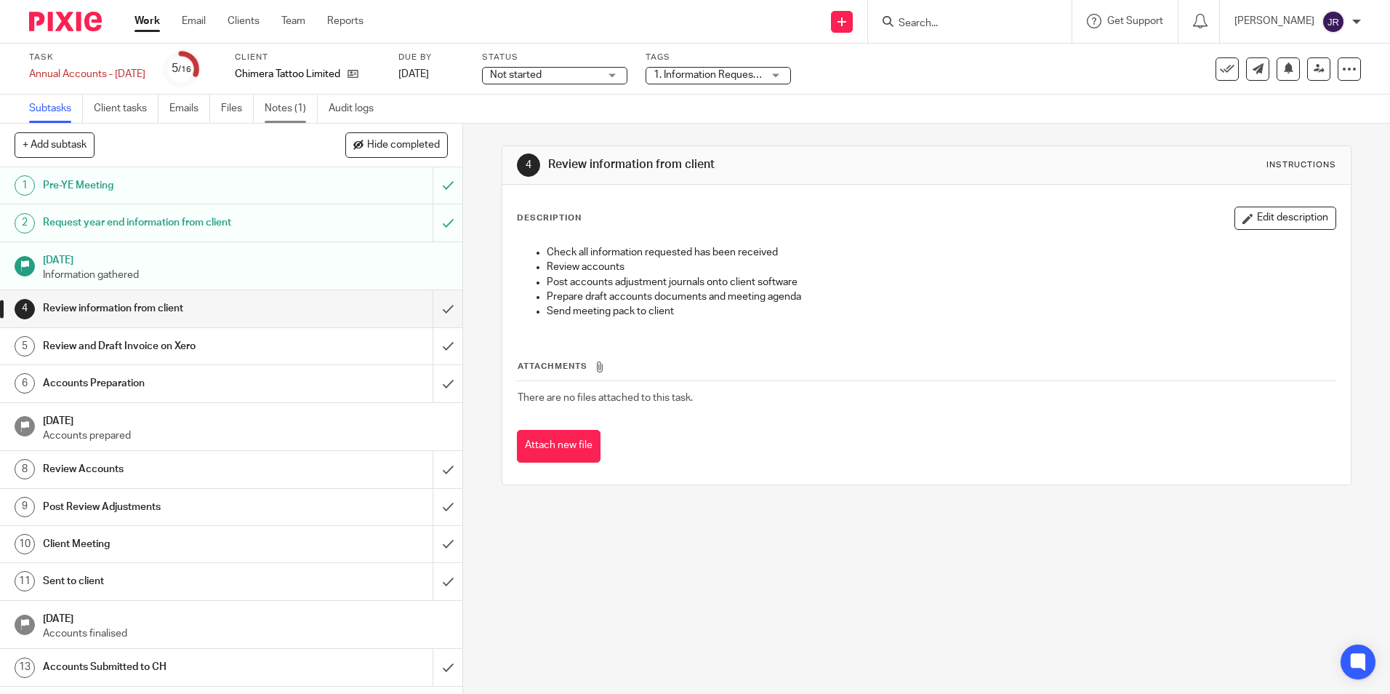
click at [270, 109] on link "Notes (1)" at bounding box center [291, 109] width 53 height 28
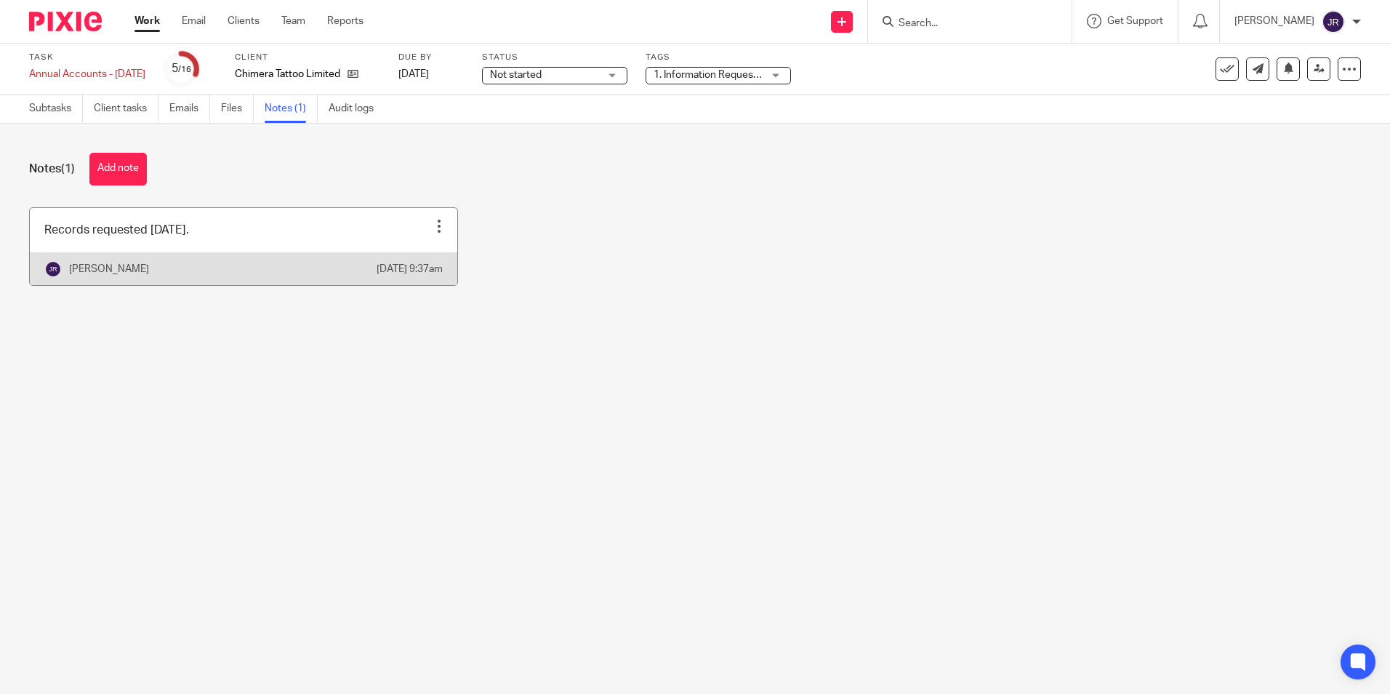
click at [278, 250] on link at bounding box center [243, 246] width 427 height 77
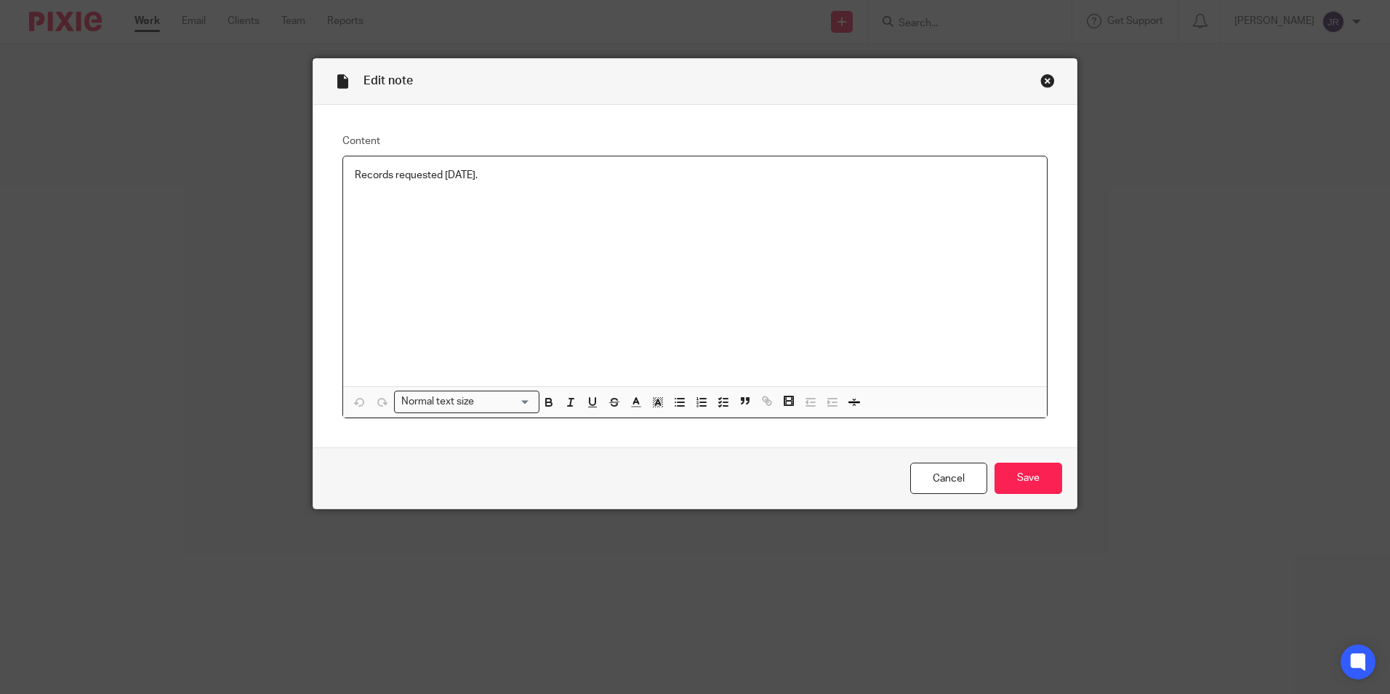
click at [502, 179] on p "Records requested 14/05/25." at bounding box center [695, 175] width 681 height 15
click at [1035, 479] on input "Save" at bounding box center [1029, 477] width 68 height 31
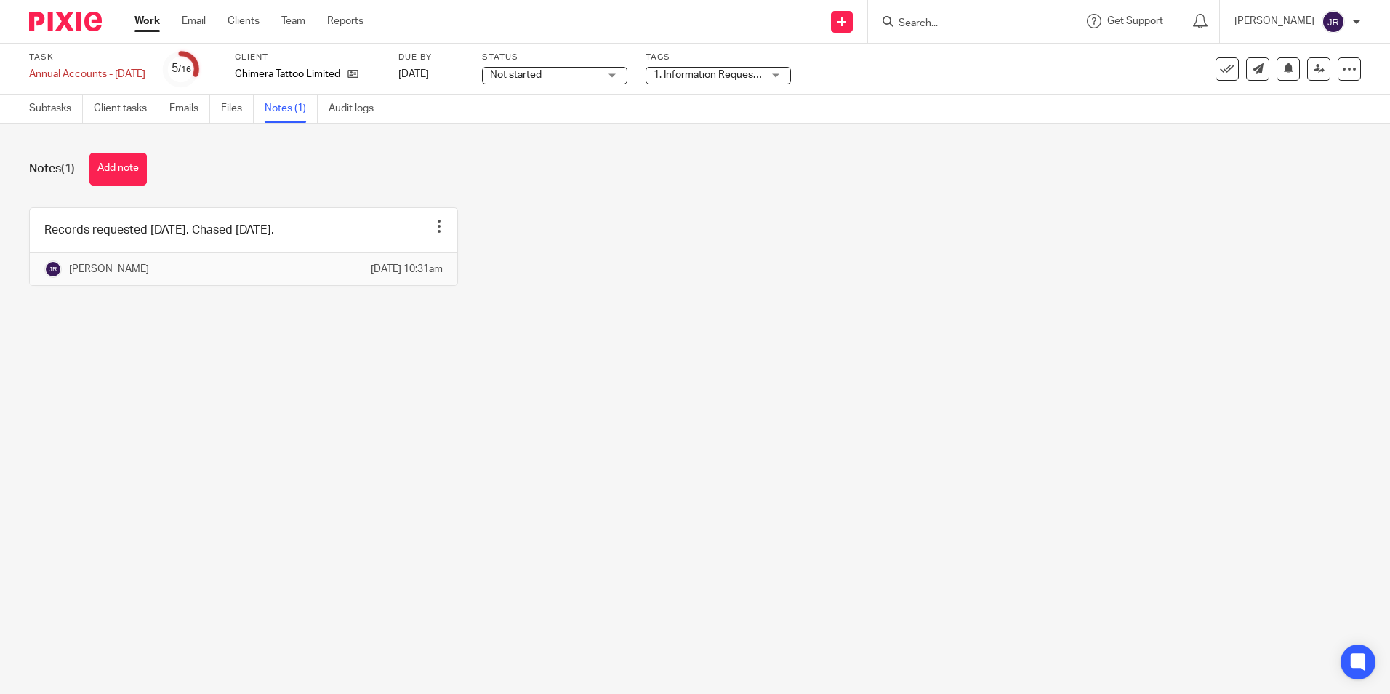
click at [137, 18] on link "Work" at bounding box center [147, 21] width 25 height 15
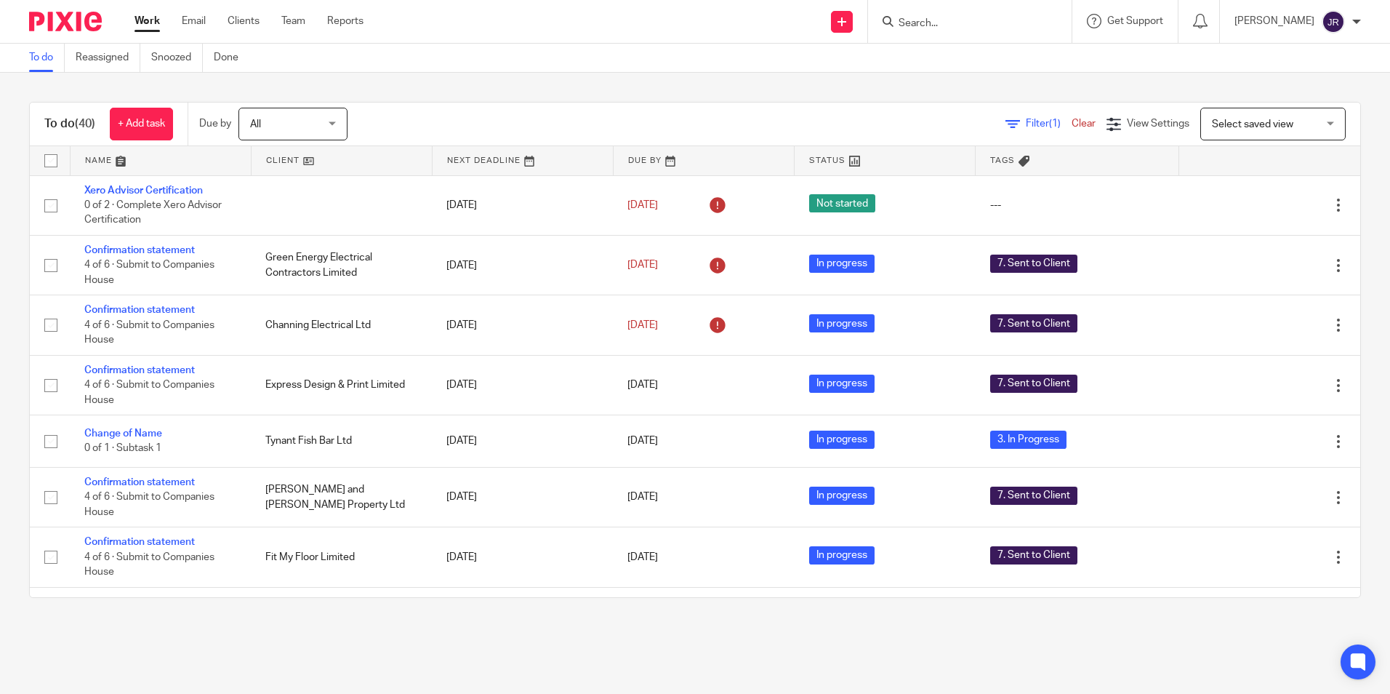
click at [936, 23] on input "Search" at bounding box center [962, 23] width 131 height 13
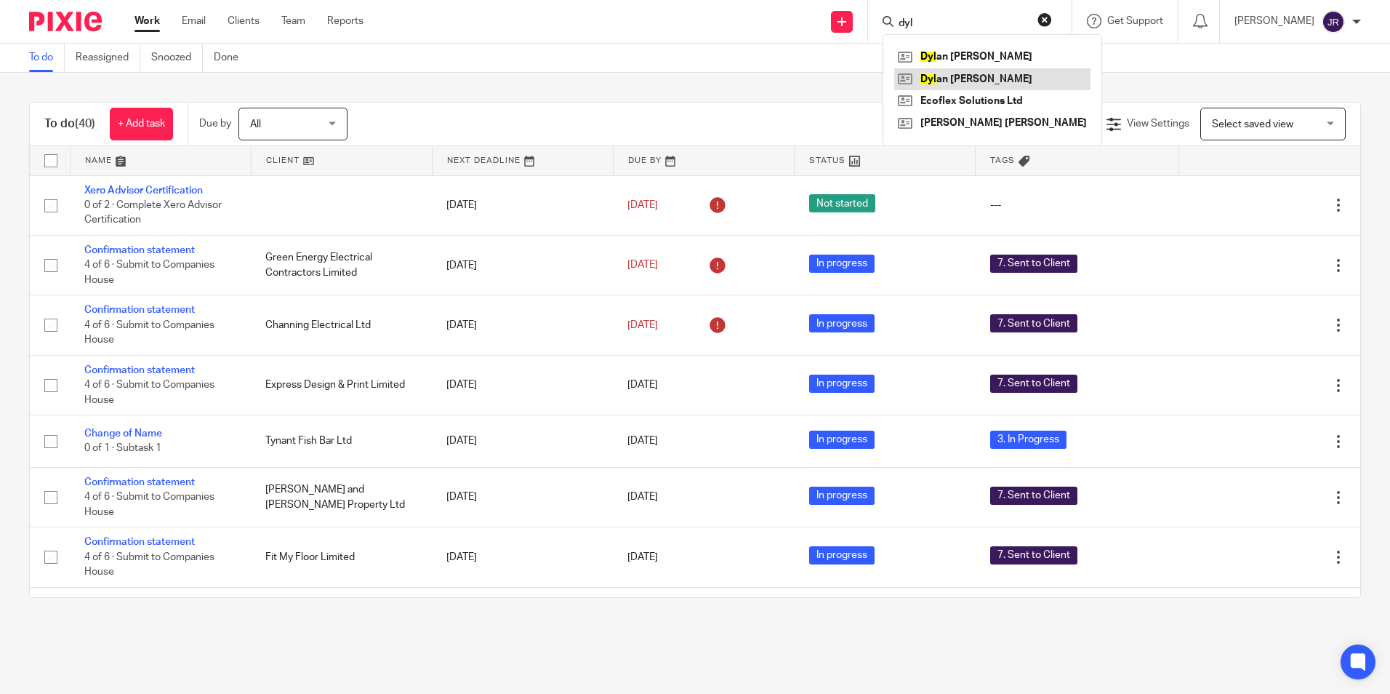
type input "dyl"
click at [973, 81] on link at bounding box center [992, 79] width 196 height 22
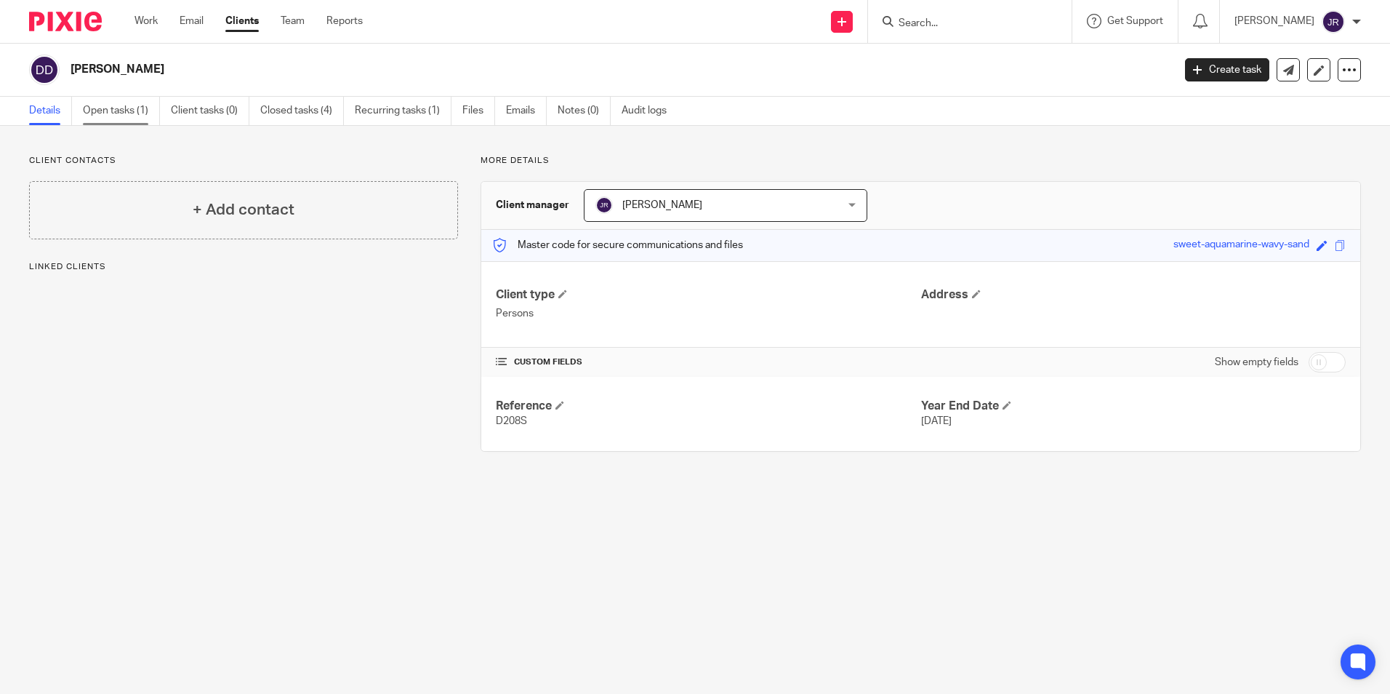
click at [130, 105] on link "Open tasks (1)" at bounding box center [121, 111] width 77 height 28
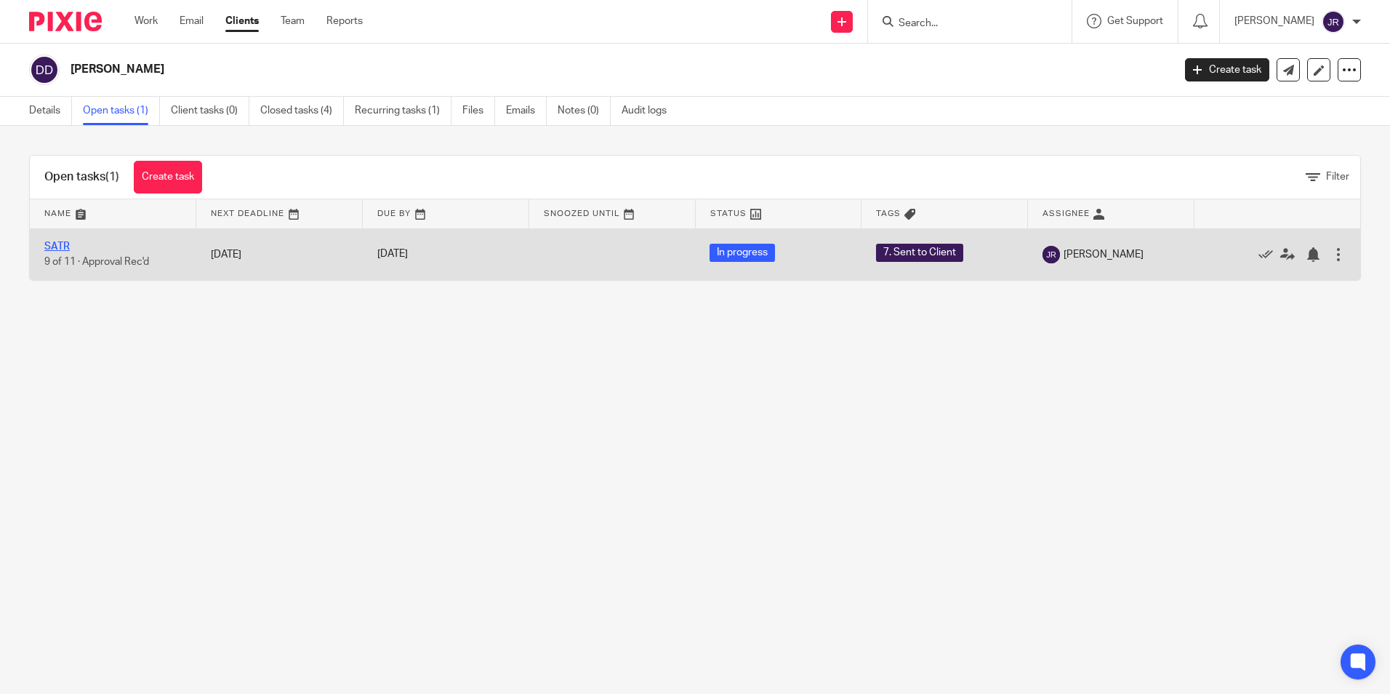
click at [63, 246] on link "SATR" at bounding box center [56, 246] width 25 height 10
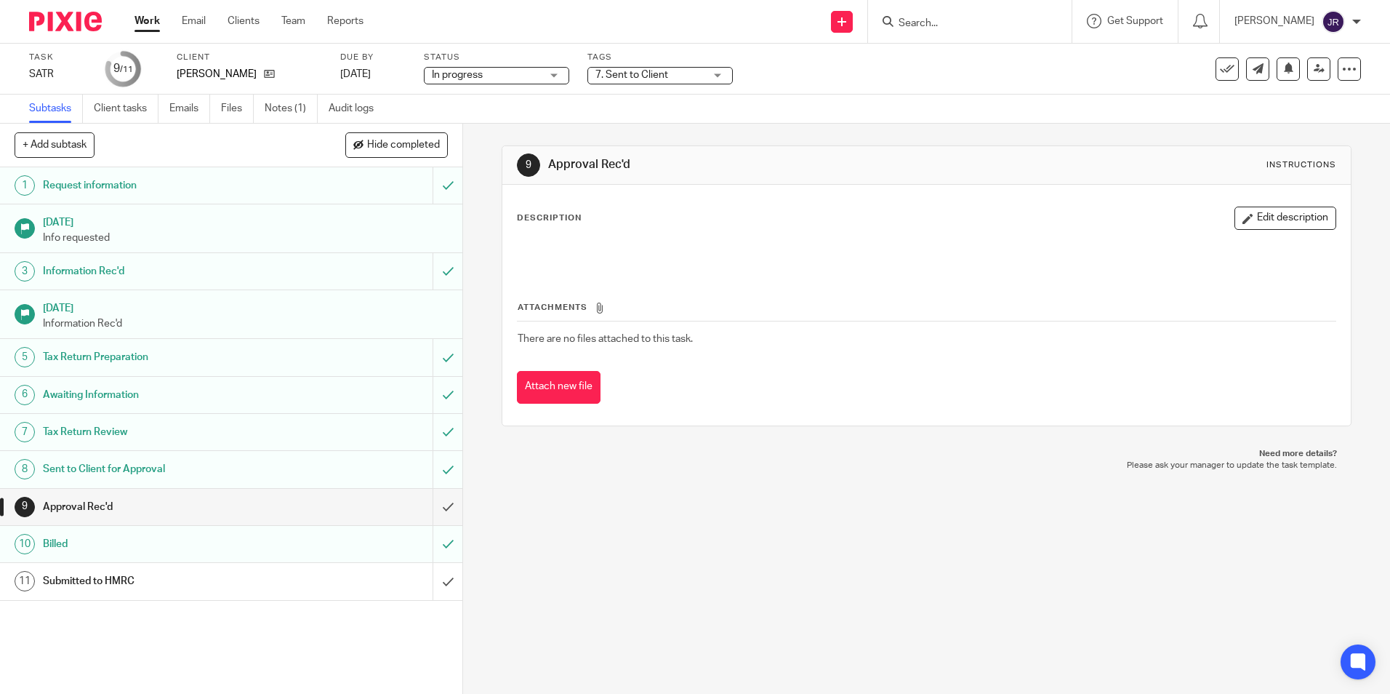
click at [719, 74] on div "7. Sent to Client" at bounding box center [659, 75] width 145 height 17
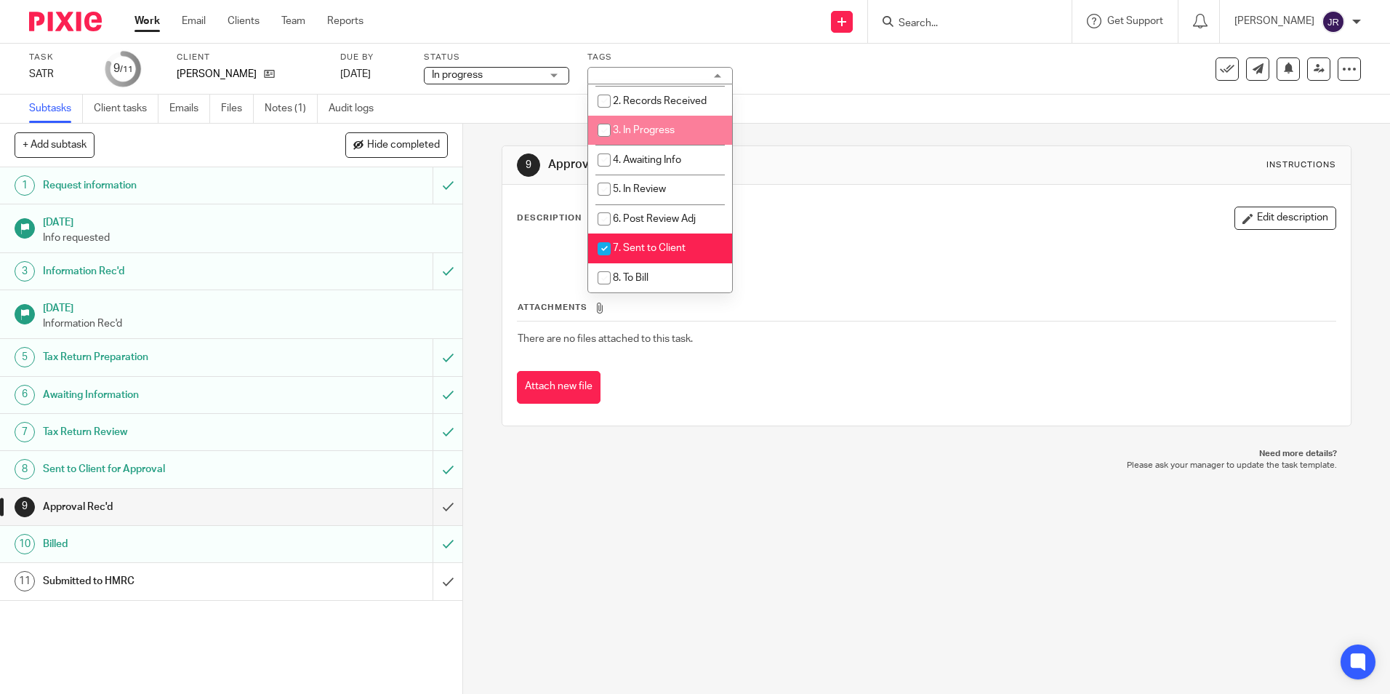
scroll to position [73, 0]
click at [695, 241] on li "7. Sent to Client" at bounding box center [660, 248] width 144 height 30
checkbox input "false"
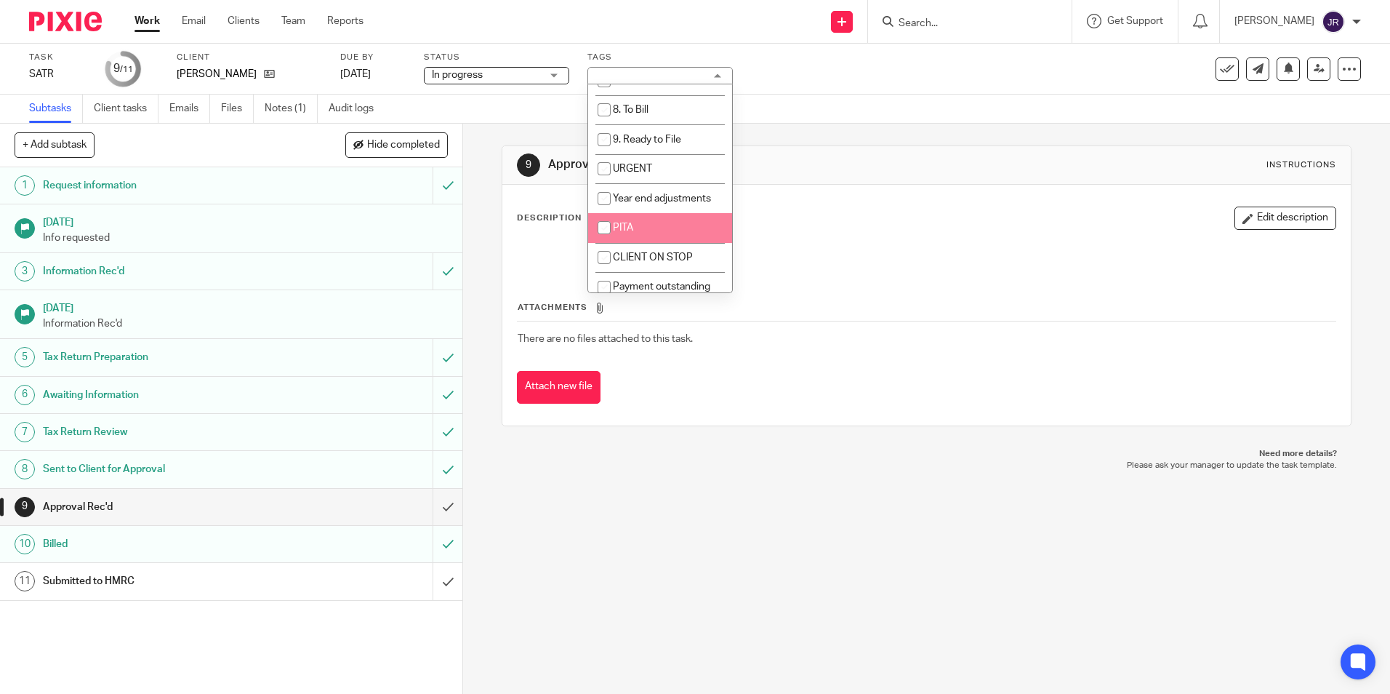
scroll to position [249, 0]
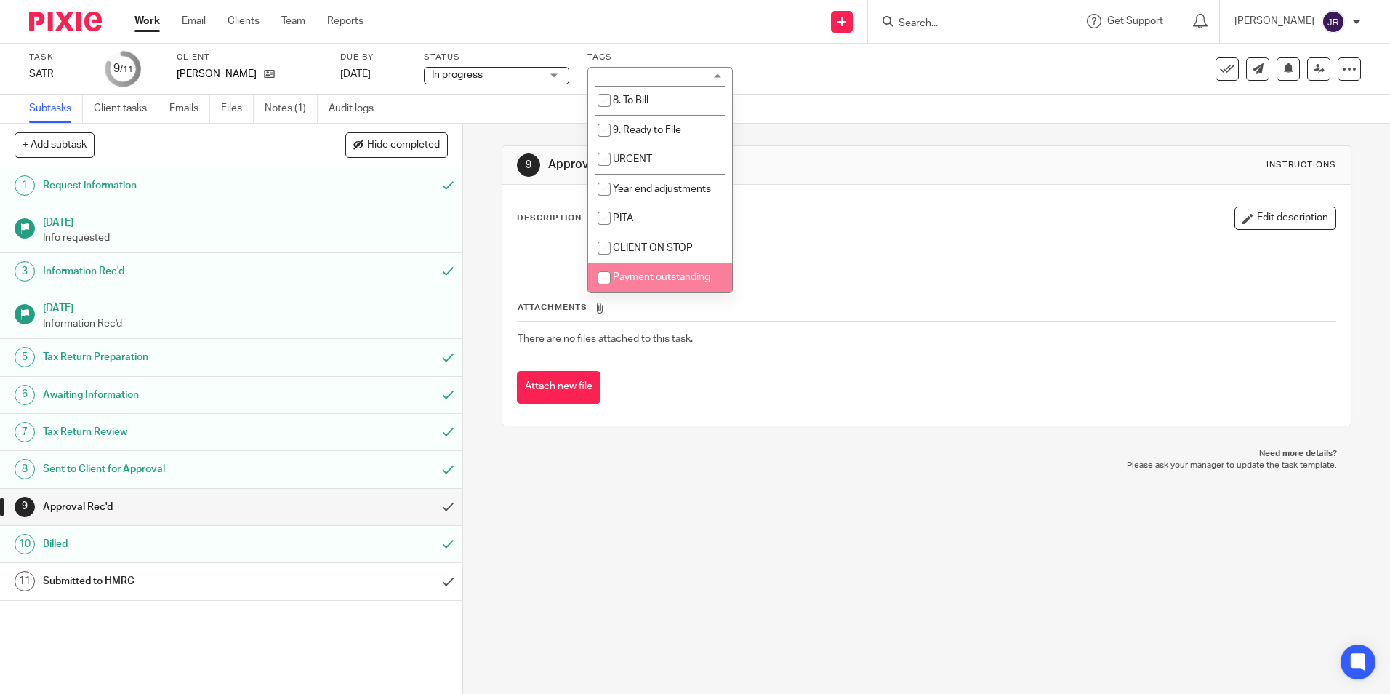
click at [692, 274] on span "Payment outstanding" at bounding box center [661, 277] width 97 height 10
checkbox input "true"
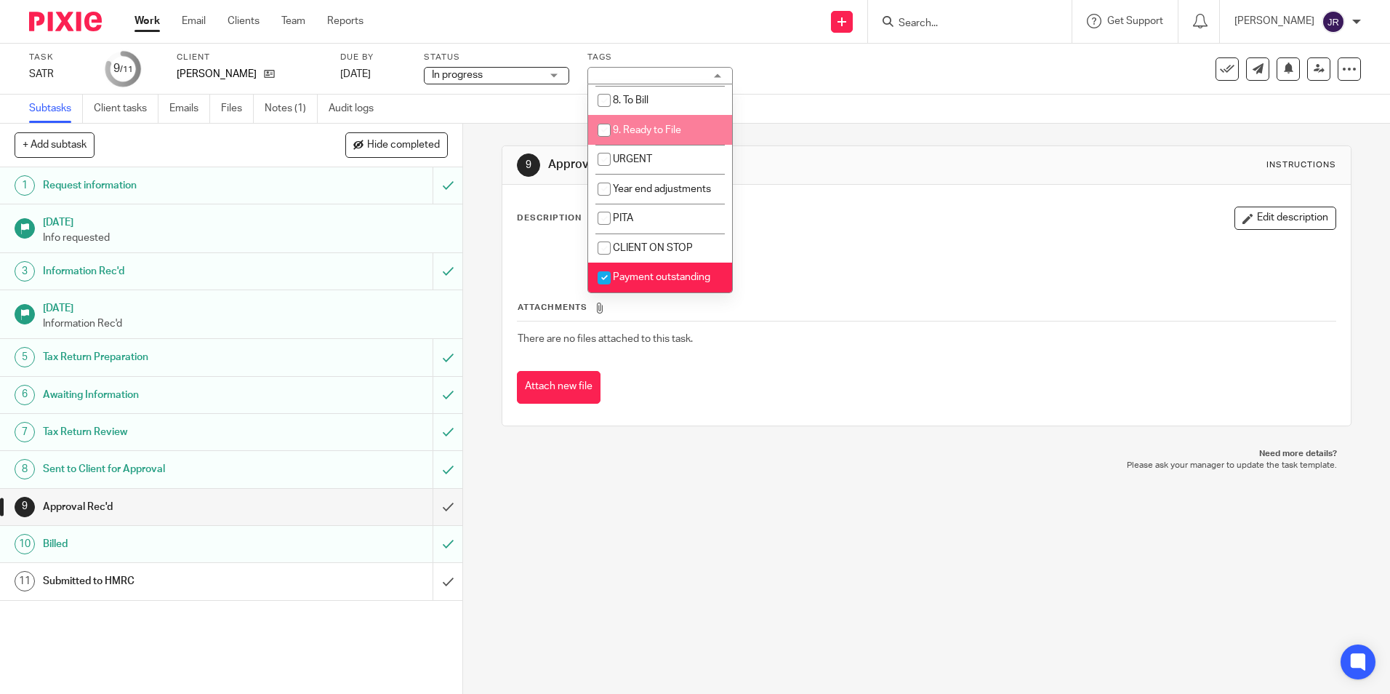
click at [677, 130] on span "9. Ready to File" at bounding box center [647, 130] width 68 height 10
checkbox input "true"
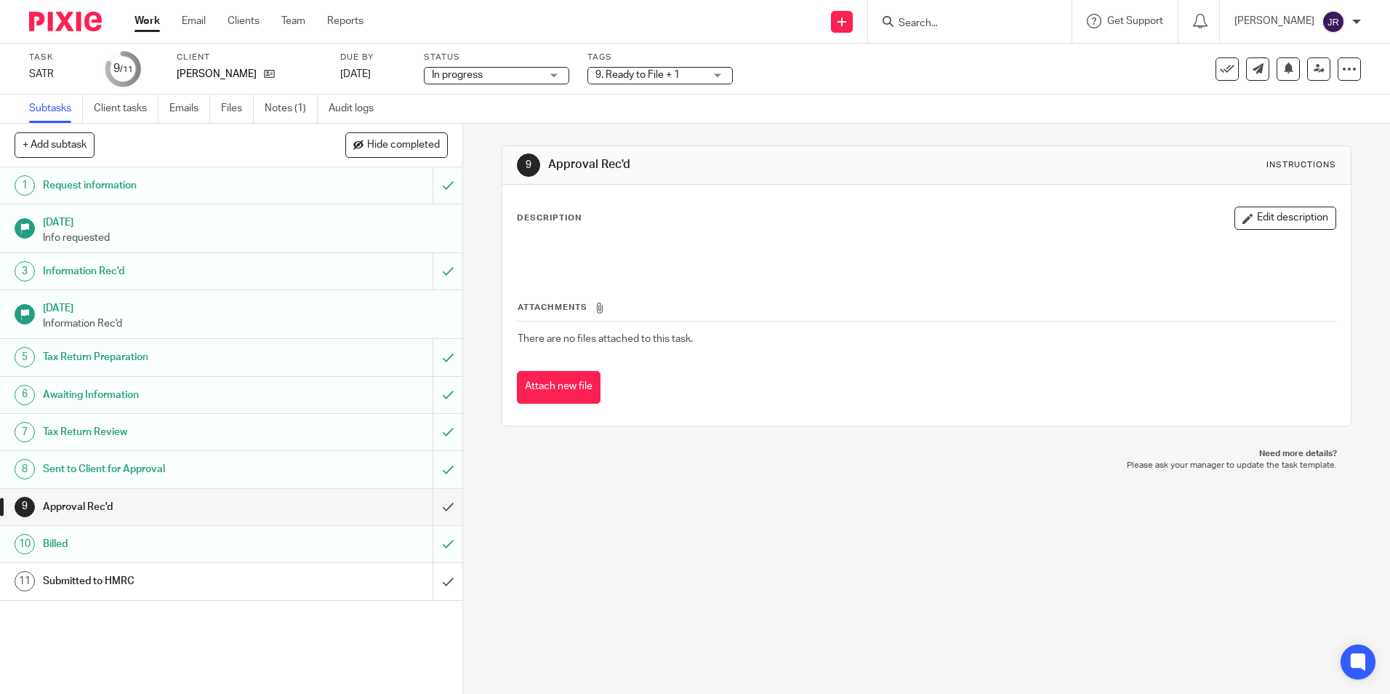
click at [722, 536] on div "9 Approval Rec'd Instructions Description Edit description Attachments There ar…" at bounding box center [926, 409] width 927 height 570
click at [275, 108] on link "Notes (1)" at bounding box center [291, 109] width 53 height 28
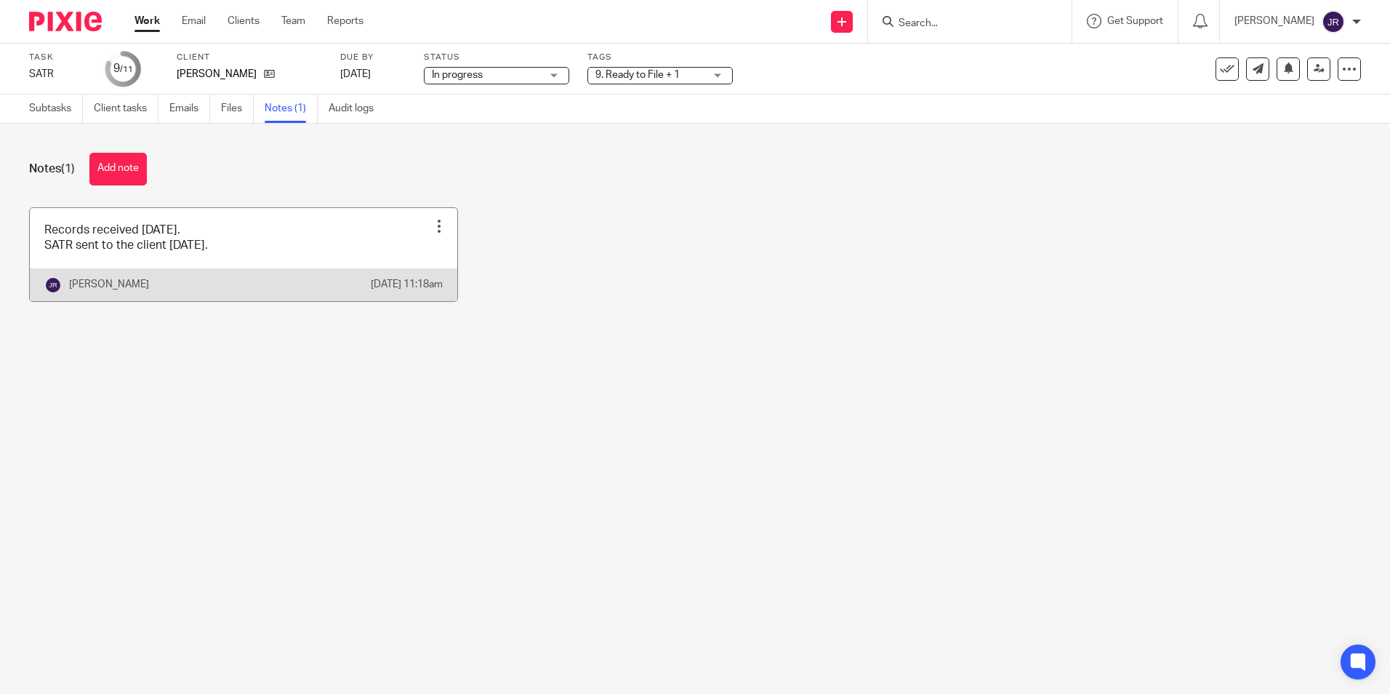
click at [305, 262] on link at bounding box center [243, 254] width 427 height 93
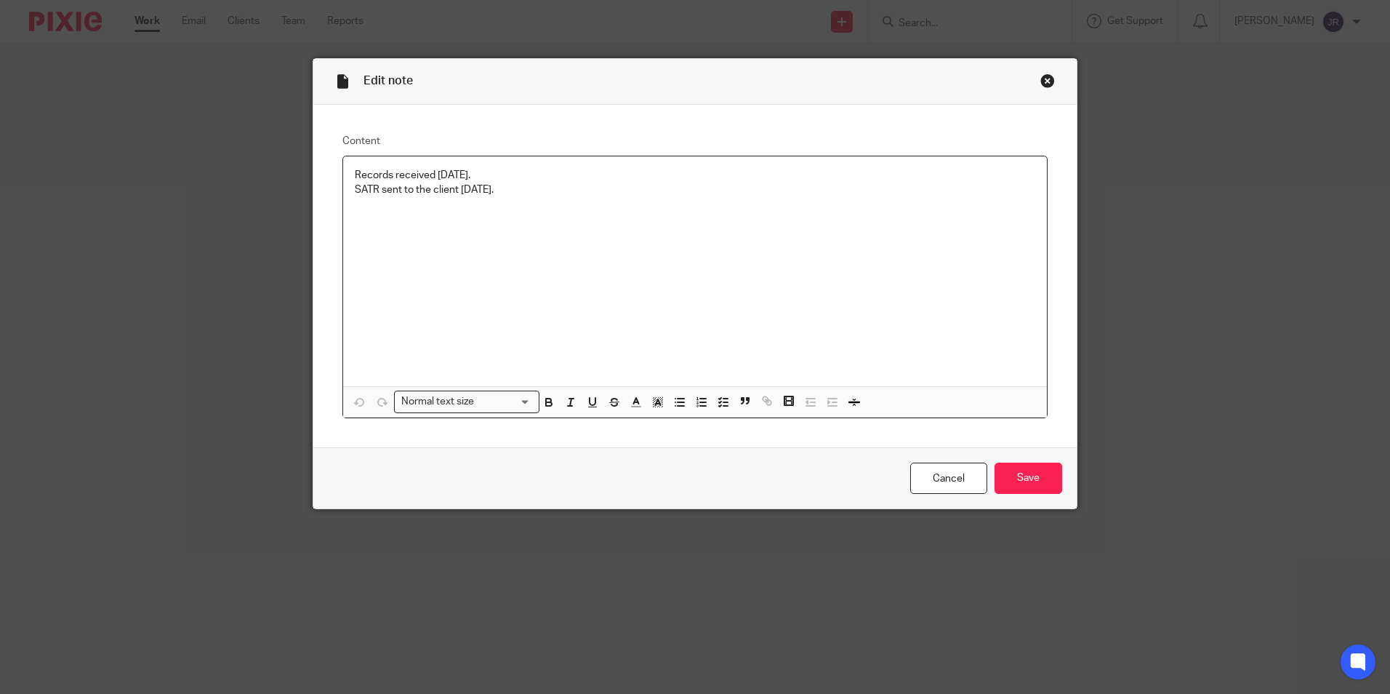
click at [501, 184] on p "SATR sent to the client [DATE]." at bounding box center [695, 189] width 681 height 15
click at [1017, 476] on input "Save" at bounding box center [1029, 477] width 68 height 31
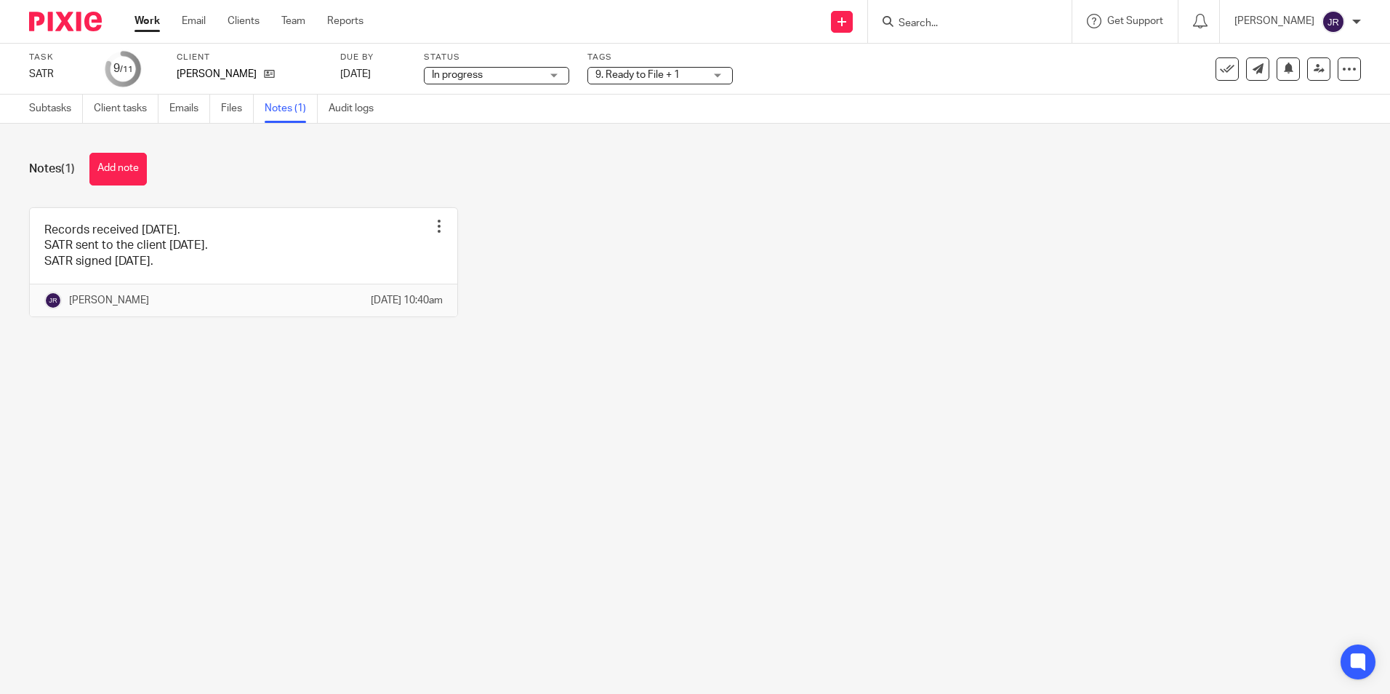
click at [942, 26] on input "Search" at bounding box center [962, 23] width 131 height 13
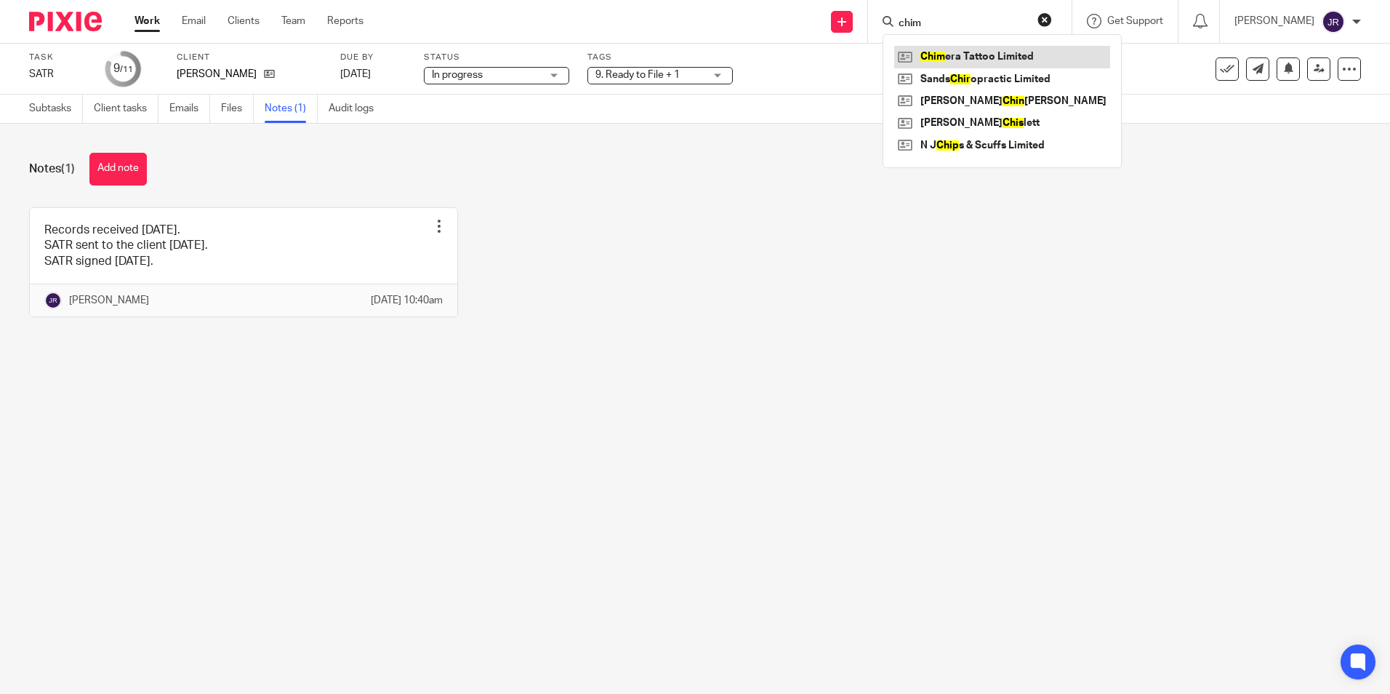
type input "chim"
click at [923, 49] on link at bounding box center [1002, 57] width 216 height 22
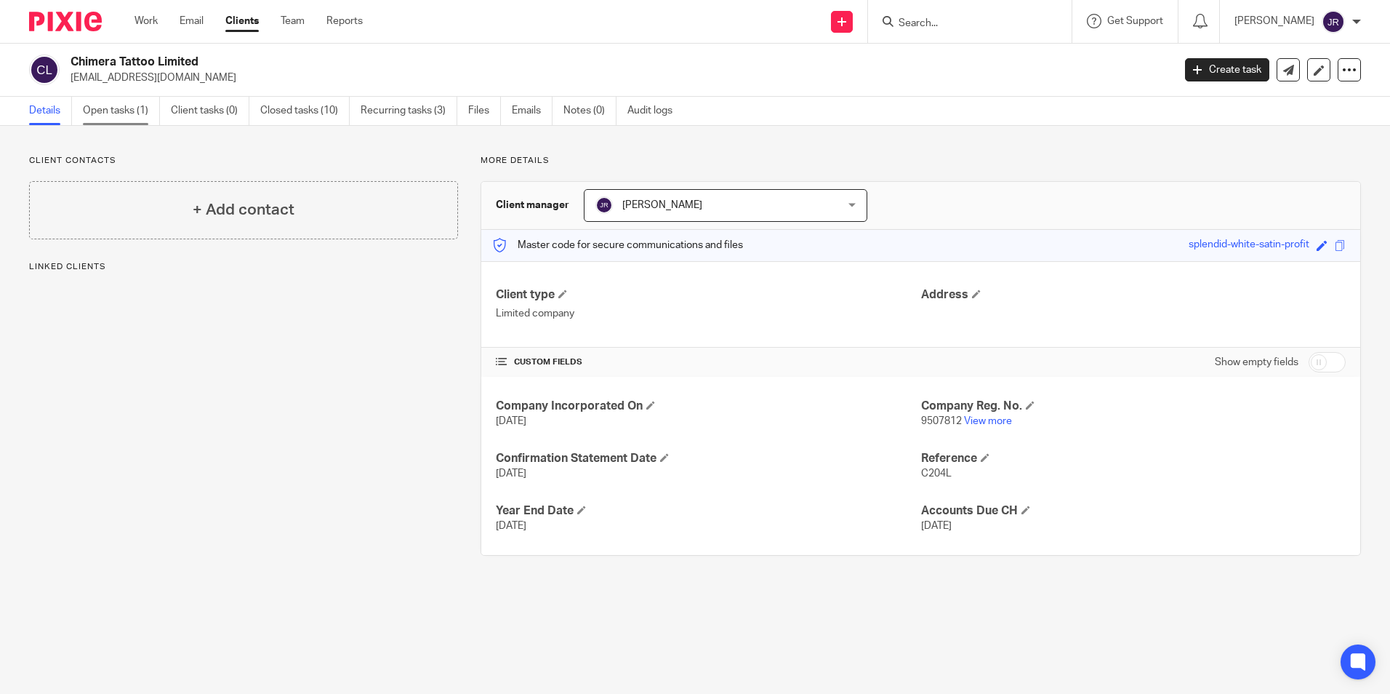
click at [115, 108] on link "Open tasks (1)" at bounding box center [121, 111] width 77 height 28
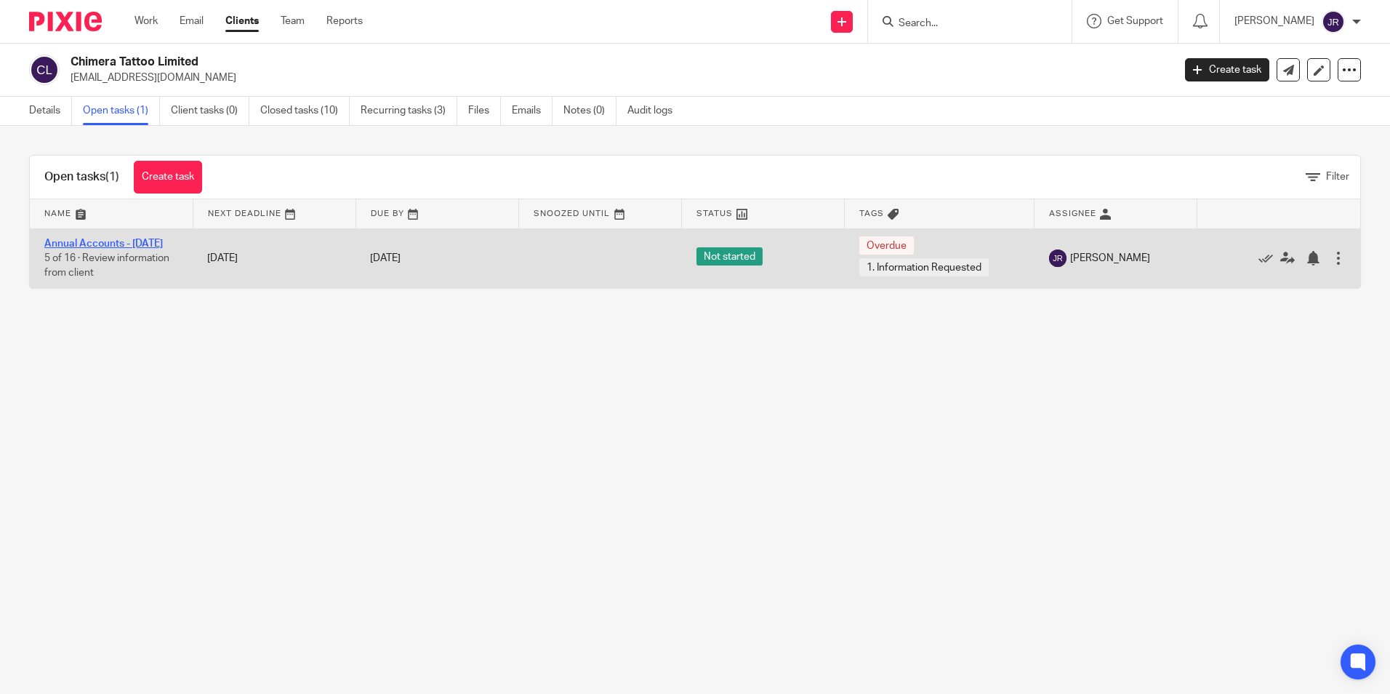
click at [84, 239] on link "Annual Accounts - March 2025" at bounding box center [103, 243] width 119 height 10
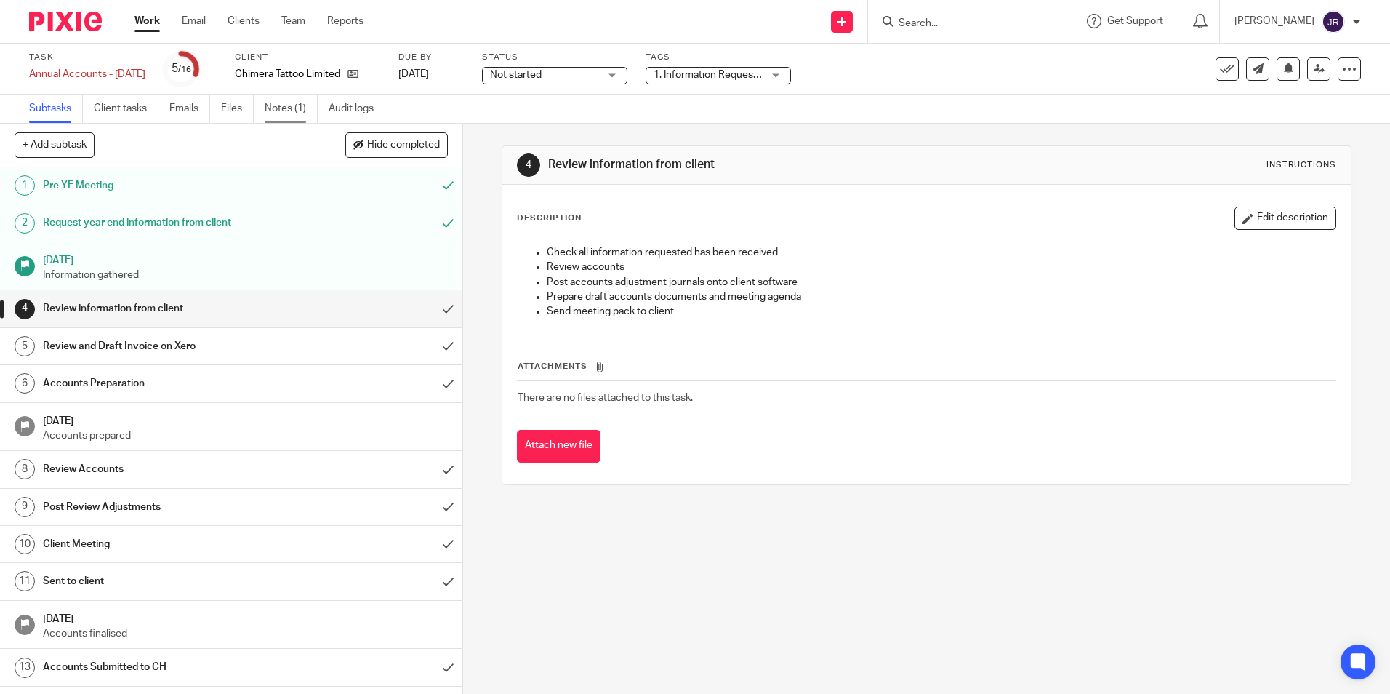
click at [286, 112] on link "Notes (1)" at bounding box center [291, 109] width 53 height 28
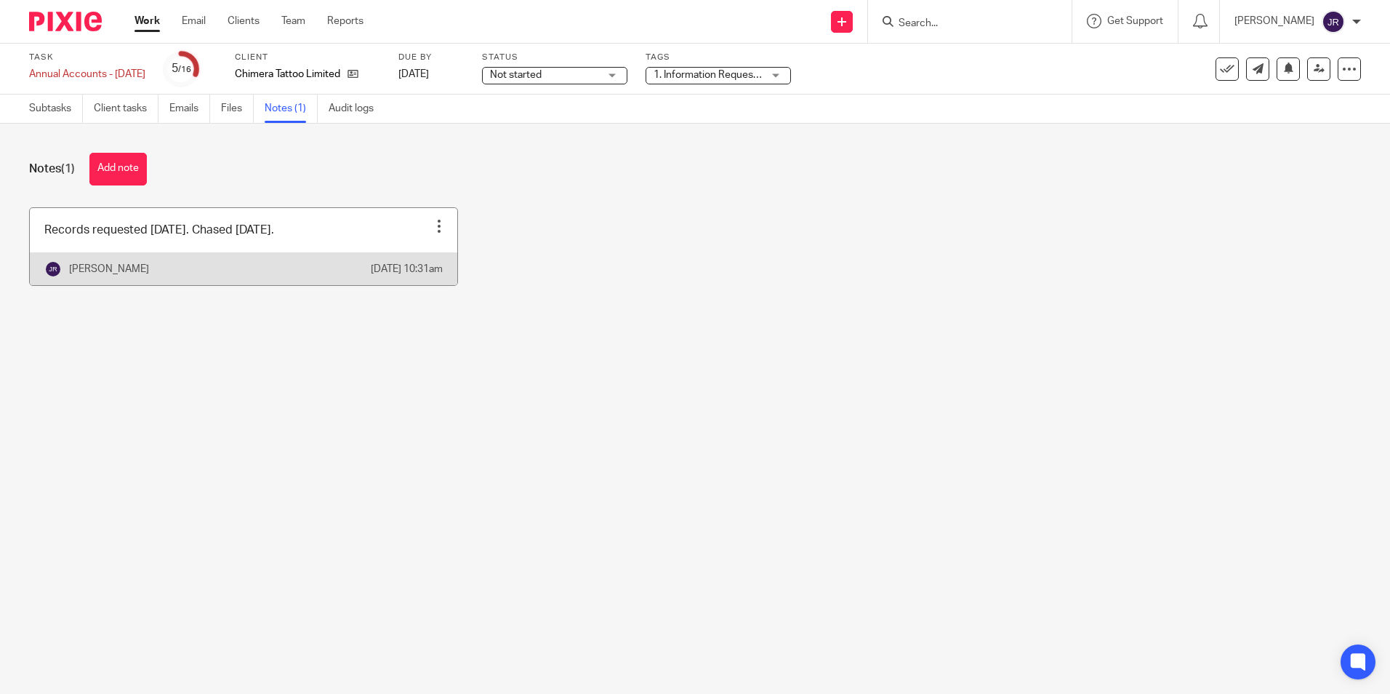
click at [349, 247] on link at bounding box center [243, 246] width 427 height 77
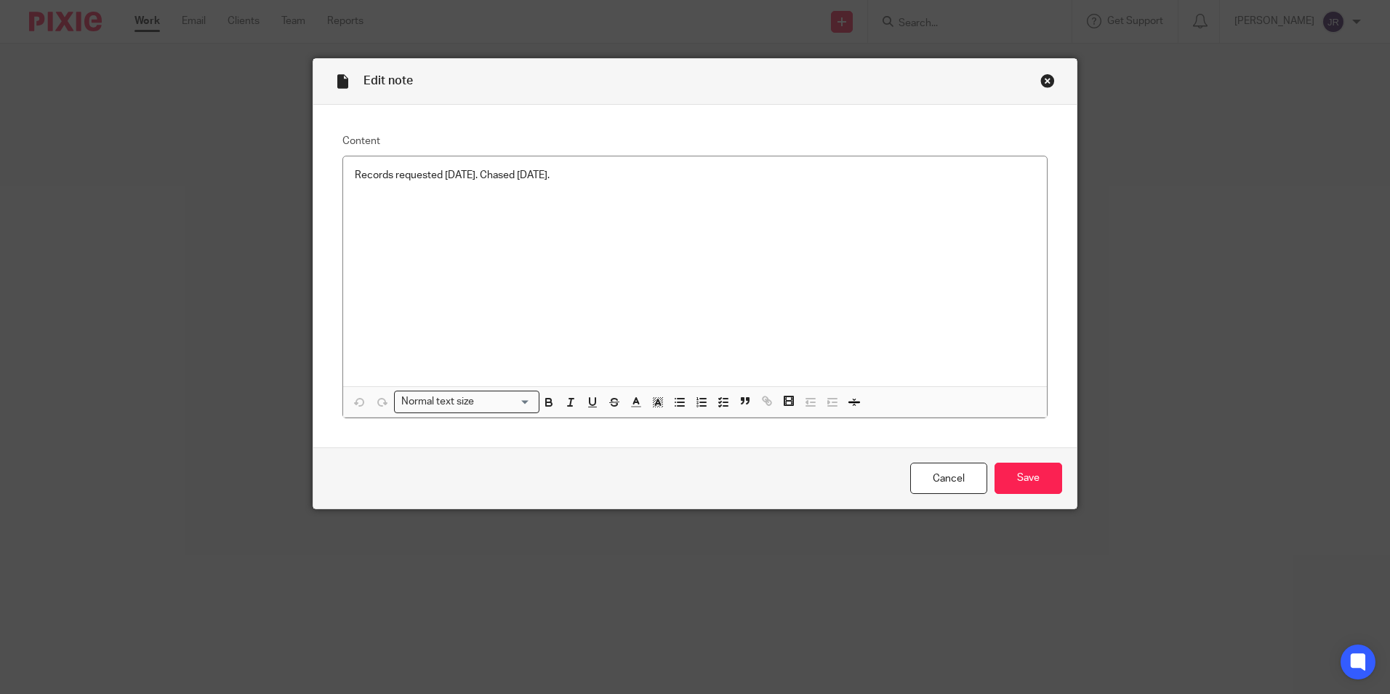
click at [584, 177] on p "Records requested 14/05/25. Chased 16/09/25." at bounding box center [695, 175] width 681 height 15
click at [355, 217] on p at bounding box center [695, 219] width 681 height 15
click at [355, 217] on p "16/09/25 @ 10:39" at bounding box center [695, 219] width 681 height 15
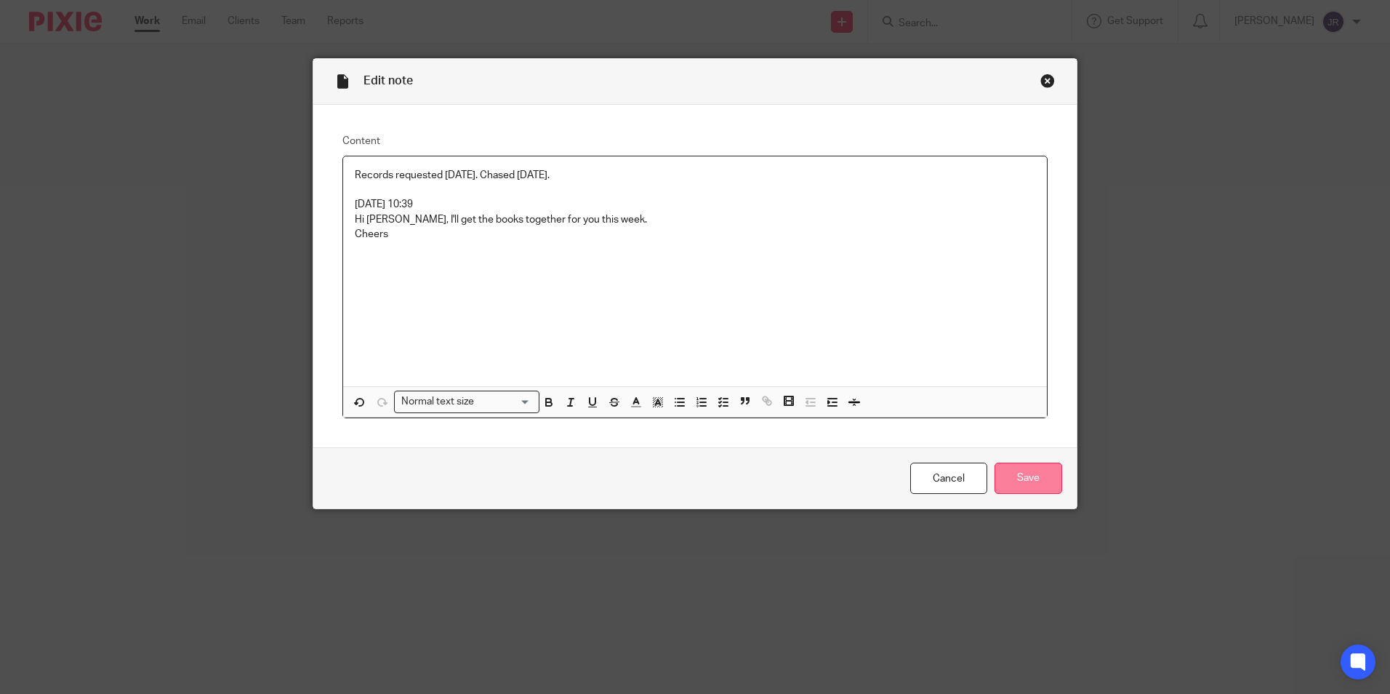
click at [1023, 483] on input "Save" at bounding box center [1029, 477] width 68 height 31
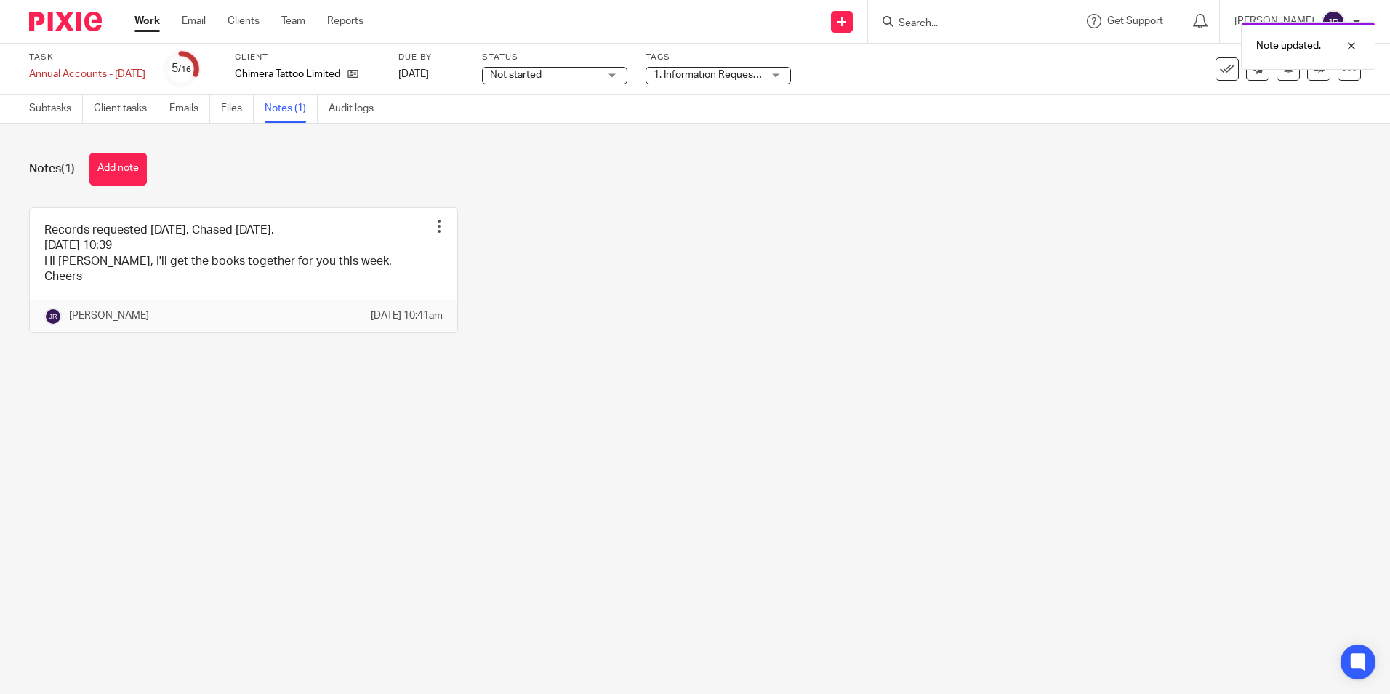
click at [140, 21] on link "Work" at bounding box center [147, 21] width 25 height 15
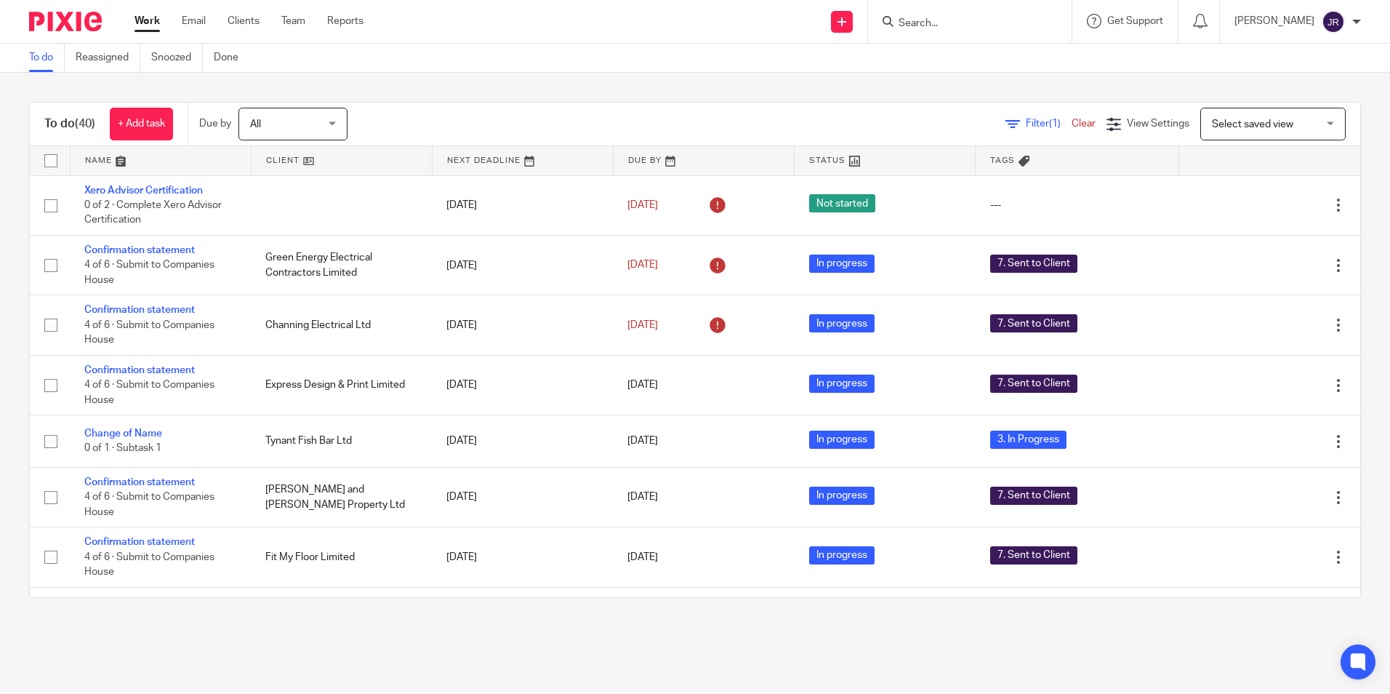
click at [98, 154] on link at bounding box center [161, 160] width 180 height 29
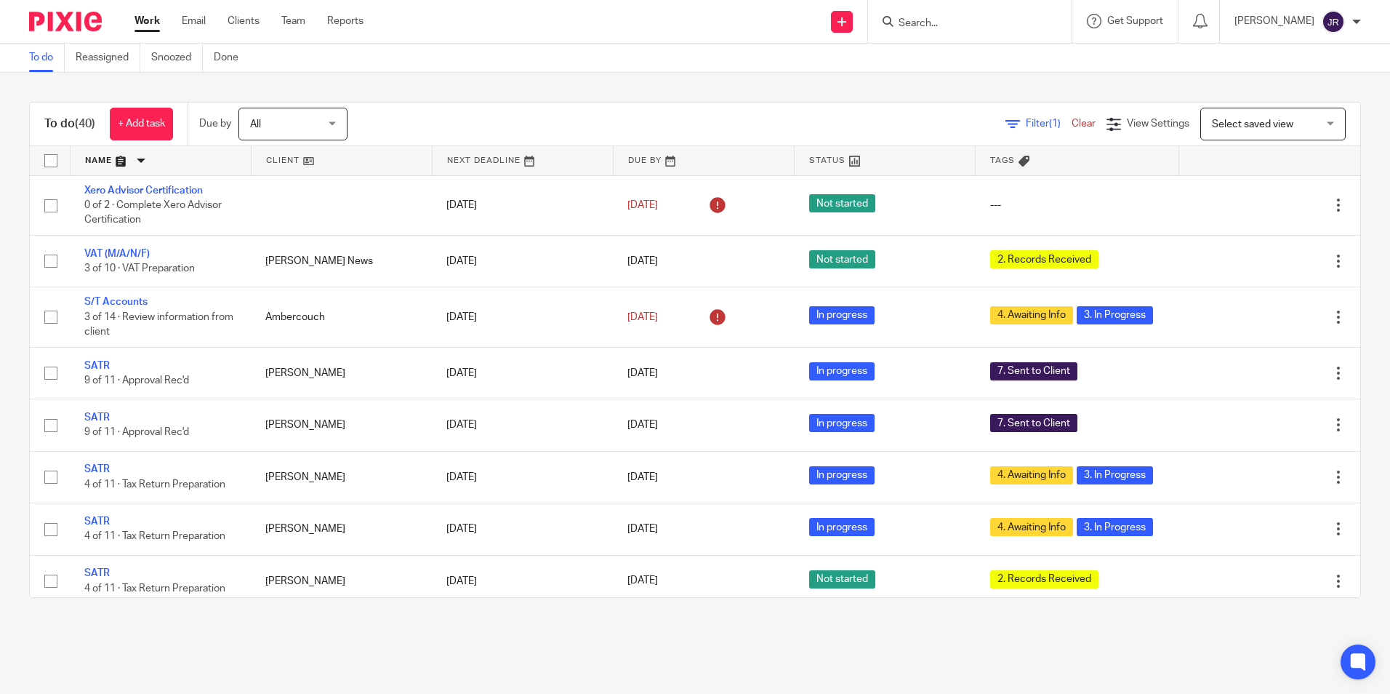
click at [95, 162] on link at bounding box center [161, 160] width 180 height 29
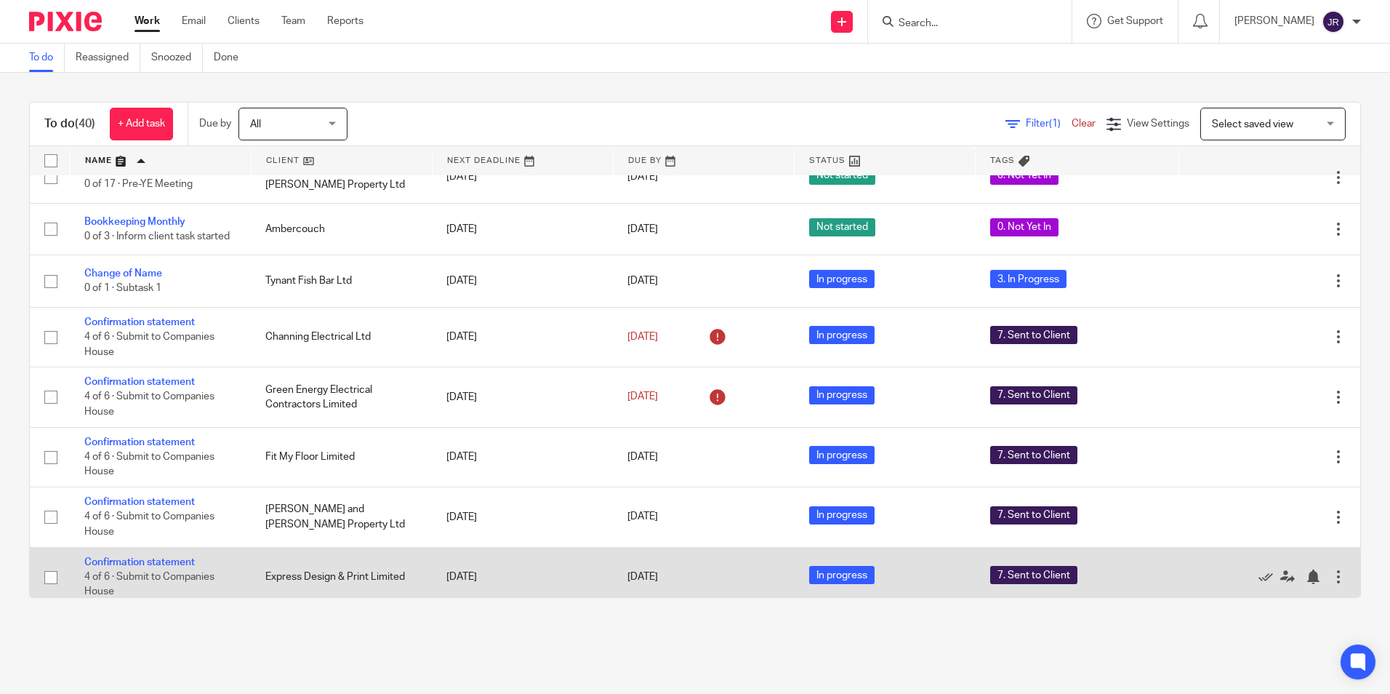
scroll to position [872, 0]
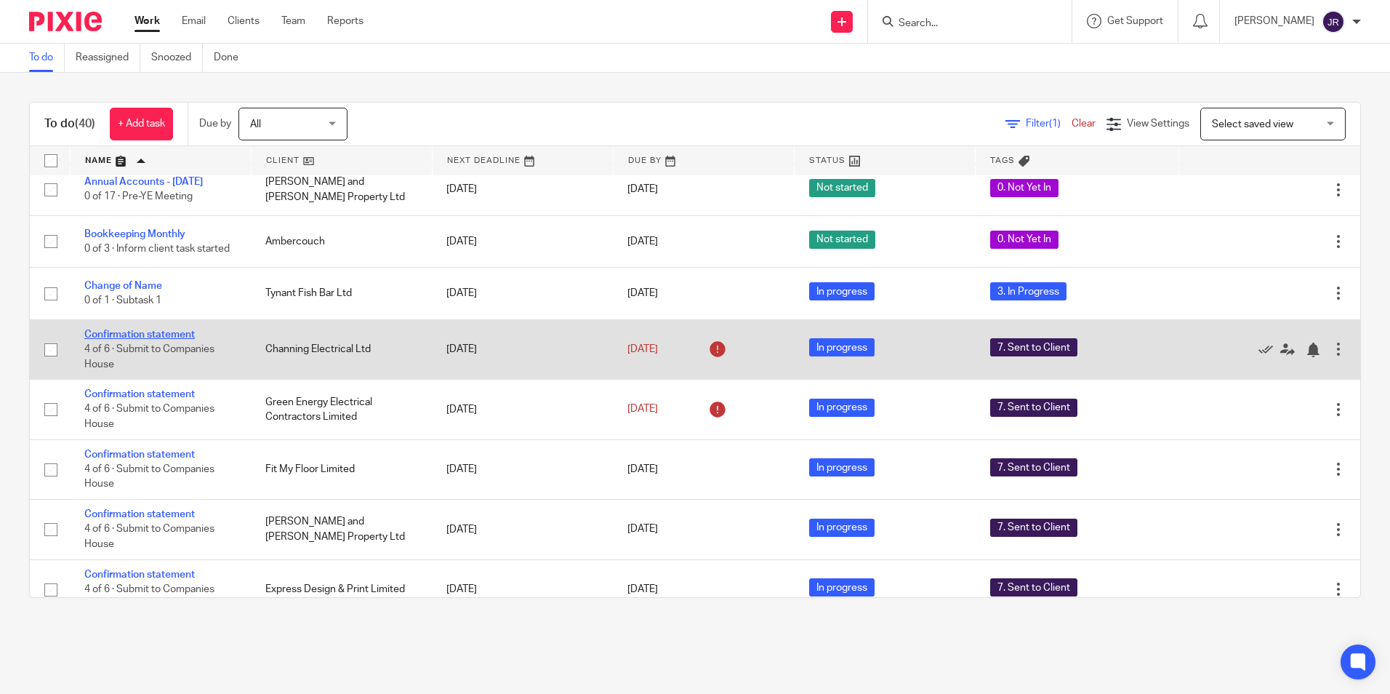
click at [158, 329] on link "Confirmation statement" at bounding box center [139, 334] width 111 height 10
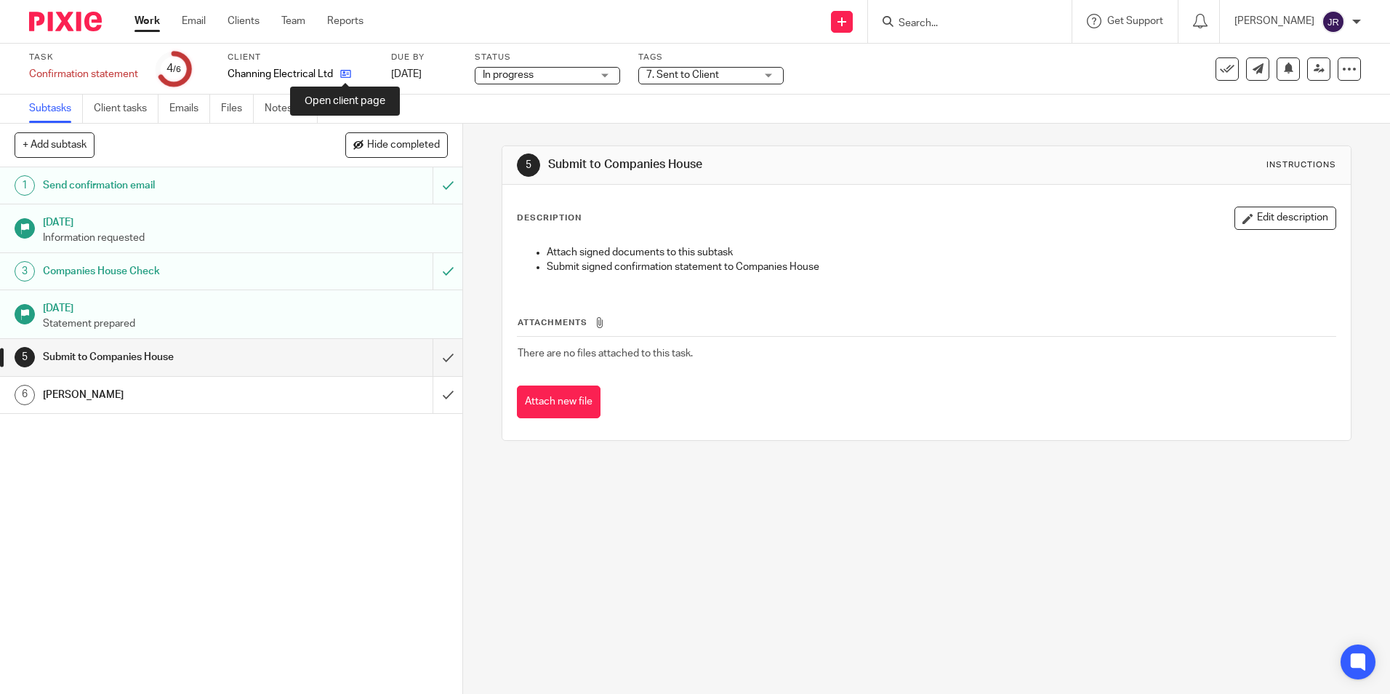
click at [348, 71] on icon at bounding box center [345, 73] width 11 height 11
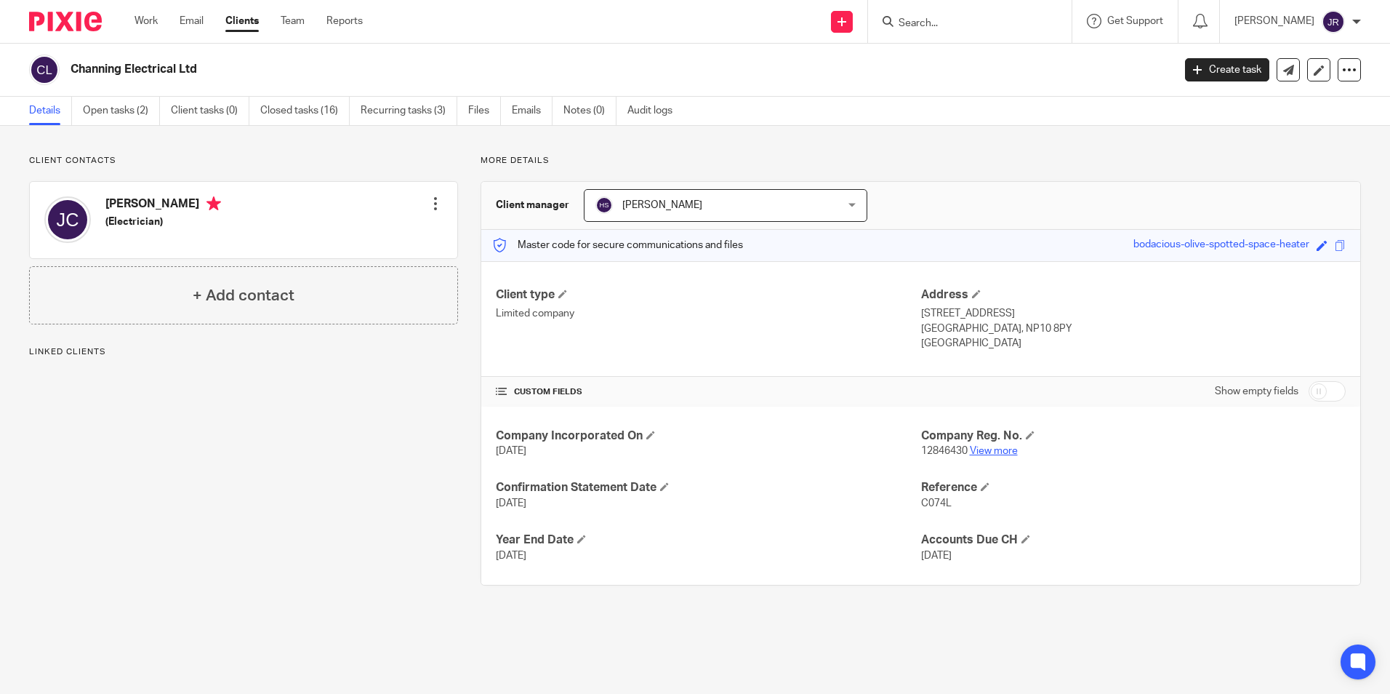
click at [987, 449] on link "View more" at bounding box center [994, 451] width 48 height 10
click at [138, 15] on link "Work" at bounding box center [146, 21] width 23 height 15
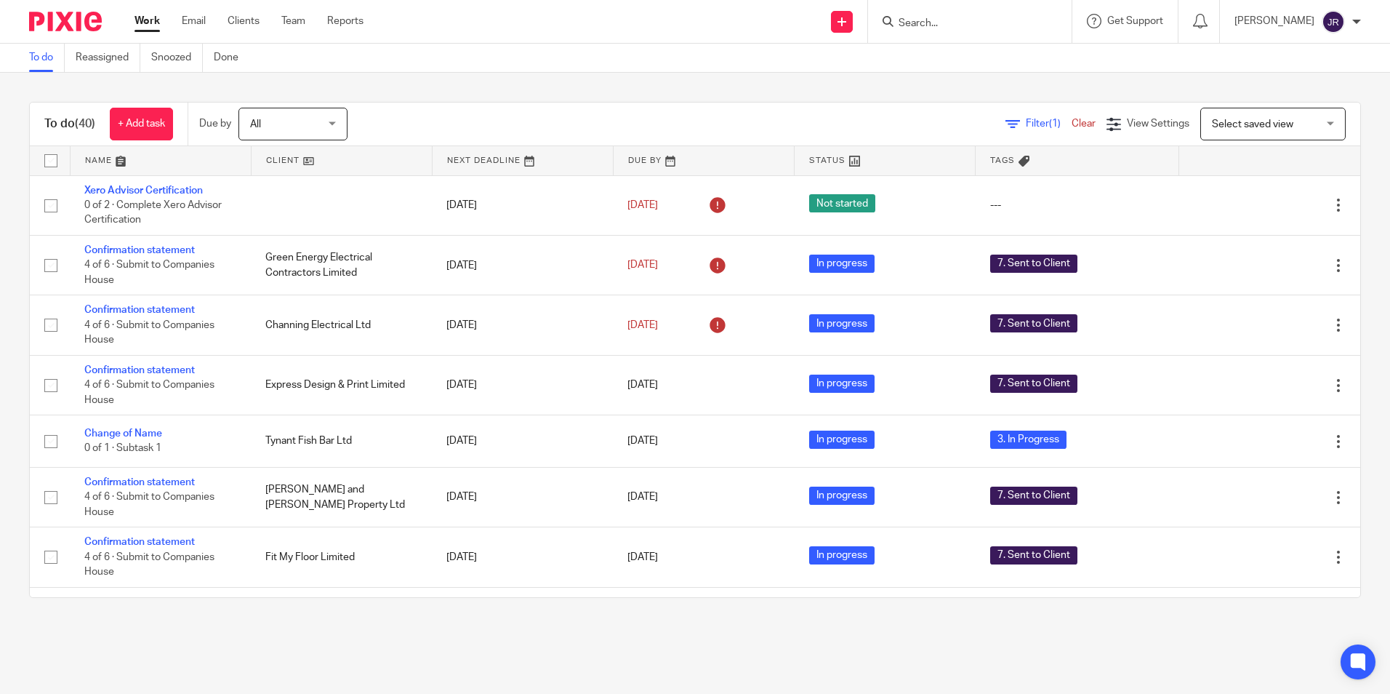
click at [103, 159] on link at bounding box center [161, 160] width 180 height 29
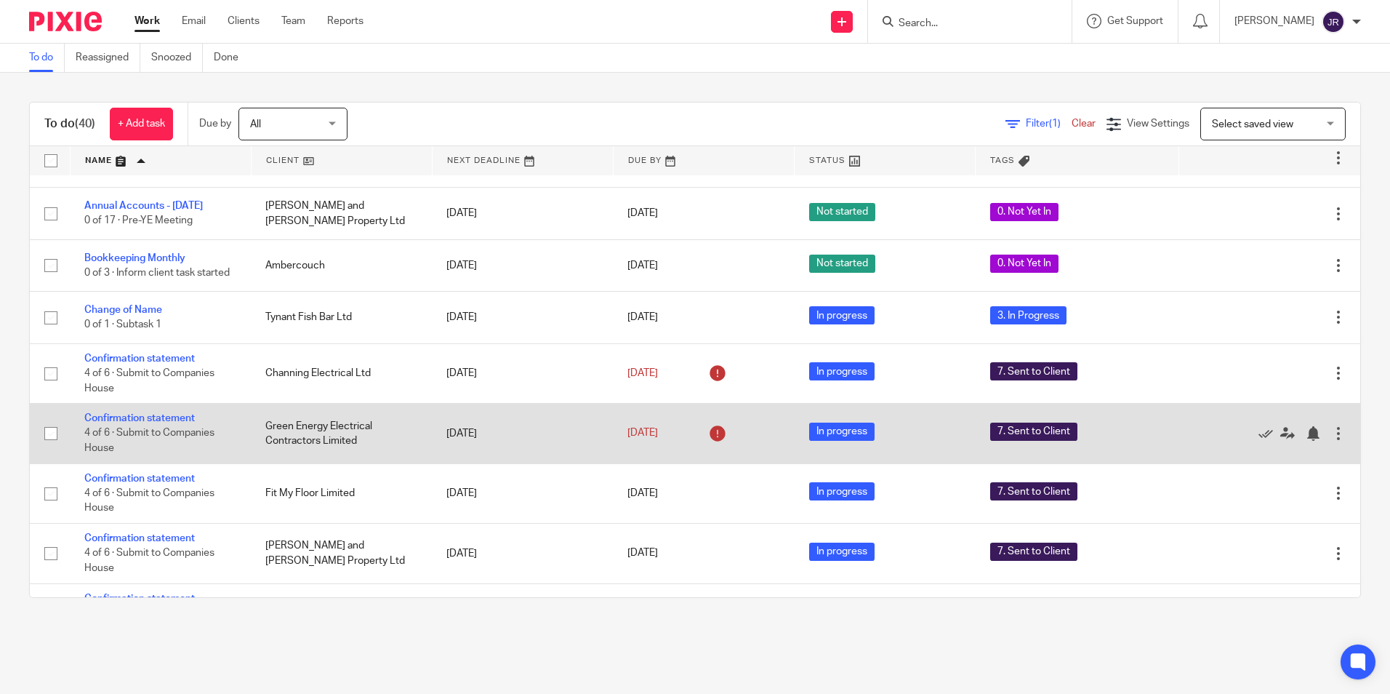
scroll to position [872, 0]
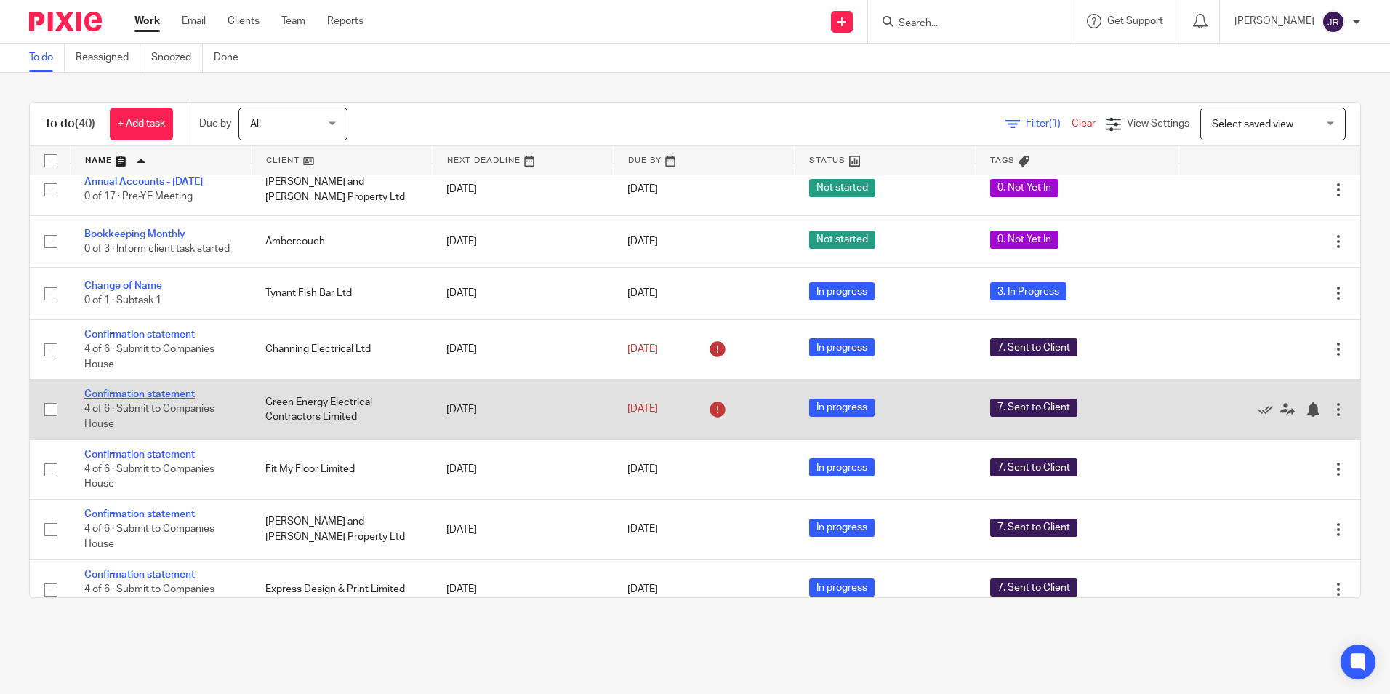
click at [176, 389] on link "Confirmation statement" at bounding box center [139, 394] width 111 height 10
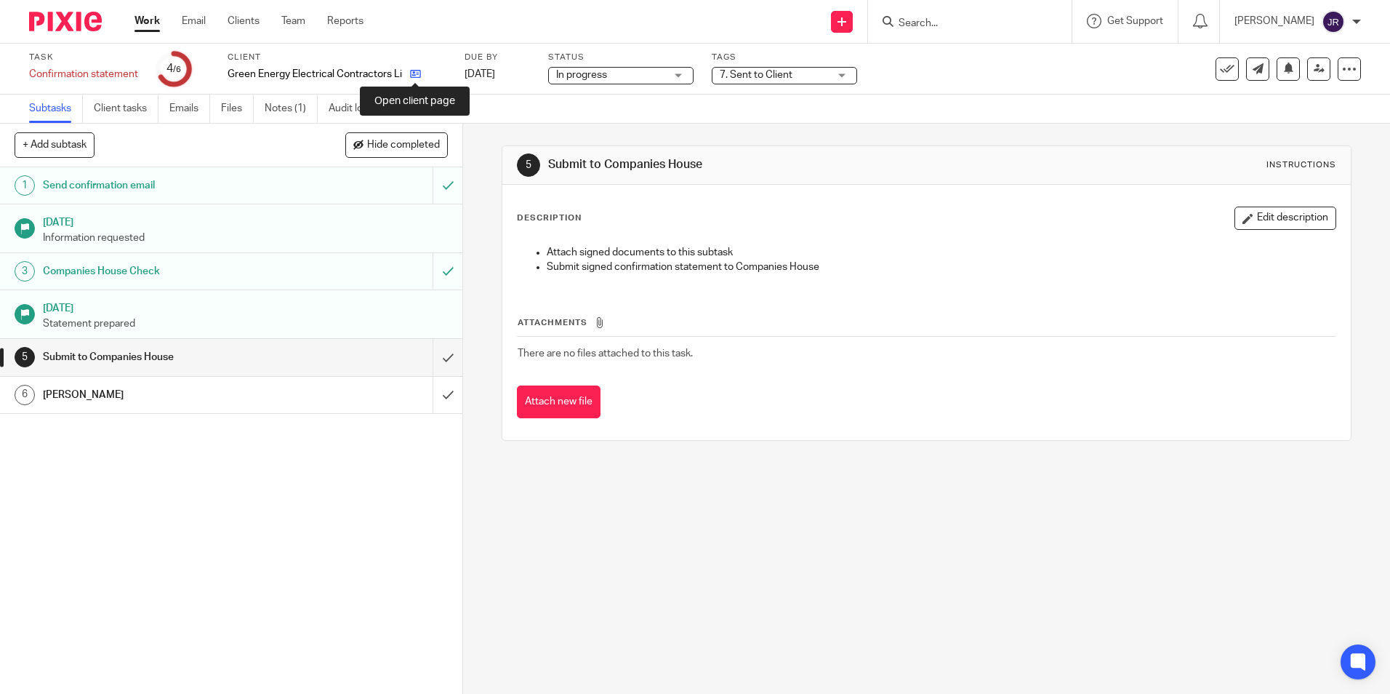
click at [417, 75] on icon at bounding box center [415, 73] width 11 height 11
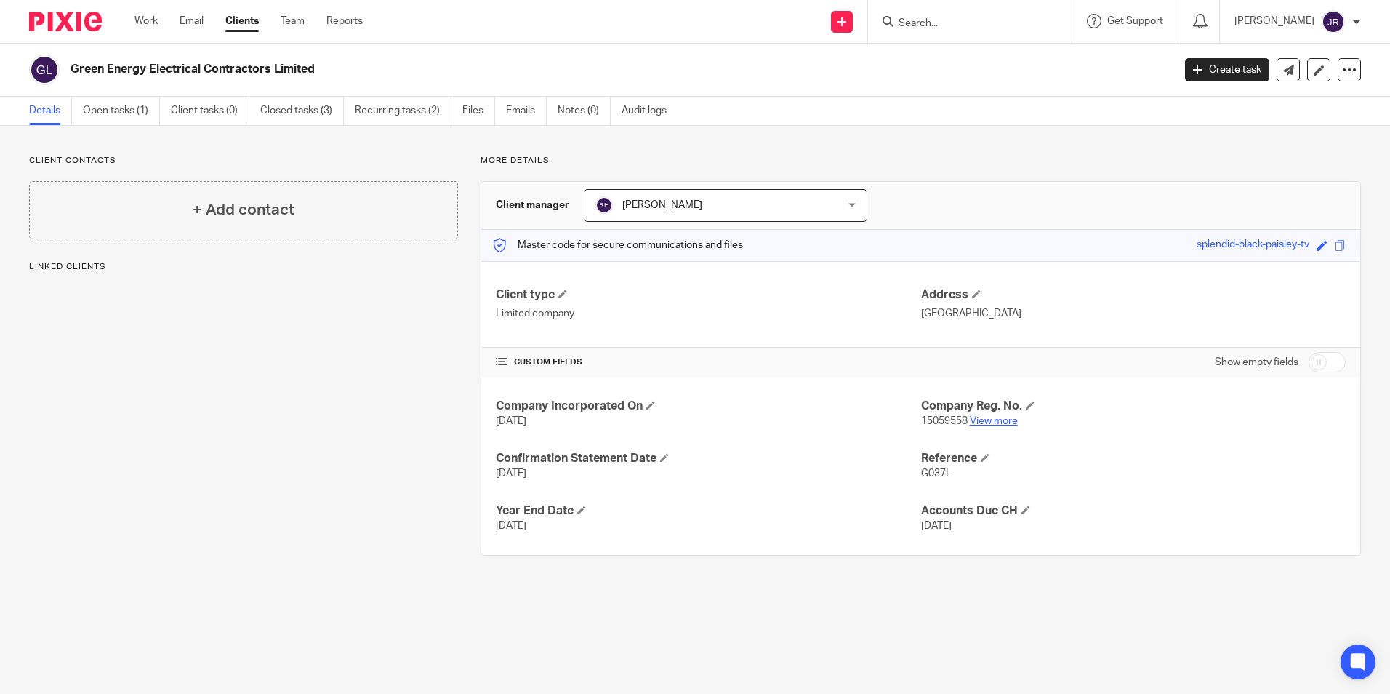
click at [993, 422] on link "View more" at bounding box center [994, 421] width 48 height 10
click at [142, 16] on link "Work" at bounding box center [146, 21] width 23 height 15
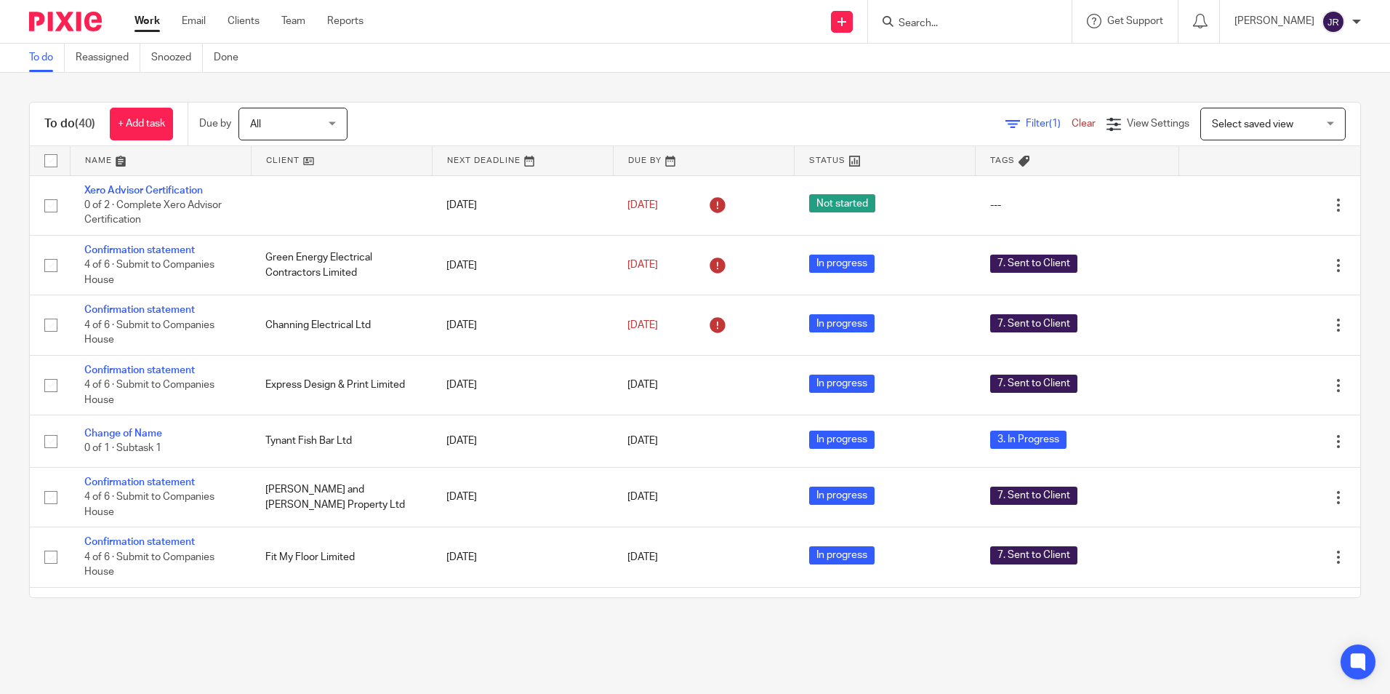
click at [100, 161] on link at bounding box center [161, 160] width 180 height 29
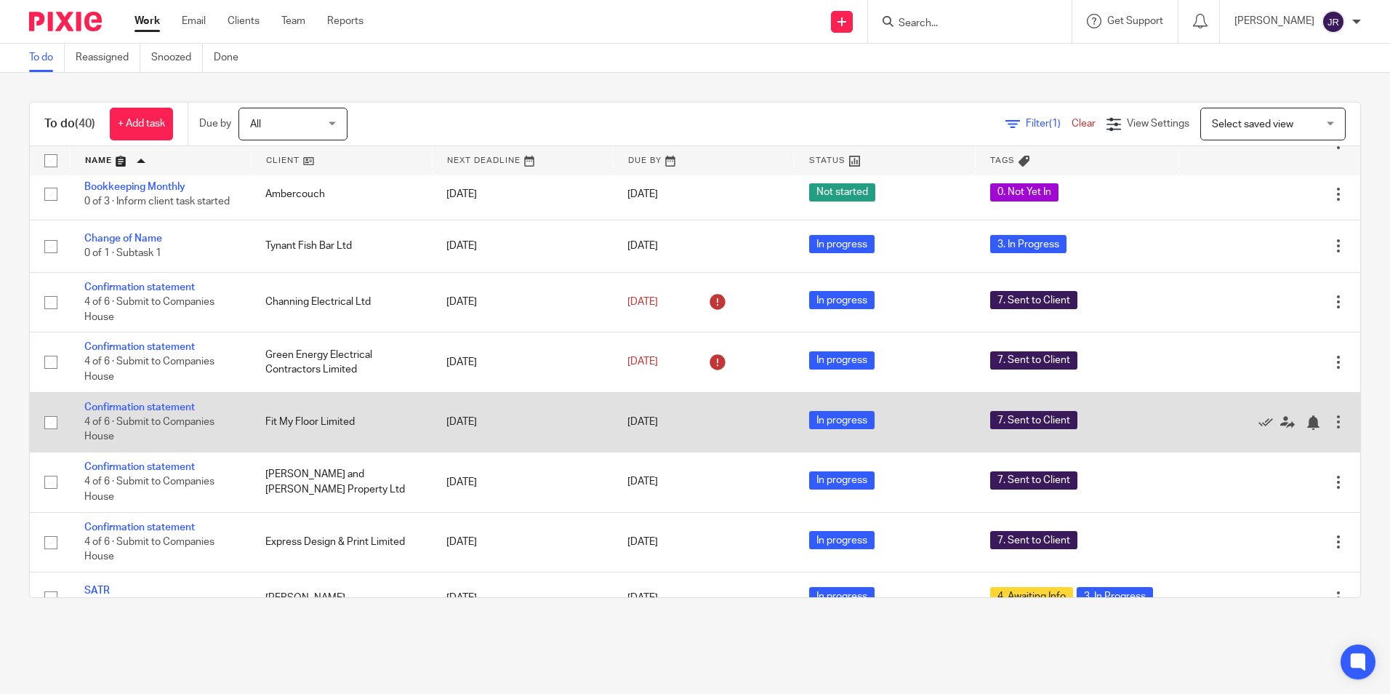
scroll to position [945, 0]
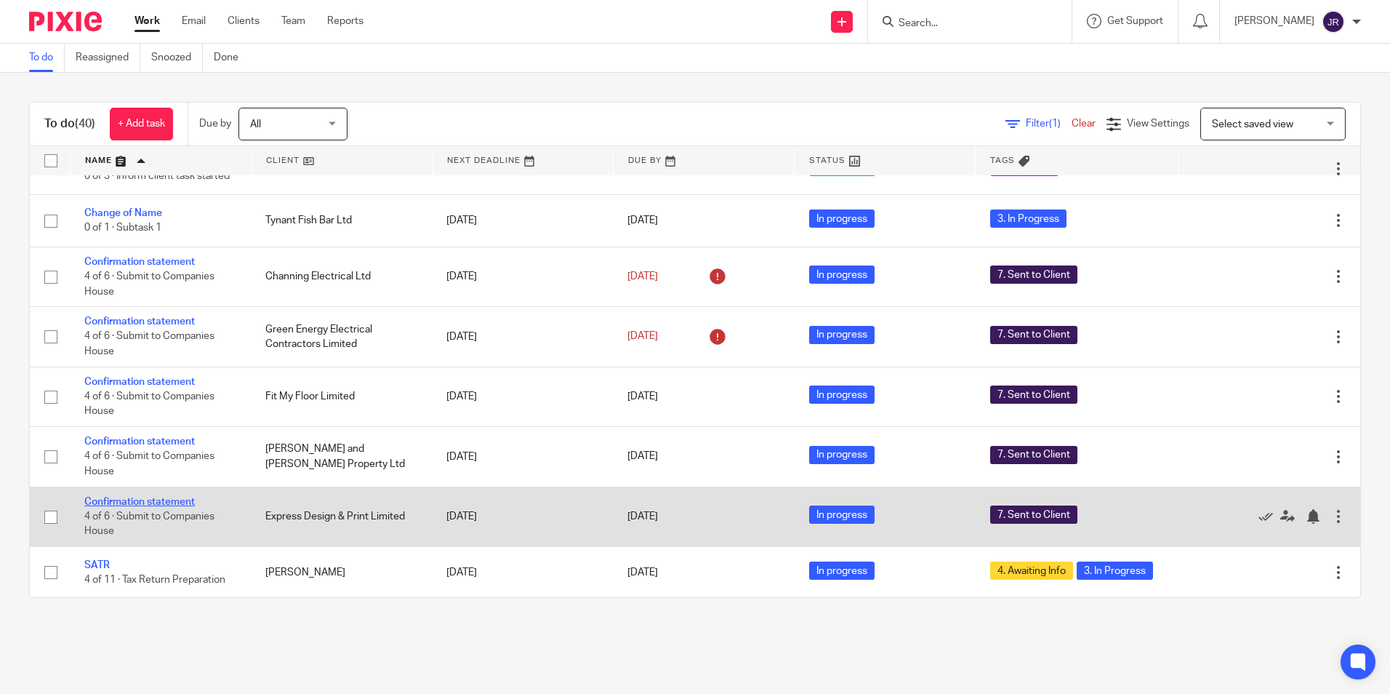
click at [161, 497] on link "Confirmation statement" at bounding box center [139, 502] width 111 height 10
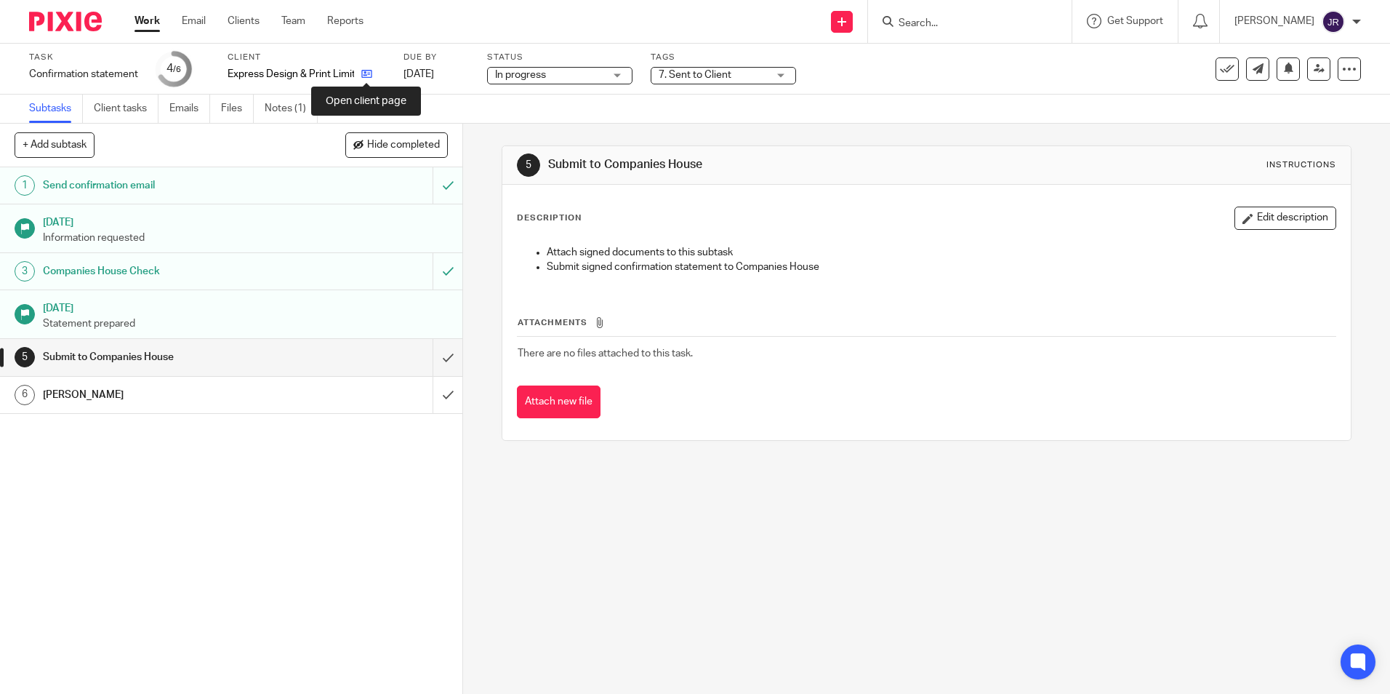
click at [365, 75] on icon at bounding box center [366, 73] width 11 height 11
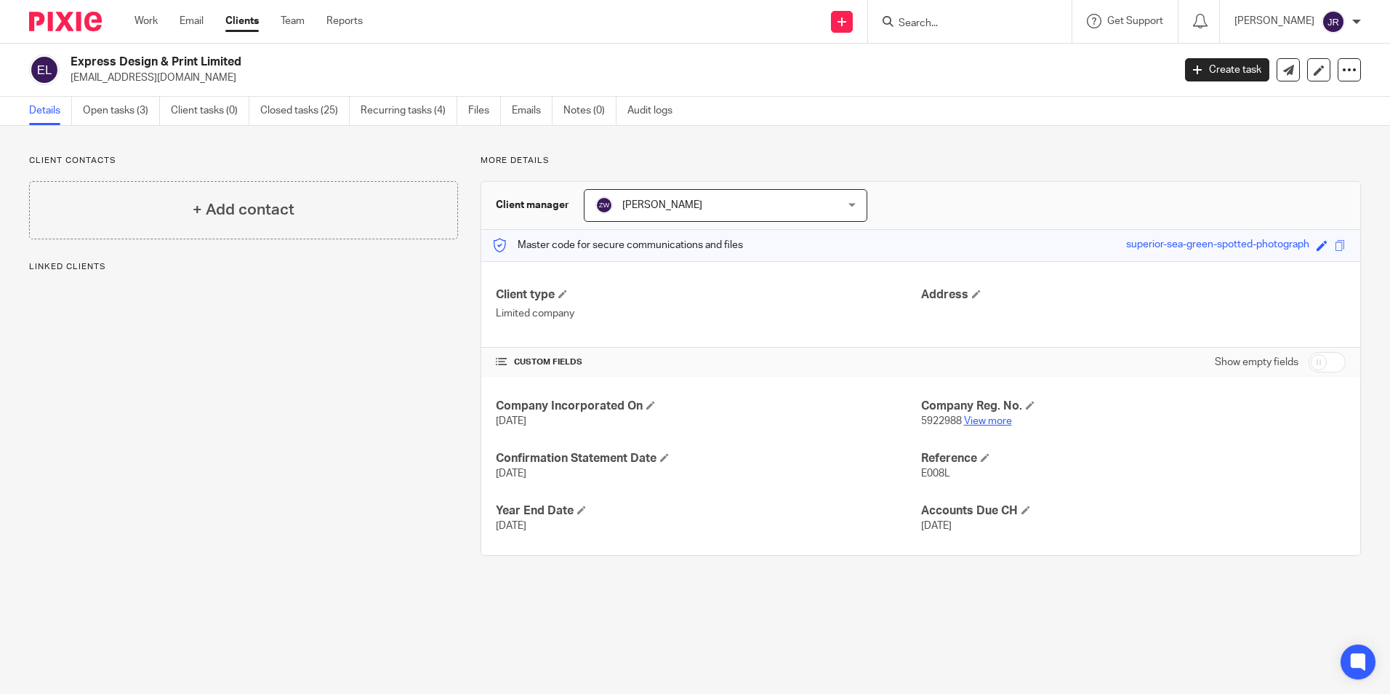
click at [989, 420] on link "View more" at bounding box center [988, 421] width 48 height 10
click at [139, 15] on link "Work" at bounding box center [146, 21] width 23 height 15
